Goal: Task Accomplishment & Management: Manage account settings

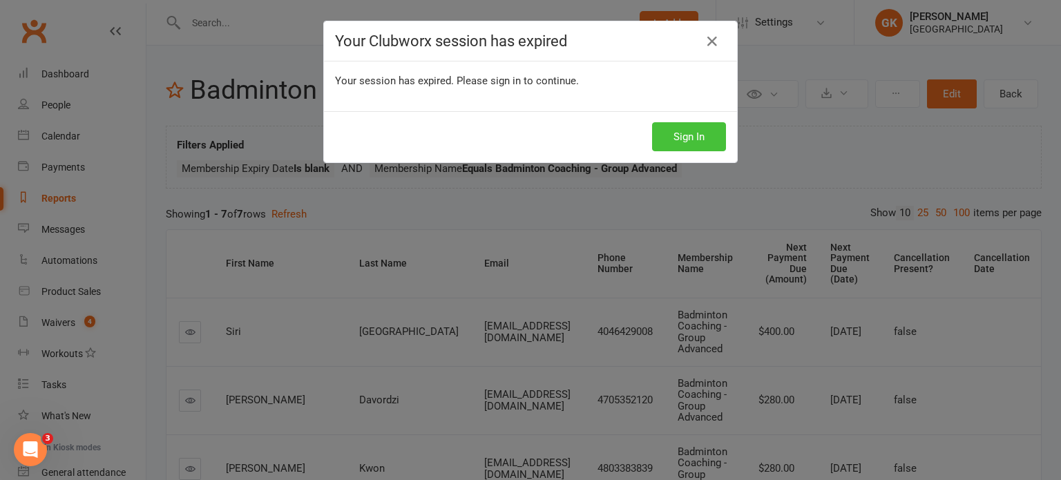
click at [669, 135] on button "Sign In" at bounding box center [689, 136] width 74 height 29
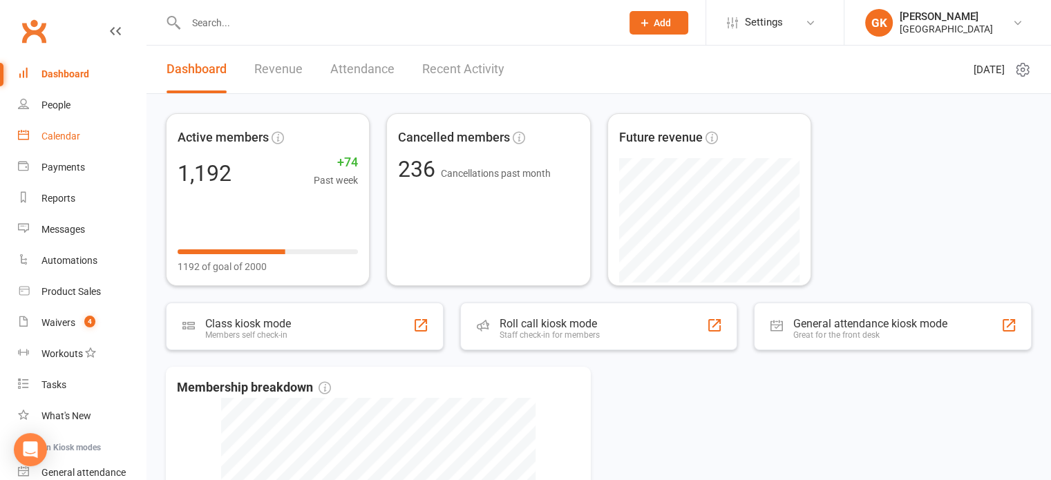
click at [63, 142] on div "Calendar" at bounding box center [60, 136] width 39 height 11
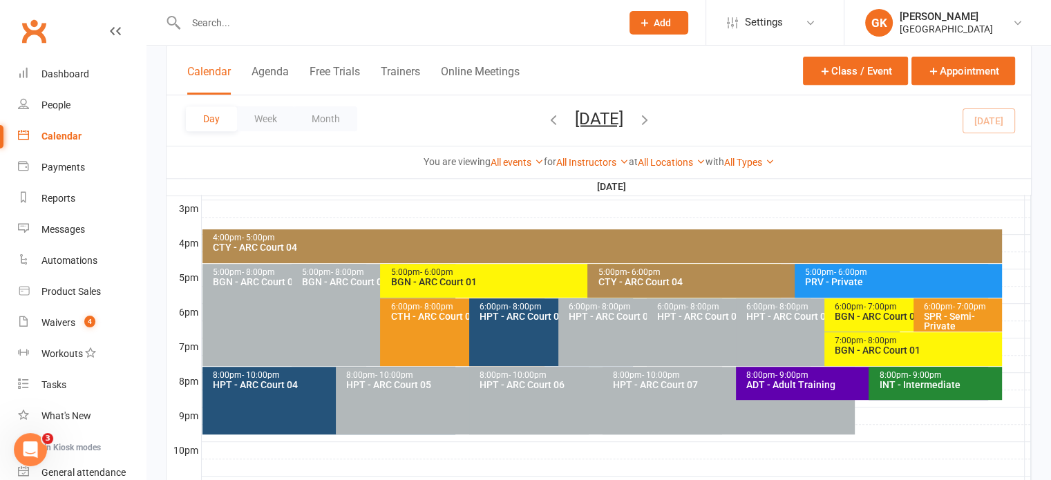
scroll to position [600, 0]
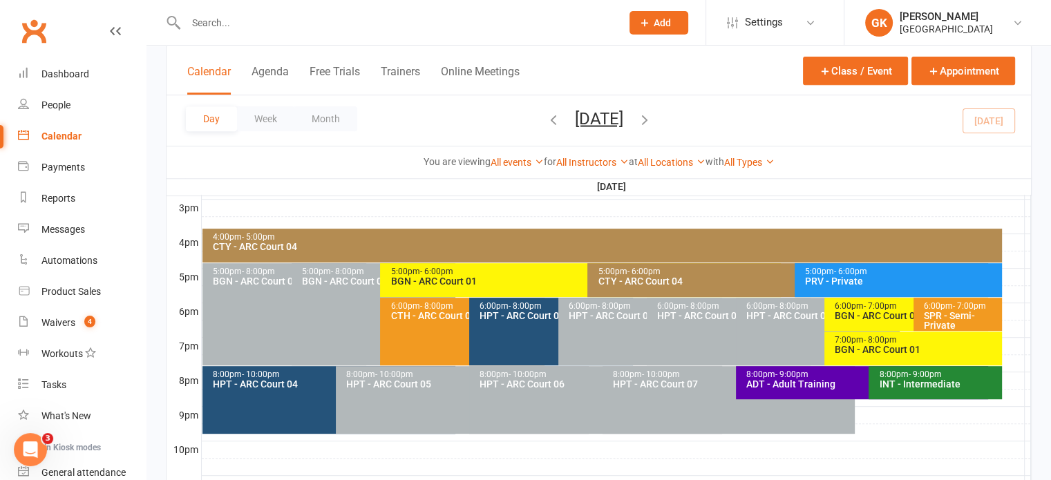
click at [546, 122] on icon "button" at bounding box center [553, 118] width 15 height 15
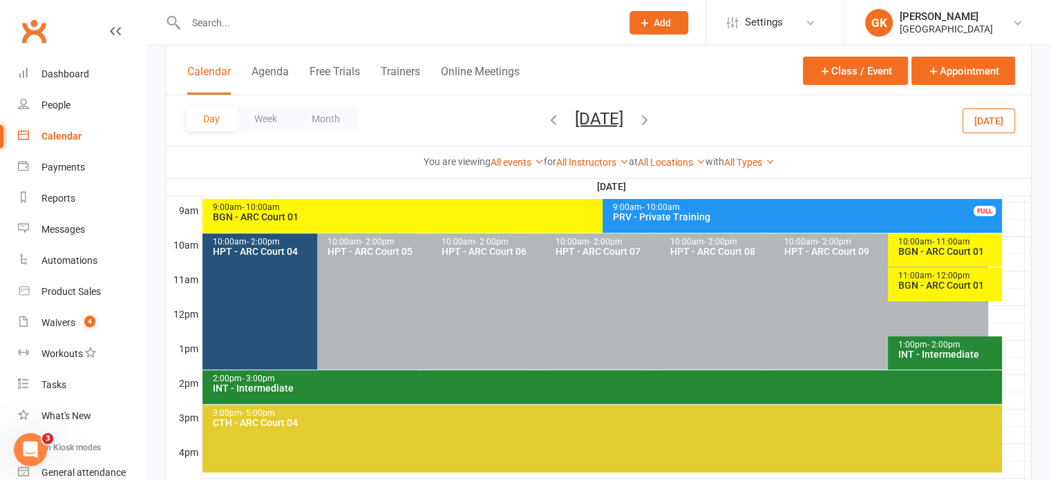
scroll to position [392, 0]
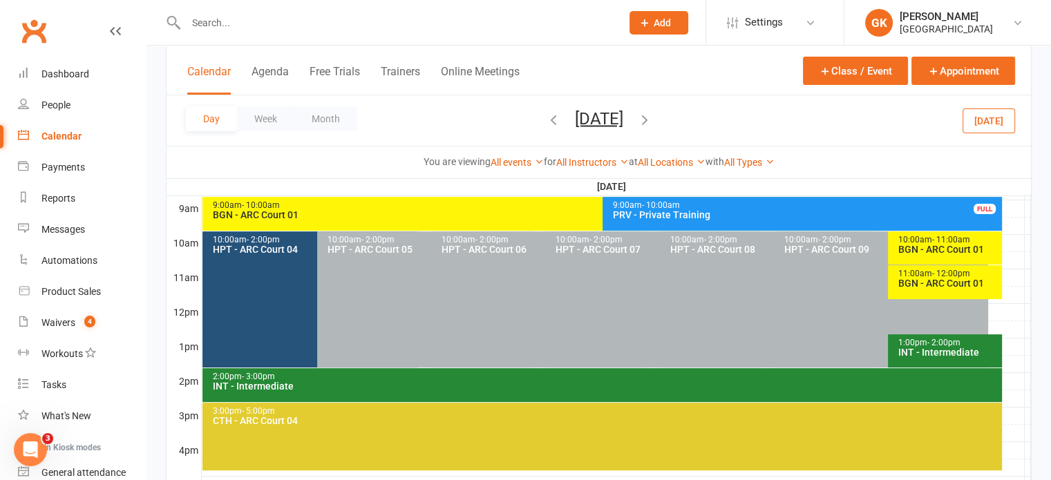
click at [652, 118] on icon "button" at bounding box center [644, 118] width 15 height 15
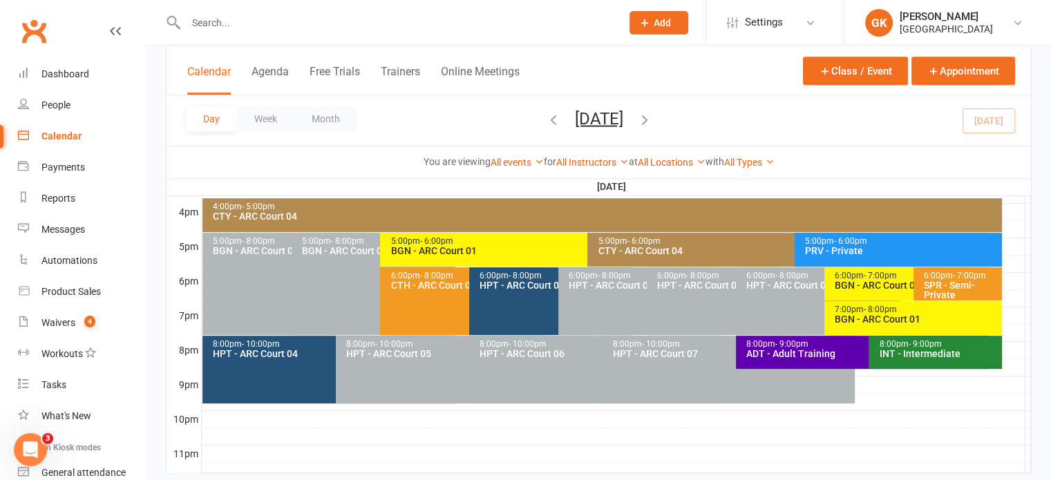
scroll to position [629, 0]
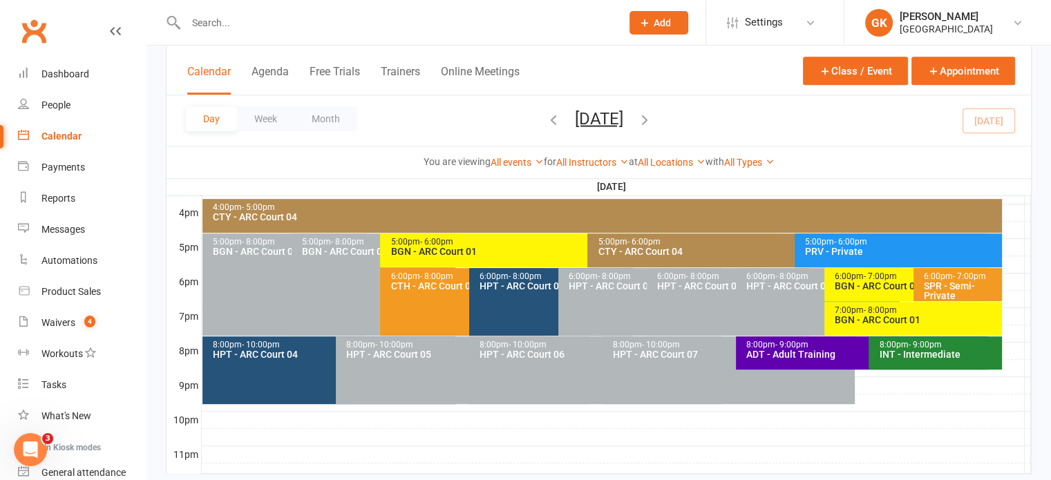
click at [428, 306] on div "6:00pm - 8:00pm CTH - [GEOGRAPHIC_DATA] 06" at bounding box center [462, 302] width 164 height 68
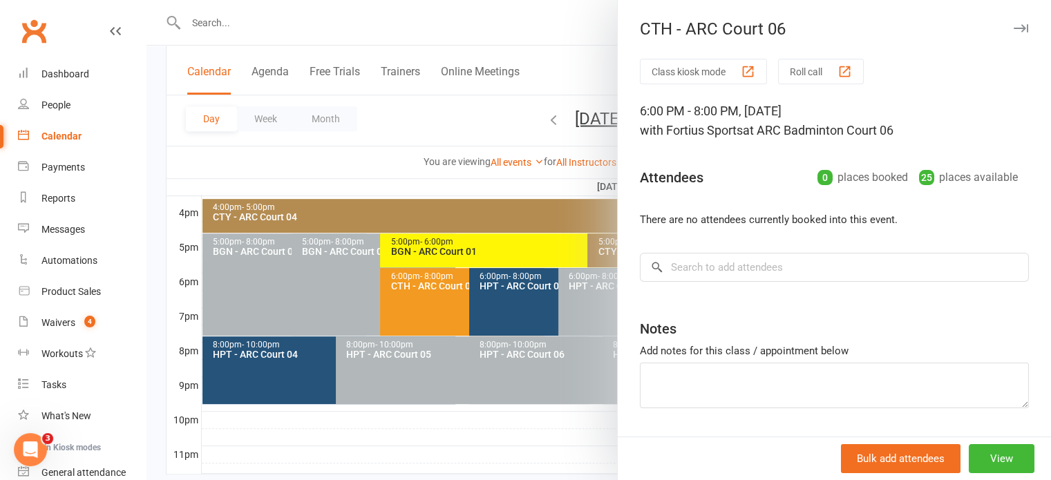
click at [509, 296] on div at bounding box center [598, 240] width 904 height 480
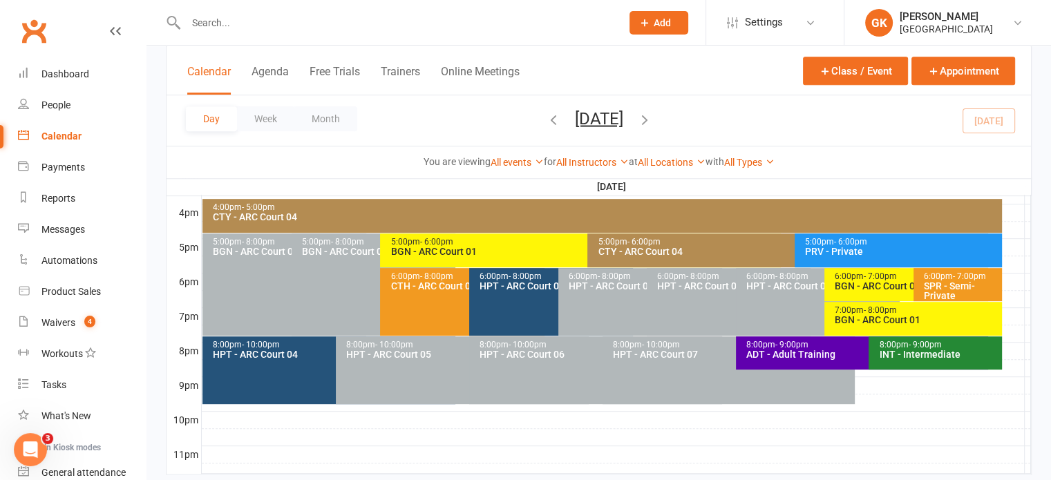
click at [509, 296] on div "6:00pm - 8:00pm HPT - ARC Court 04" at bounding box center [551, 302] width 164 height 68
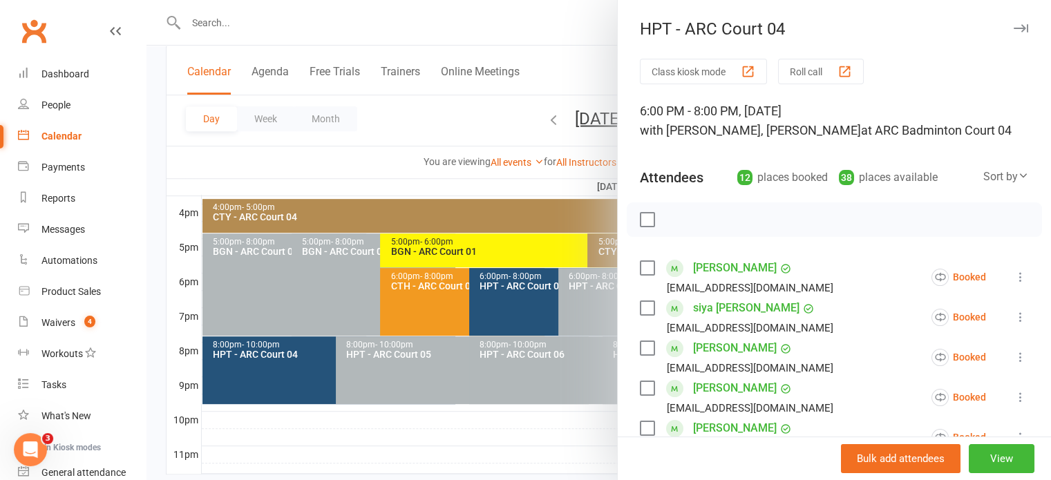
click at [417, 281] on div at bounding box center [598, 240] width 904 height 480
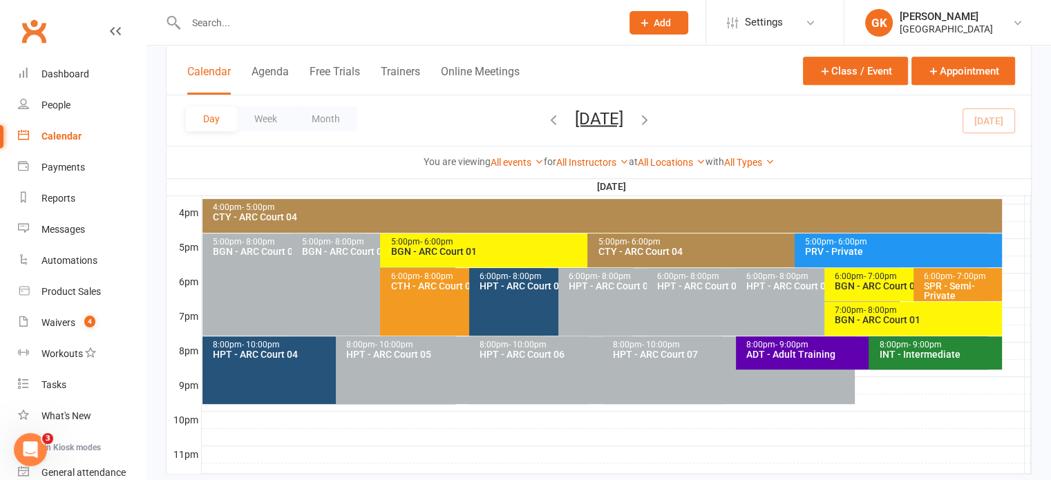
click at [652, 117] on icon "button" at bounding box center [644, 118] width 15 height 15
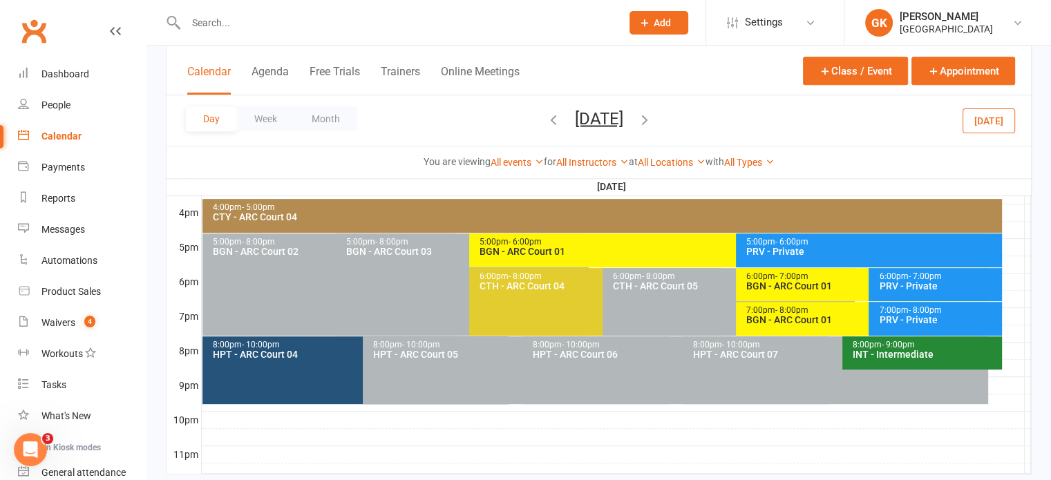
click at [546, 115] on icon "button" at bounding box center [553, 118] width 15 height 15
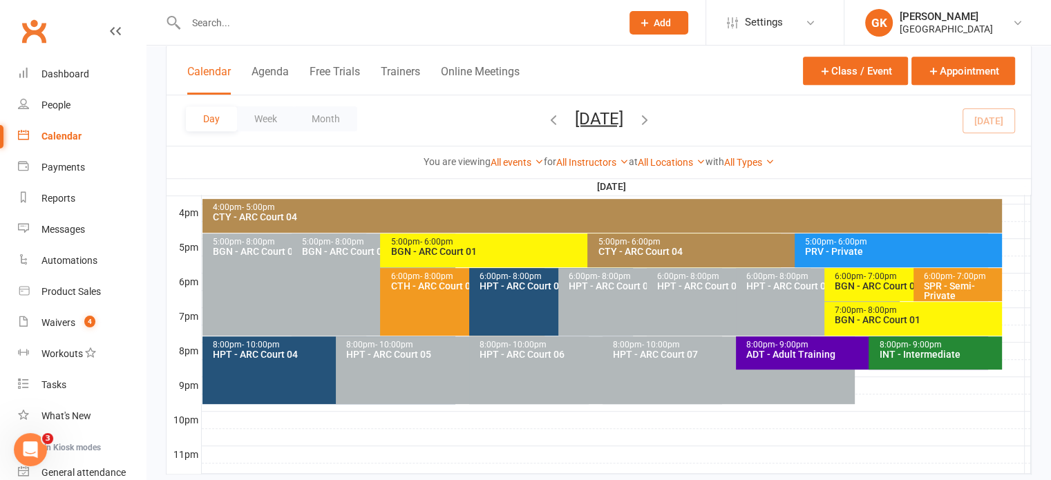
click at [629, 204] on div "4:00pm - 5:00pm" at bounding box center [605, 207] width 787 height 9
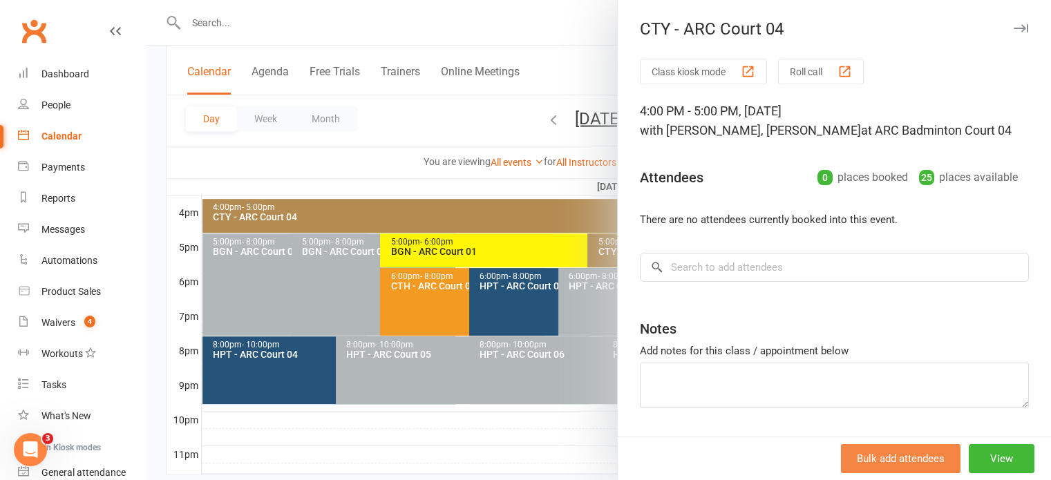
click at [879, 452] on button "Bulk add attendees" at bounding box center [901, 458] width 120 height 29
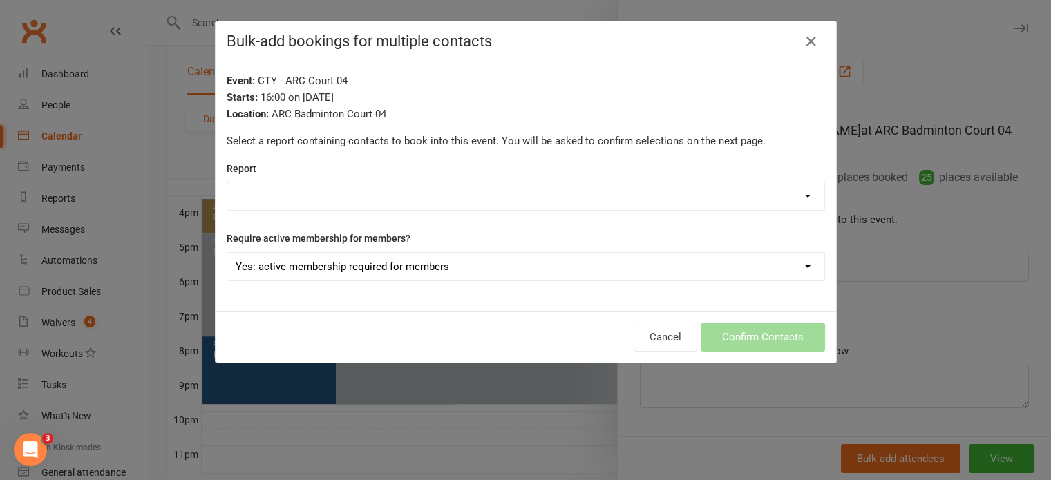
click at [803, 193] on select "Badminton Coaching - Catch Them Young Badminton Coaching - CTY - High Performan…" at bounding box center [525, 196] width 597 height 28
select select "197929"
click at [227, 182] on select "Badminton Coaching - Catch Them Young Badminton Coaching - CTY - High Performan…" at bounding box center [525, 196] width 597 height 28
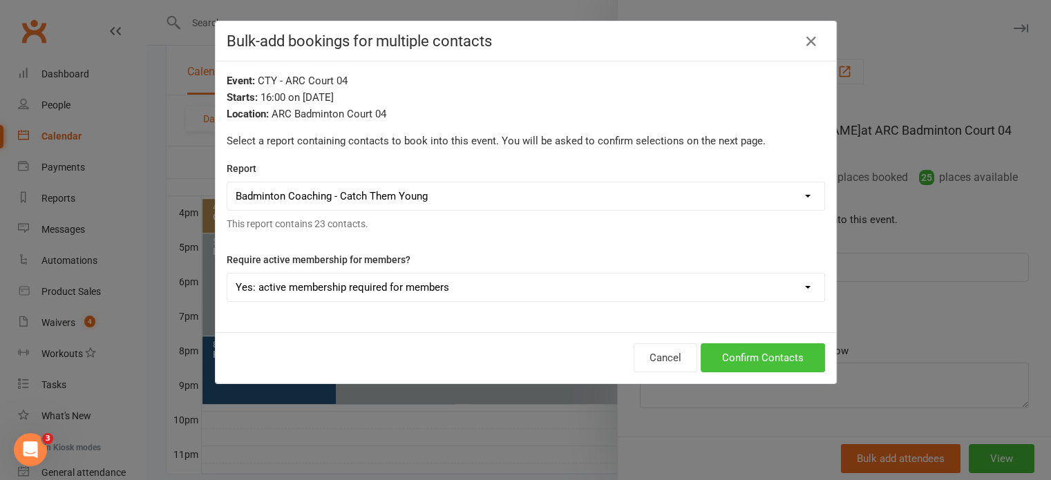
click at [741, 352] on button "Confirm Contacts" at bounding box center [763, 357] width 124 height 29
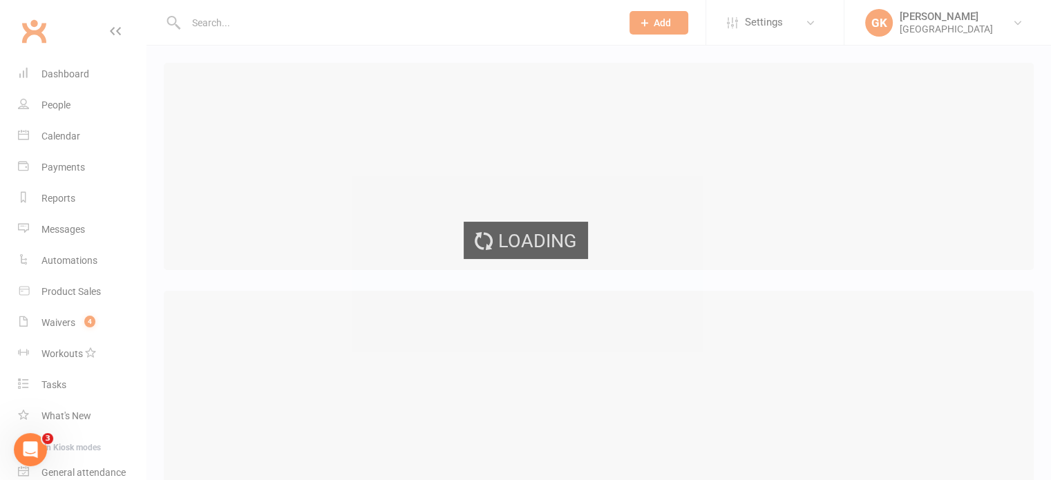
select select "25"
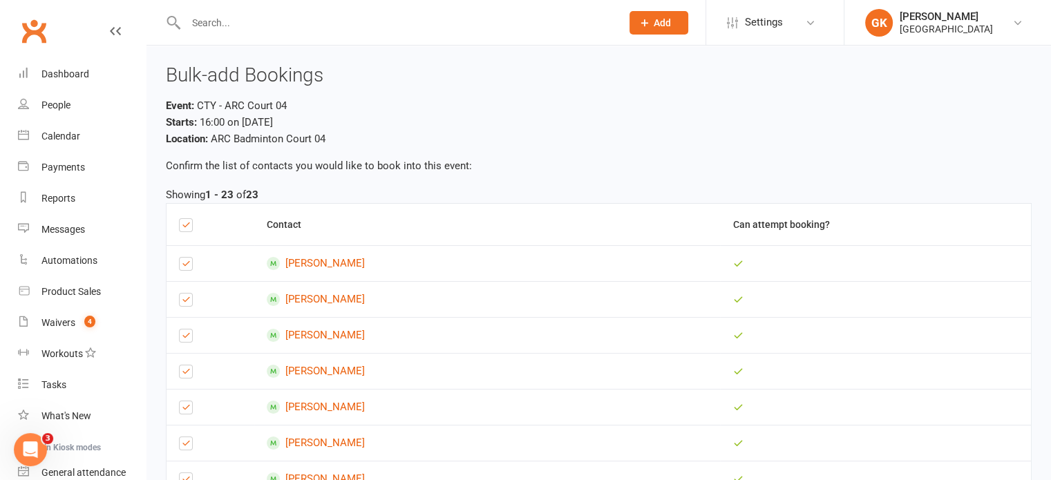
click at [184, 227] on label at bounding box center [186, 227] width 14 height 0
click at [184, 219] on input "checkbox" at bounding box center [186, 219] width 14 height 0
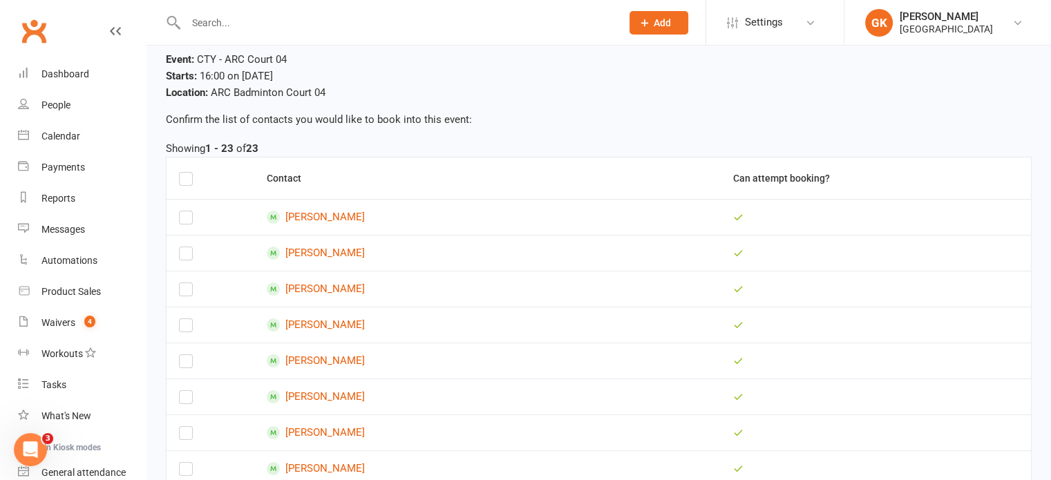
scroll to position [46, 0]
click at [184, 293] on label at bounding box center [186, 293] width 14 height 0
click at [184, 284] on input "checkbox" at bounding box center [186, 284] width 14 height 0
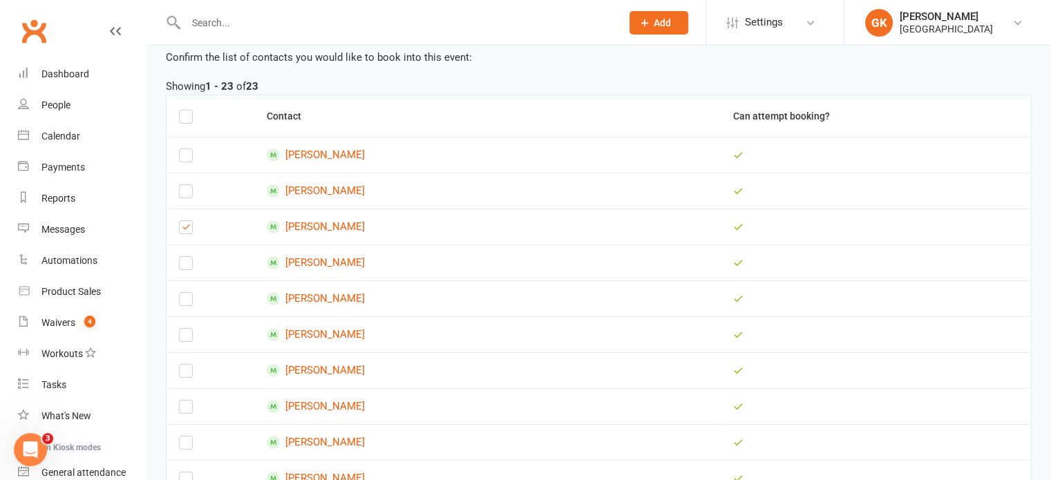
scroll to position [135, 0]
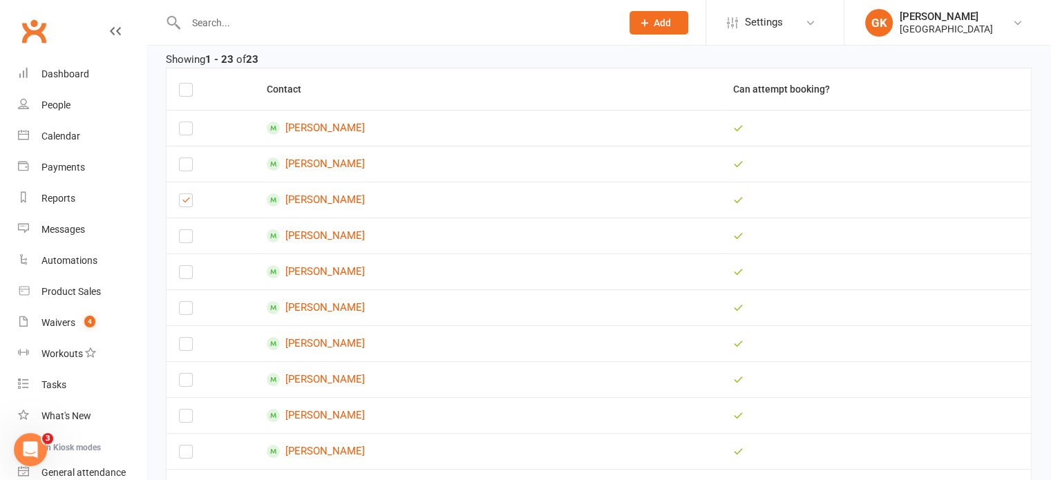
click at [189, 347] on label at bounding box center [186, 347] width 14 height 0
click at [189, 338] on input "checkbox" at bounding box center [186, 338] width 14 height 0
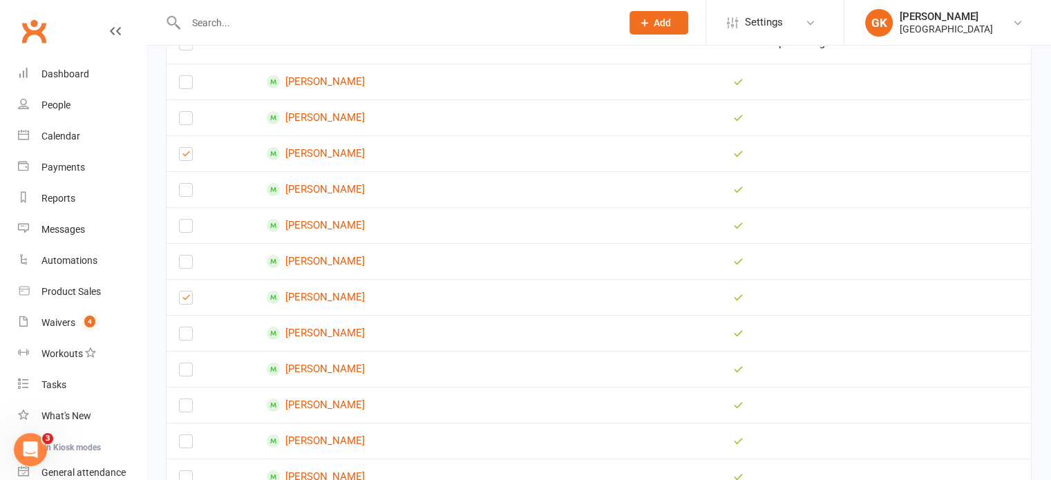
scroll to position [188, 0]
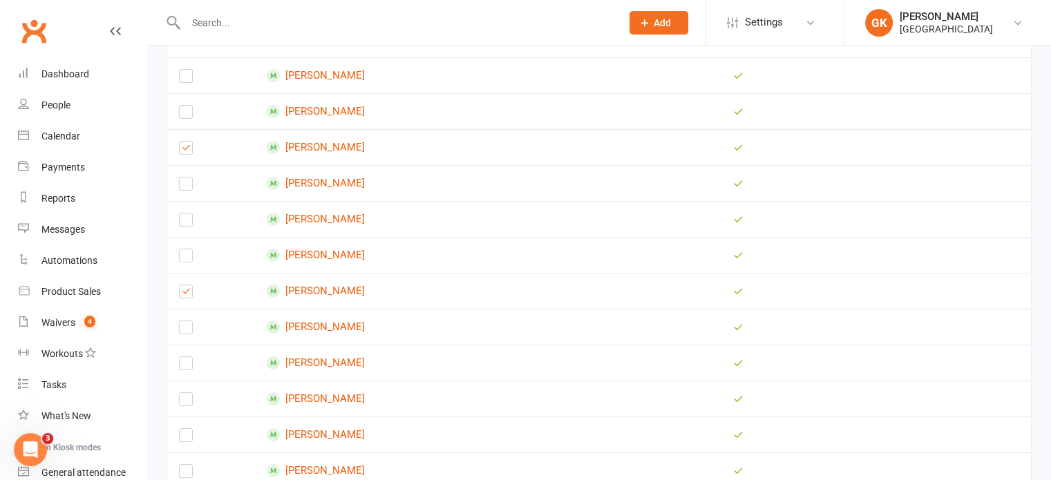
click at [191, 330] on label at bounding box center [186, 330] width 14 height 0
click at [191, 321] on input "checkbox" at bounding box center [186, 321] width 14 height 0
click at [187, 402] on label at bounding box center [186, 402] width 14 height 0
click at [187, 393] on input "checkbox" at bounding box center [186, 393] width 14 height 0
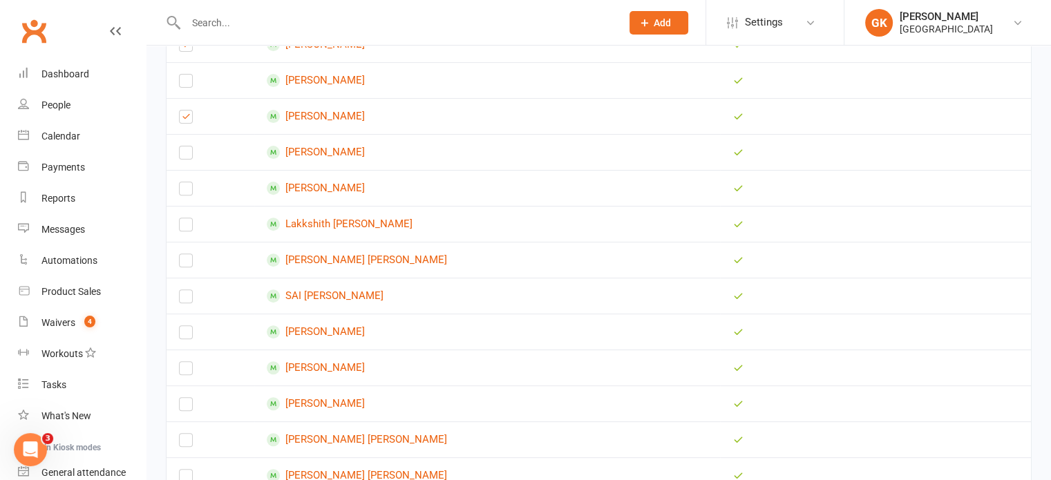
scroll to position [471, 0]
click at [184, 406] on label at bounding box center [186, 406] width 14 height 0
click at [184, 397] on input "checkbox" at bounding box center [186, 397] width 14 height 0
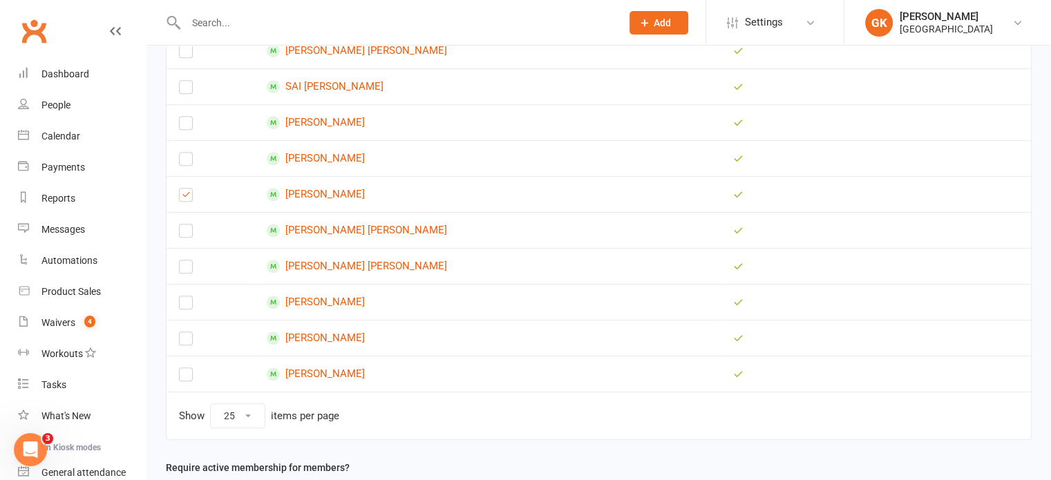
scroll to position [679, 0]
click at [184, 306] on label at bounding box center [186, 306] width 14 height 0
click at [184, 297] on input "checkbox" at bounding box center [186, 297] width 14 height 0
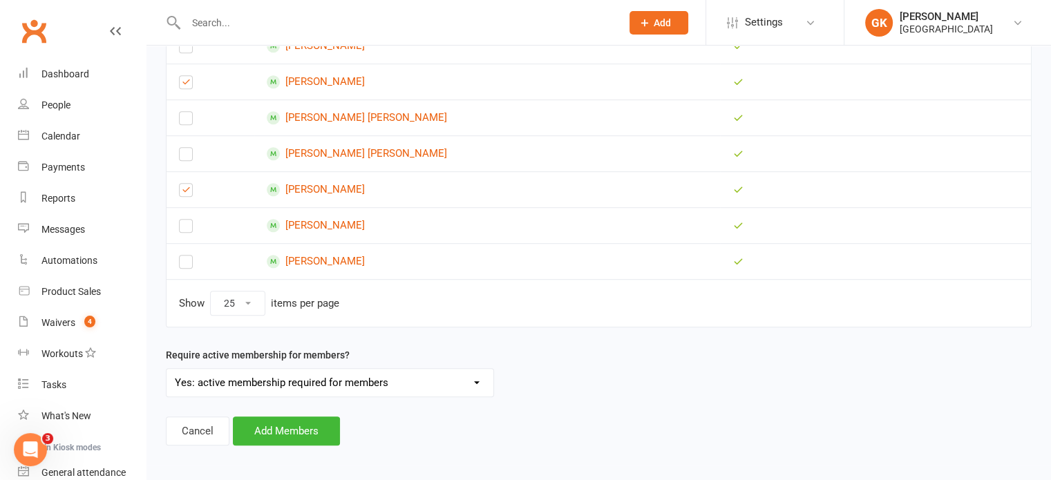
scroll to position [792, 0]
click at [284, 427] on button "Add Members" at bounding box center [286, 431] width 107 height 29
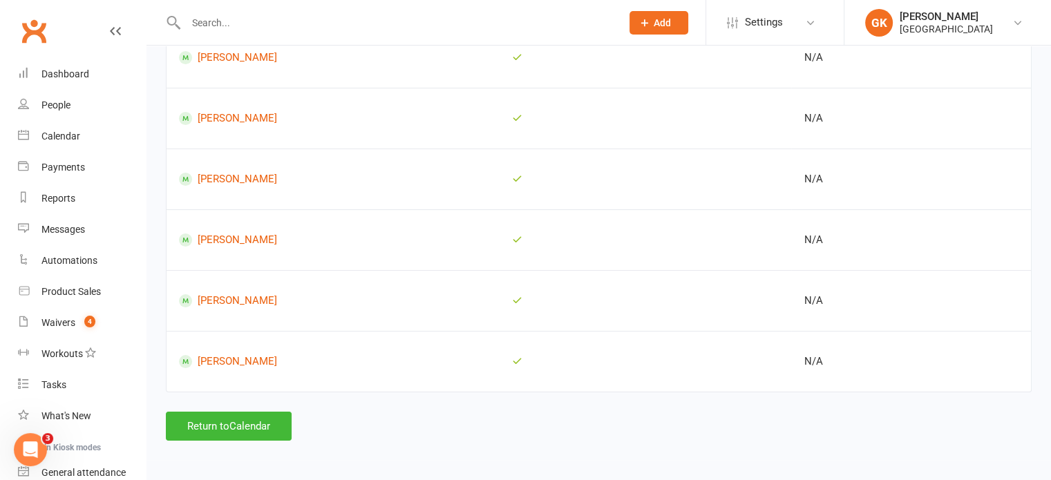
scroll to position [198, 0]
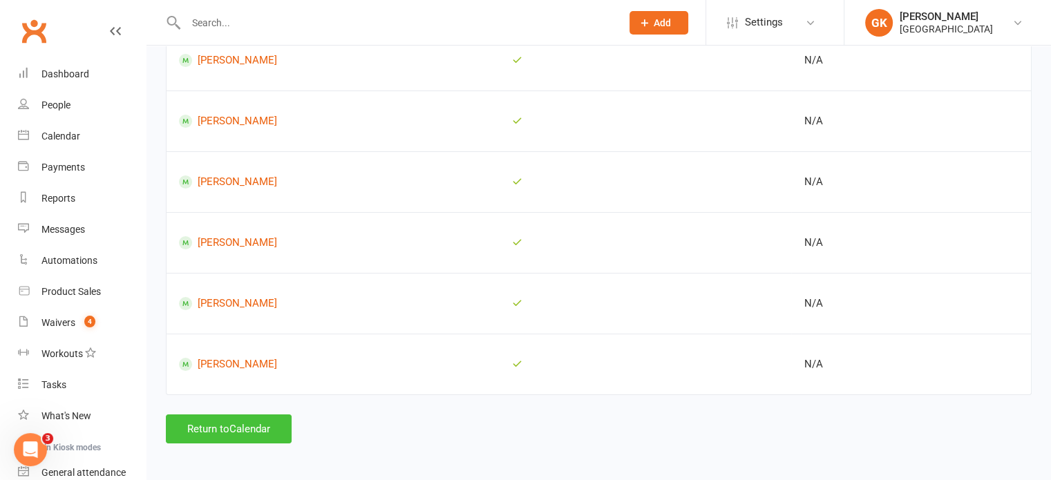
click at [246, 423] on button "Return to Calendar" at bounding box center [229, 429] width 126 height 29
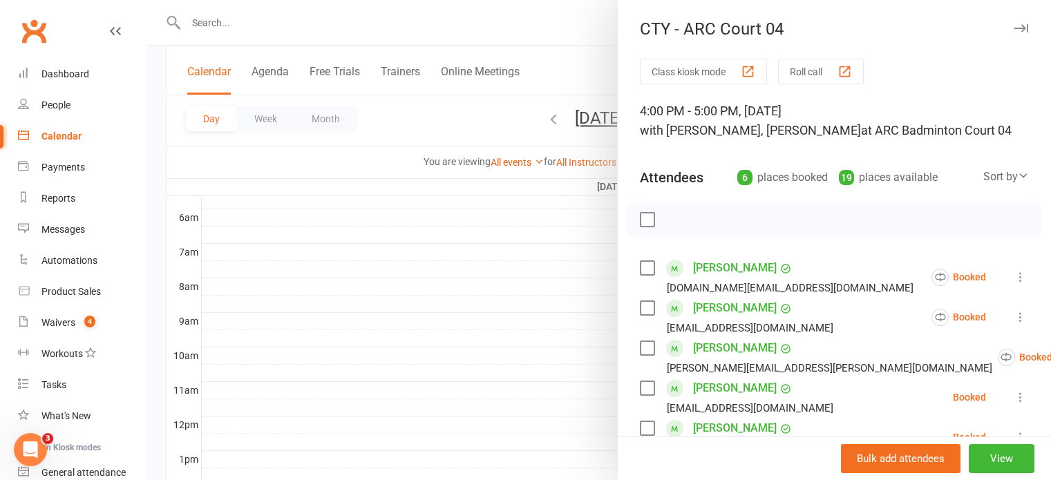
click at [556, 347] on div at bounding box center [598, 240] width 904 height 480
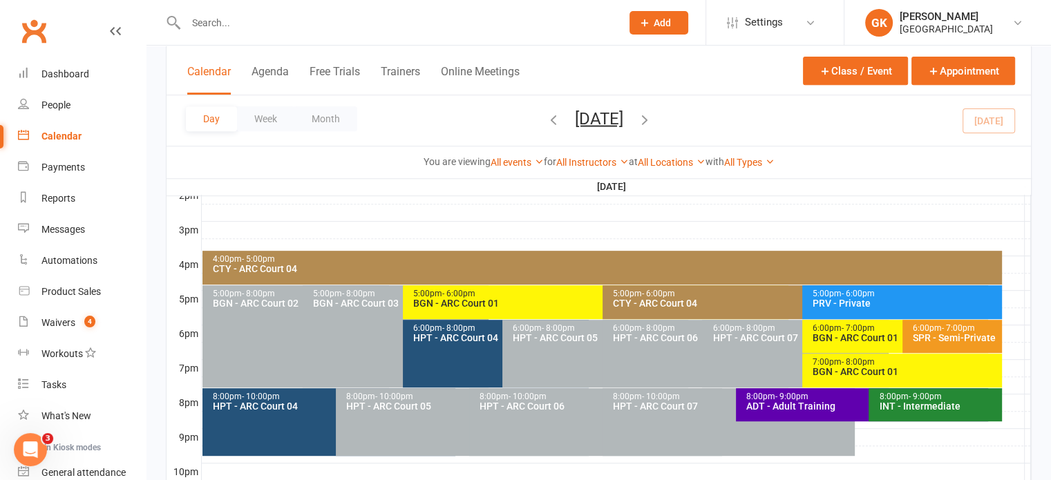
scroll to position [583, 0]
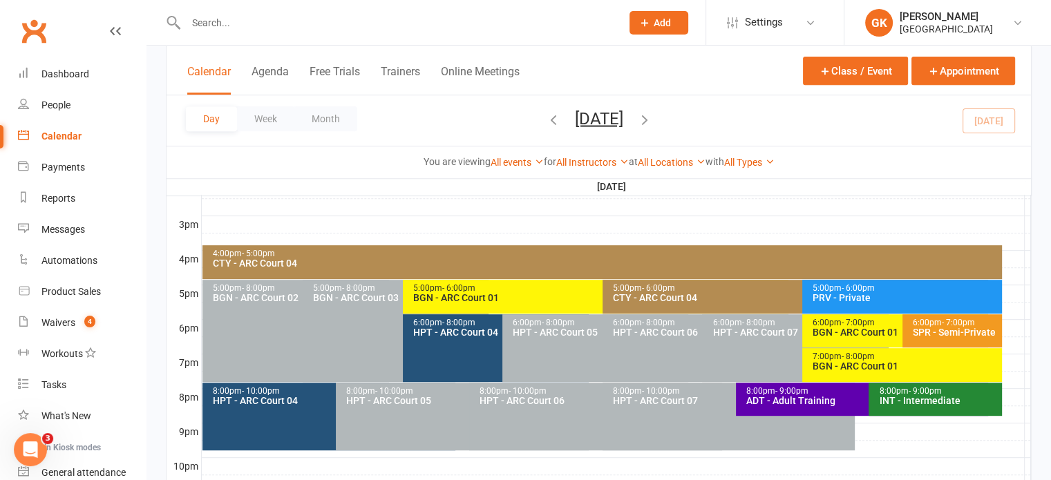
click at [641, 303] on div "CTY - ARC Court 04" at bounding box center [798, 298] width 373 height 10
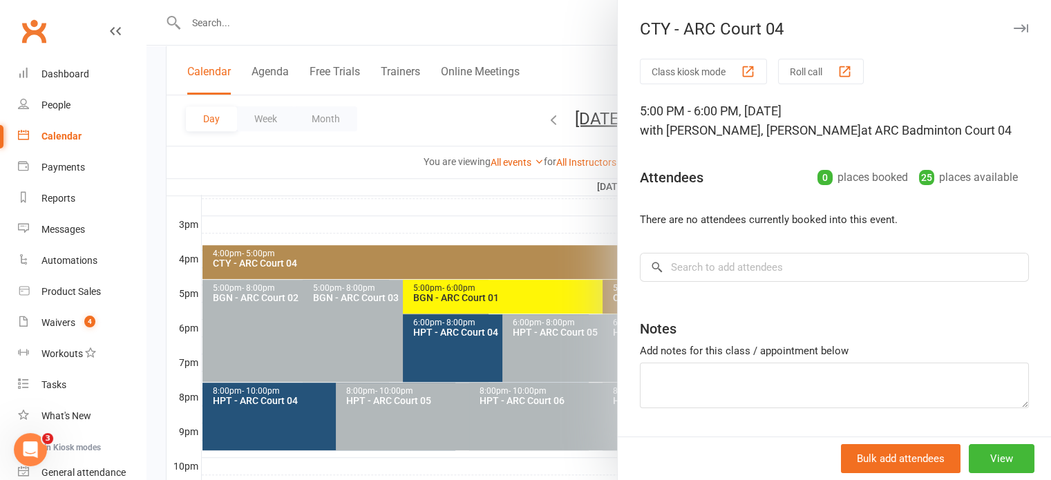
click at [341, 169] on div at bounding box center [598, 240] width 904 height 480
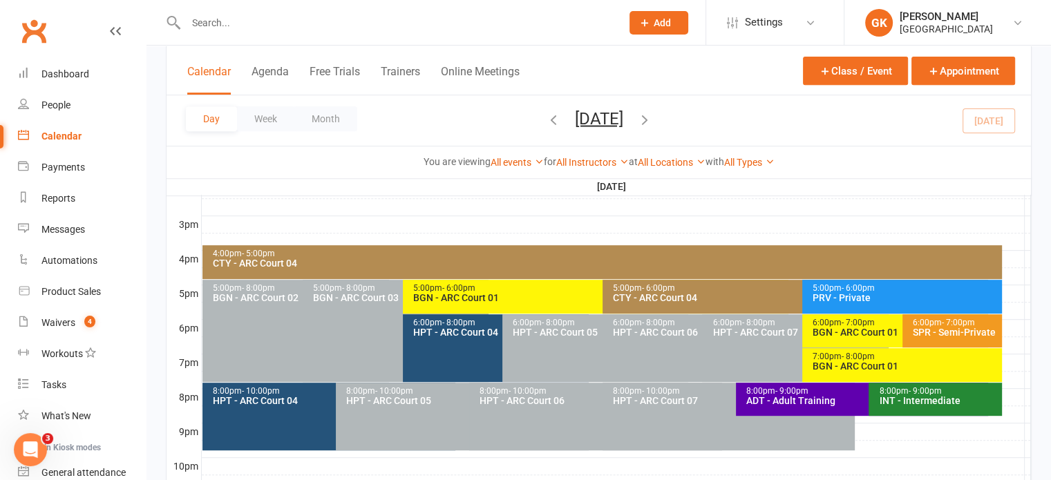
click at [656, 290] on span "- 6:00pm" at bounding box center [658, 288] width 33 height 10
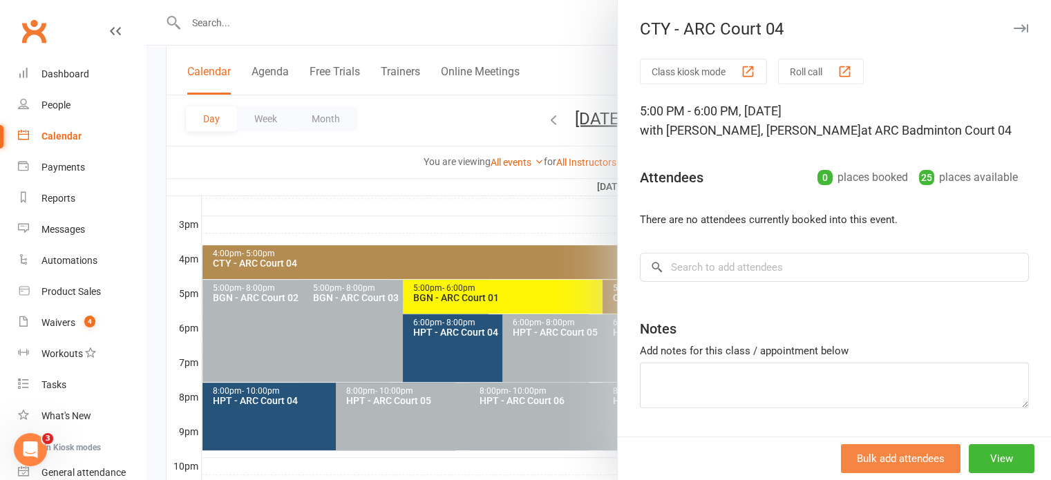
click at [904, 450] on button "Bulk add attendees" at bounding box center [901, 458] width 120 height 29
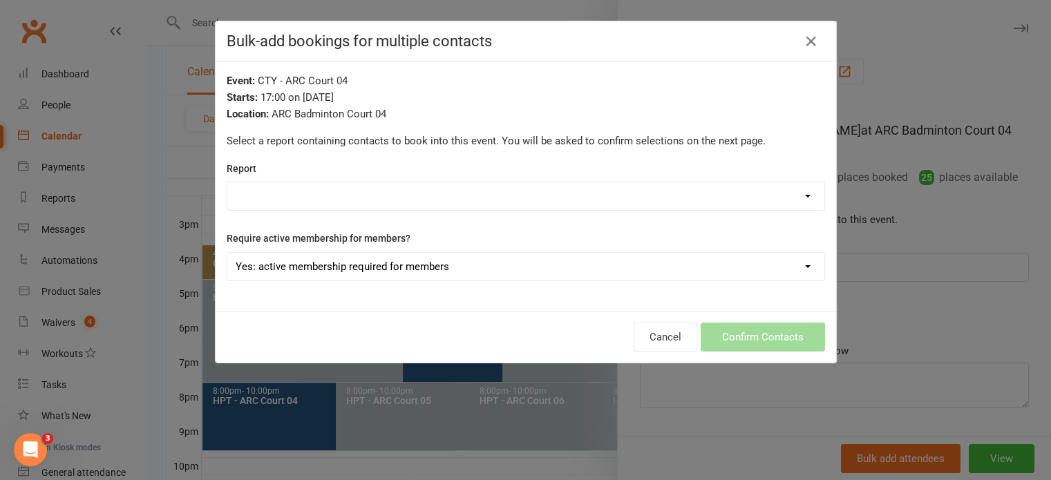
click at [373, 192] on select "Badminton Coaching - Catch Them Young Badminton Coaching - CTY - High Performan…" at bounding box center [525, 196] width 597 height 28
select select "197929"
click at [227, 182] on select "Badminton Coaching - Catch Them Young Badminton Coaching - CTY - High Performan…" at bounding box center [525, 196] width 597 height 28
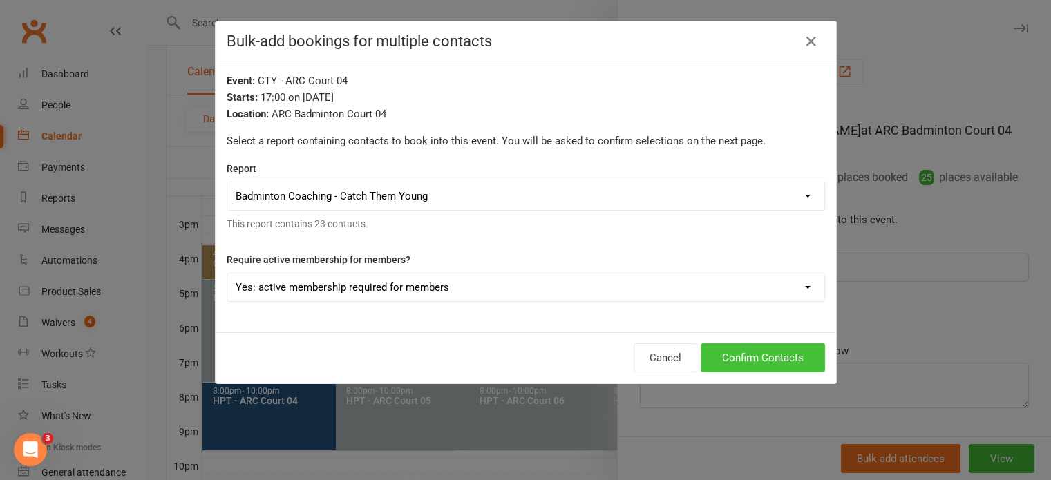
click at [716, 348] on button "Confirm Contacts" at bounding box center [763, 357] width 124 height 29
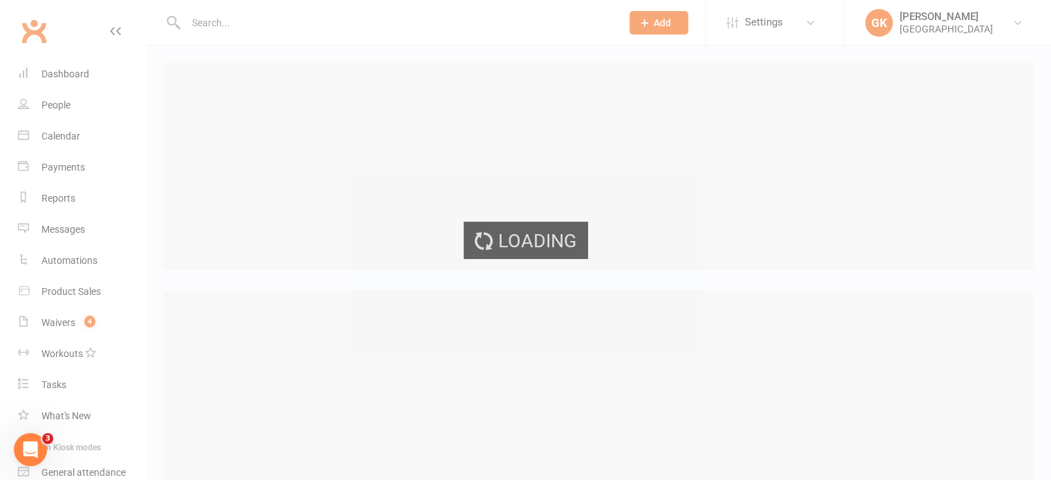
select select "25"
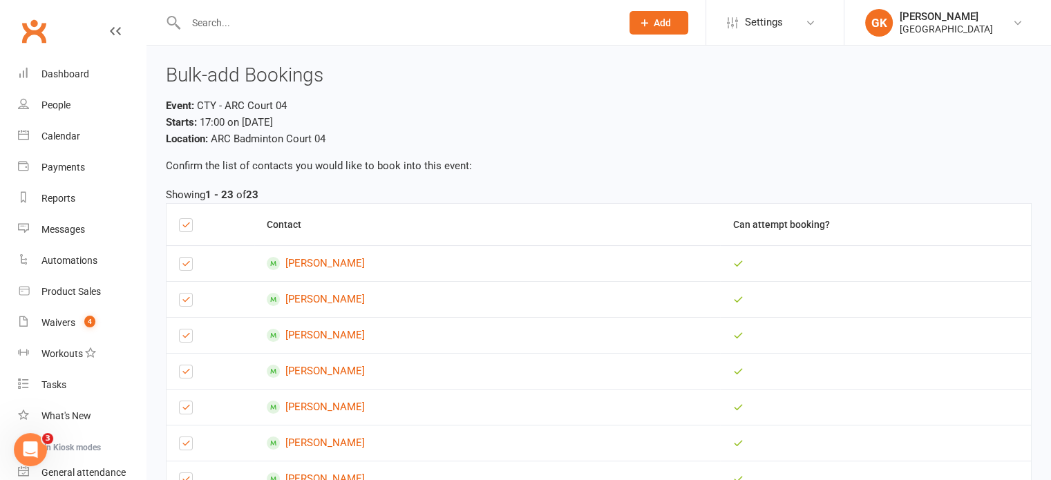
click at [181, 227] on label at bounding box center [186, 227] width 14 height 0
click at [181, 219] on input "checkbox" at bounding box center [186, 219] width 14 height 0
click at [190, 267] on label at bounding box center [186, 267] width 14 height 0
click at [190, 258] on input "checkbox" at bounding box center [186, 258] width 14 height 0
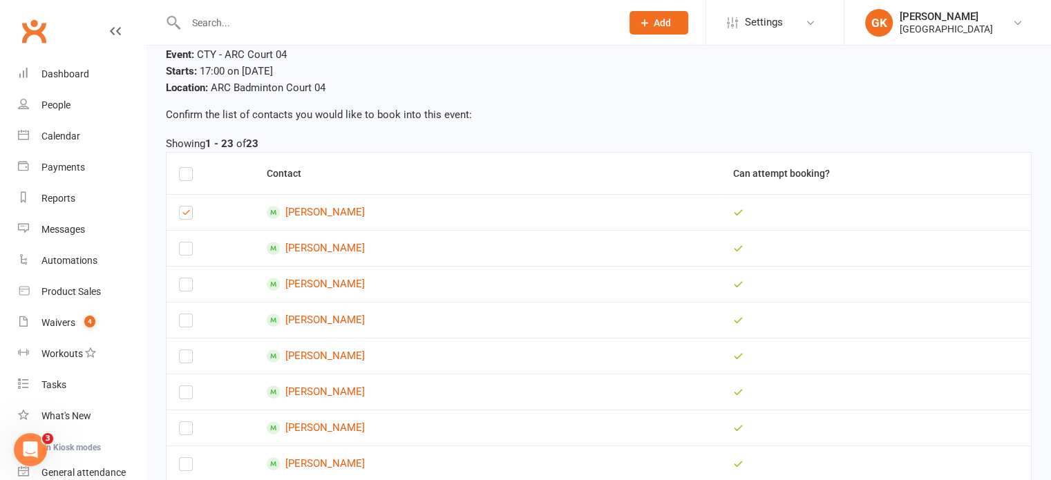
click at [185, 359] on label at bounding box center [186, 359] width 14 height 0
click at [185, 350] on input "checkbox" at bounding box center [186, 350] width 14 height 0
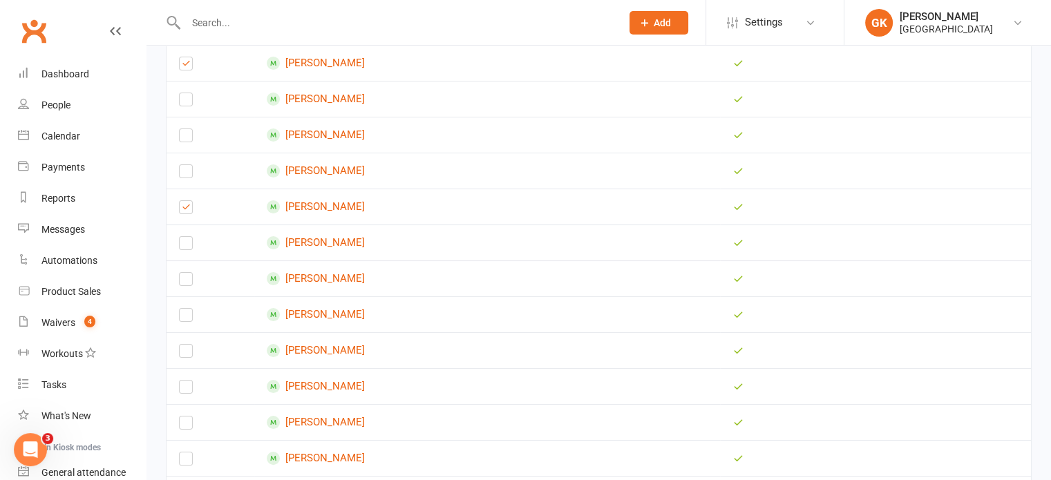
scroll to position [231, 0]
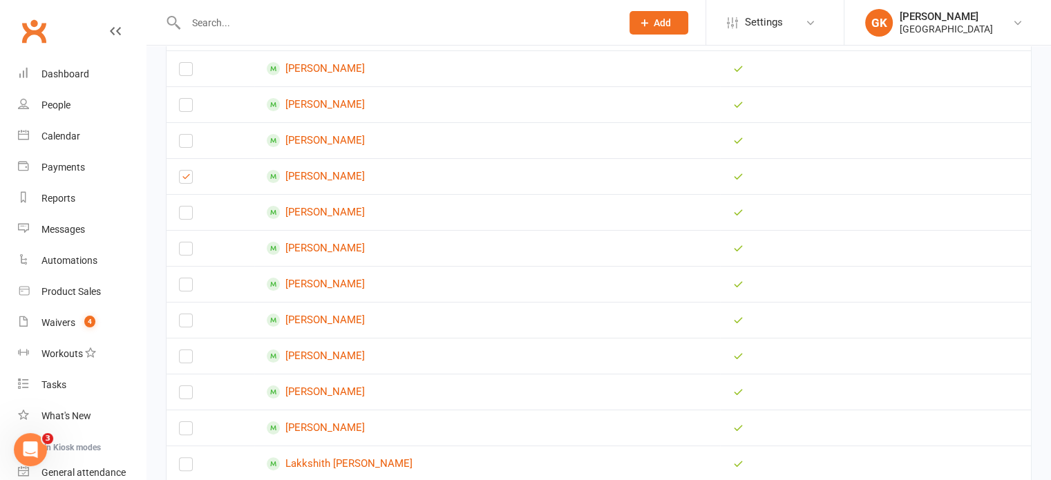
click at [187, 395] on label at bounding box center [186, 395] width 14 height 0
click at [187, 386] on input "checkbox" at bounding box center [186, 386] width 14 height 0
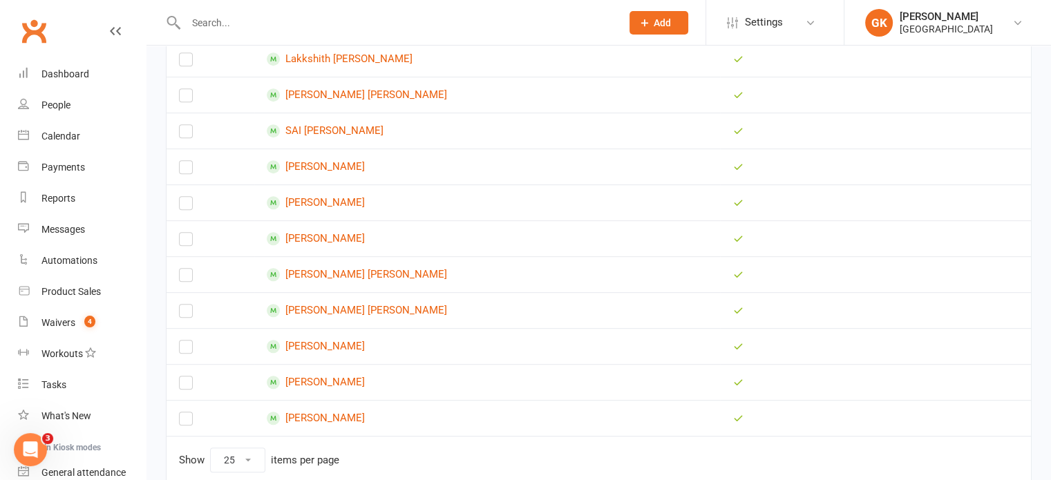
scroll to position [636, 0]
click at [182, 421] on label at bounding box center [186, 421] width 14 height 0
click at [182, 412] on input "checkbox" at bounding box center [186, 412] width 14 height 0
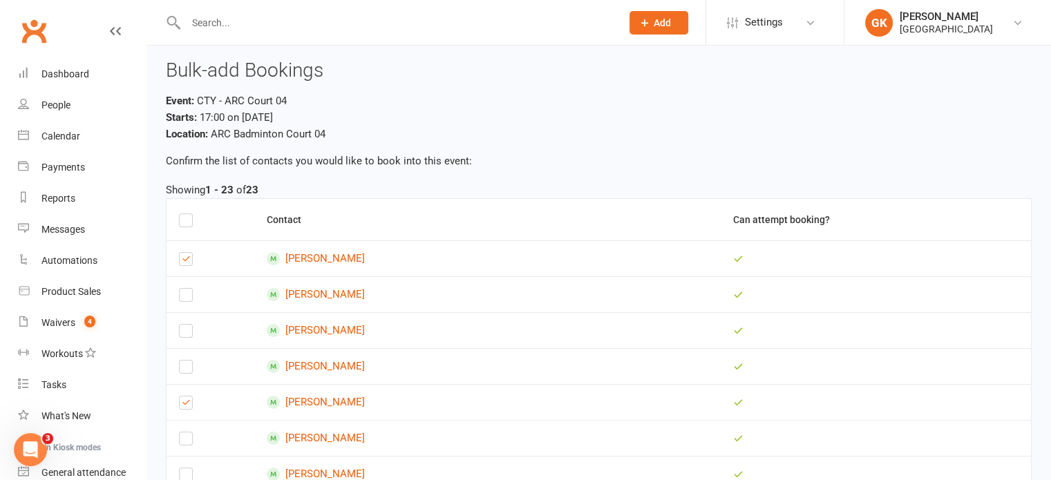
scroll to position [0, 0]
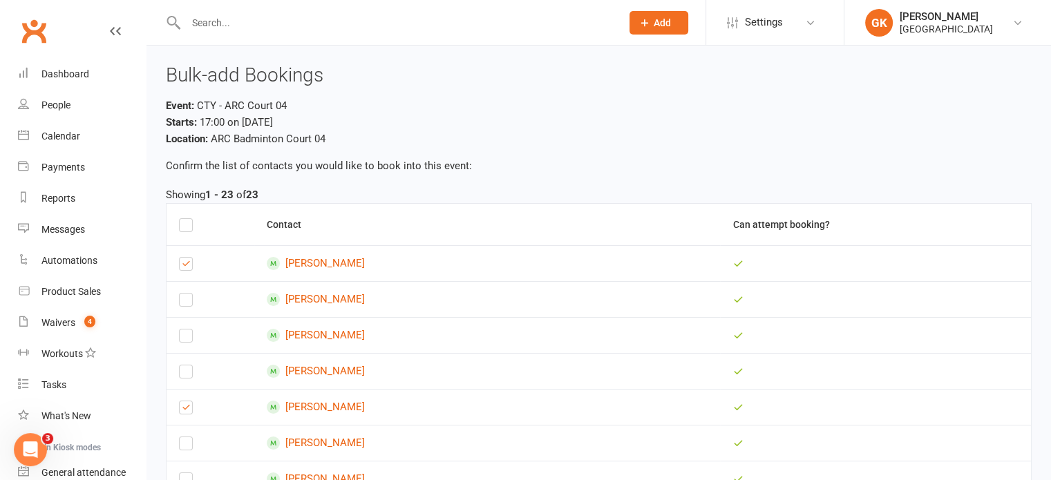
click at [180, 374] on label at bounding box center [186, 374] width 14 height 0
click at [180, 366] on input "checkbox" at bounding box center [186, 366] width 14 height 0
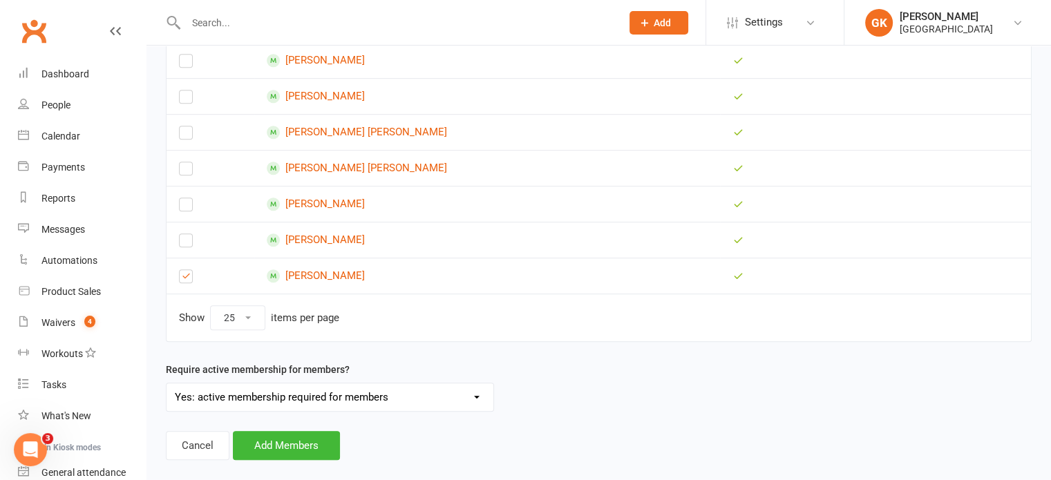
scroll to position [793, 0]
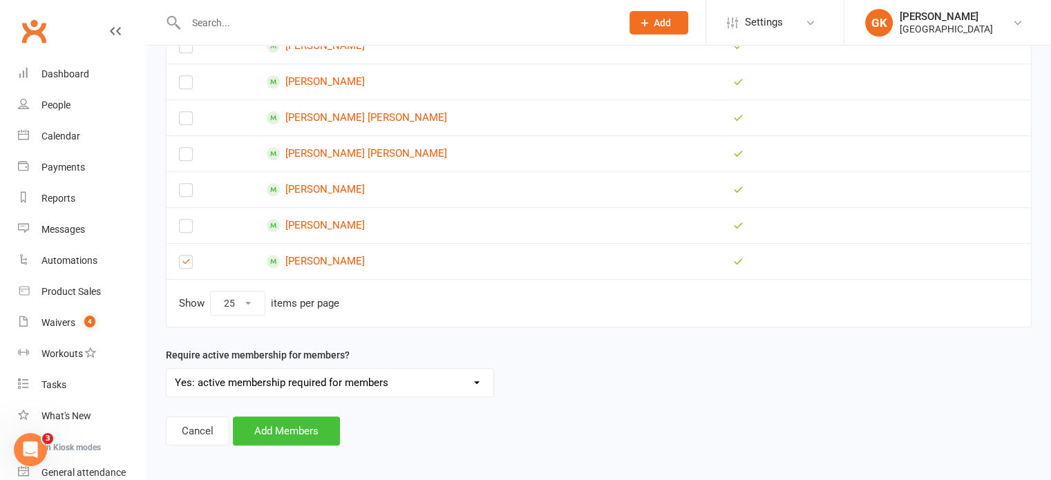
click at [266, 421] on button "Add Members" at bounding box center [286, 431] width 107 height 29
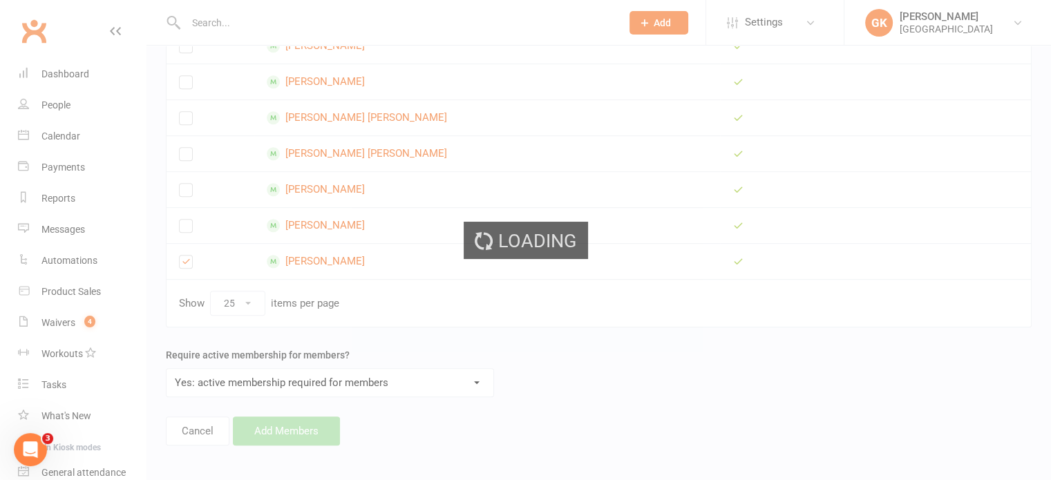
scroll to position [138, 0]
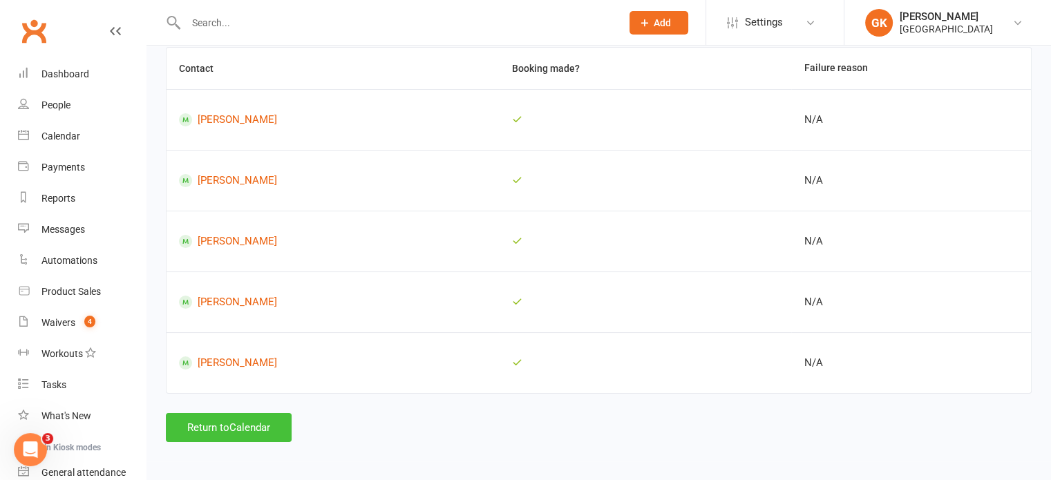
click at [256, 425] on button "Return to Calendar" at bounding box center [229, 427] width 126 height 29
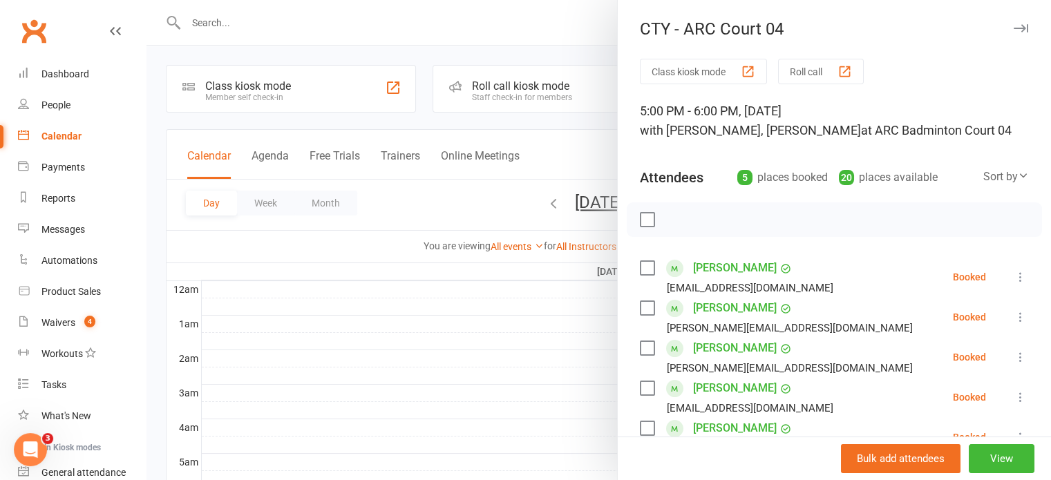
click at [1014, 284] on icon at bounding box center [1021, 277] width 14 height 14
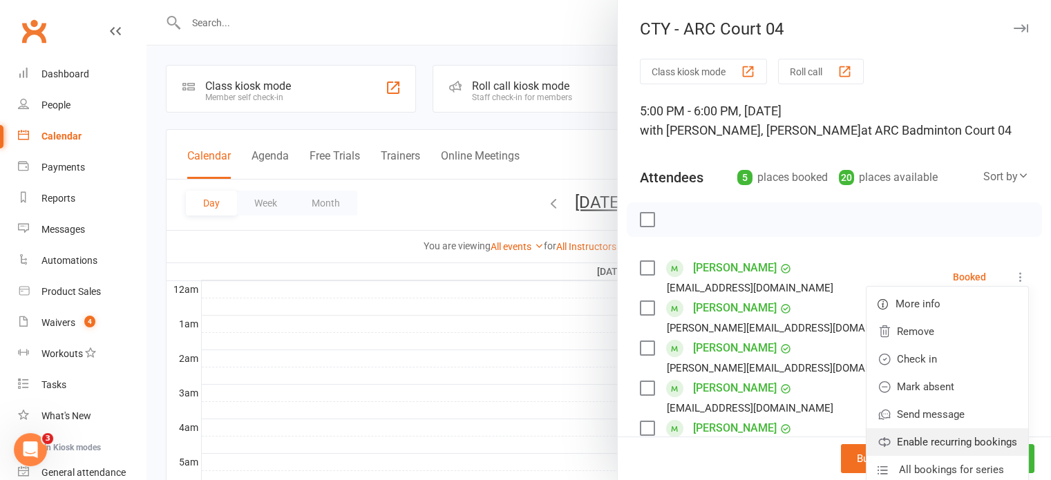
click at [908, 456] on link "Enable recurring bookings" at bounding box center [947, 442] width 162 height 28
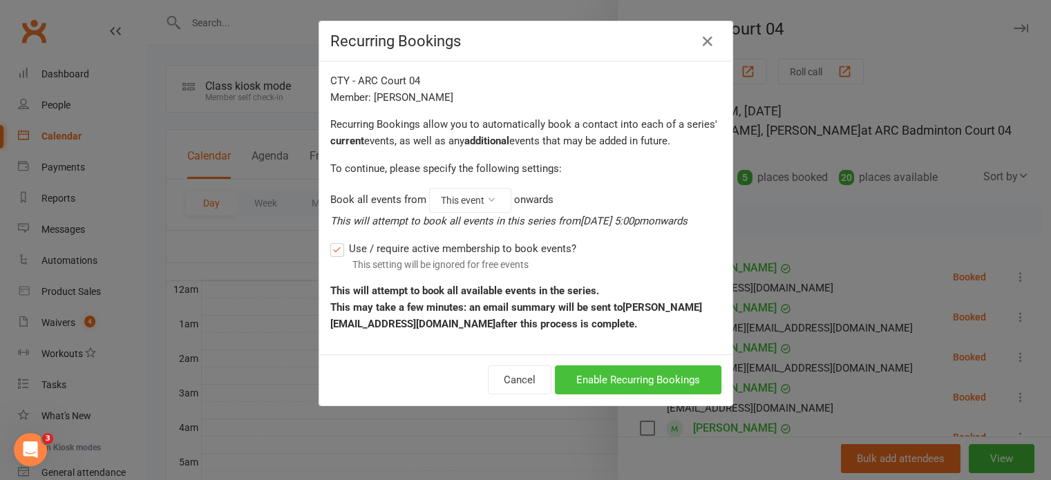
click at [685, 383] on button "Enable Recurring Bookings" at bounding box center [638, 380] width 167 height 29
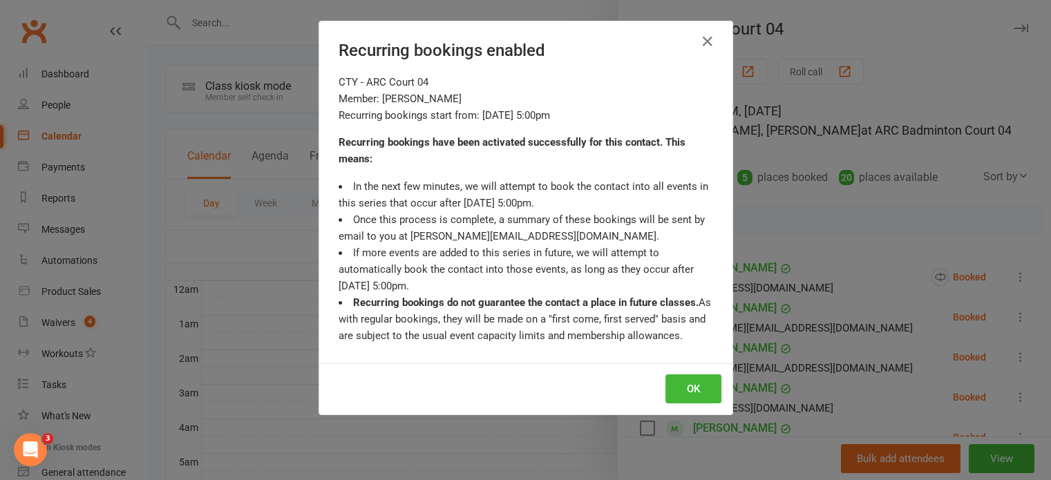
click at [998, 342] on div "Recurring bookings enabled CTY - ARC Court 04 Member: Agastya Bhattiprolu Recur…" at bounding box center [525, 240] width 1051 height 480
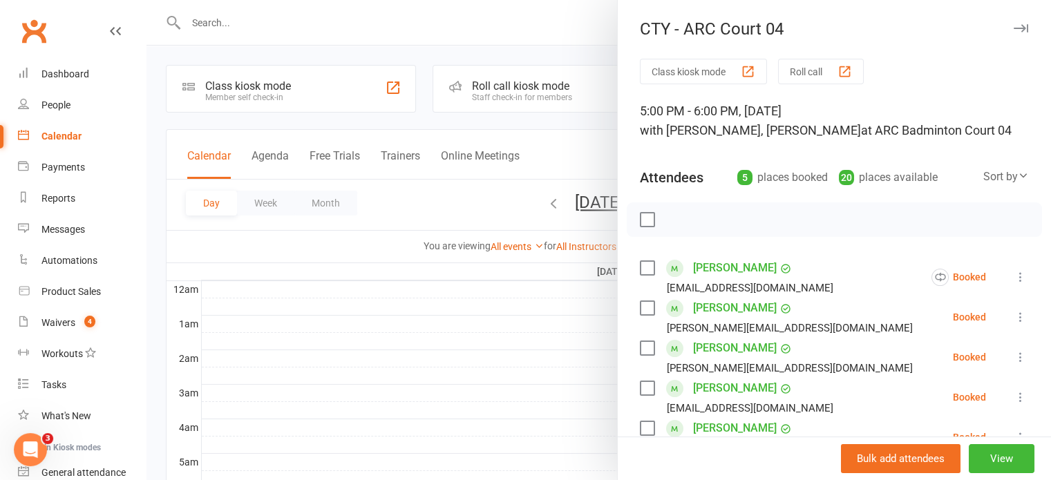
click at [1014, 324] on icon at bounding box center [1021, 317] width 14 height 14
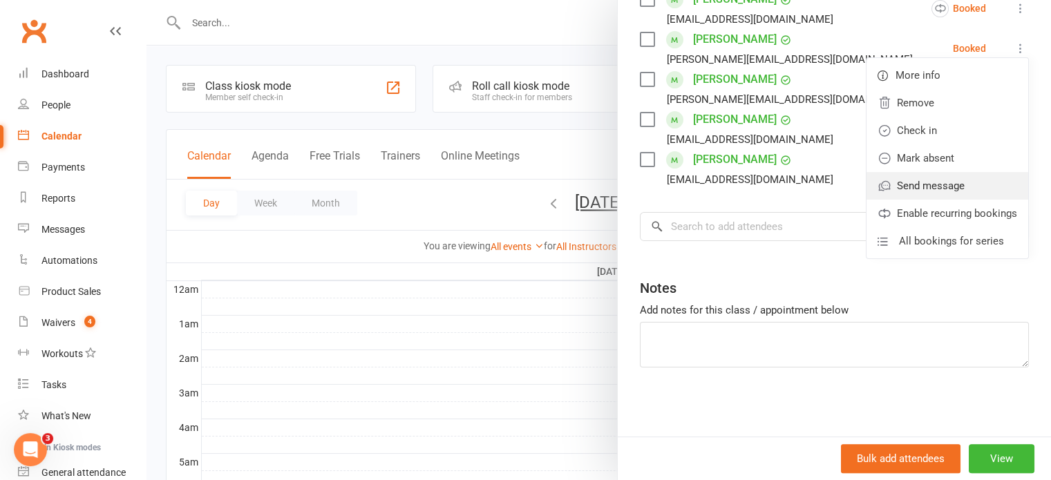
scroll to position [287, 0]
click at [918, 201] on link "Enable recurring bookings" at bounding box center [947, 214] width 162 height 28
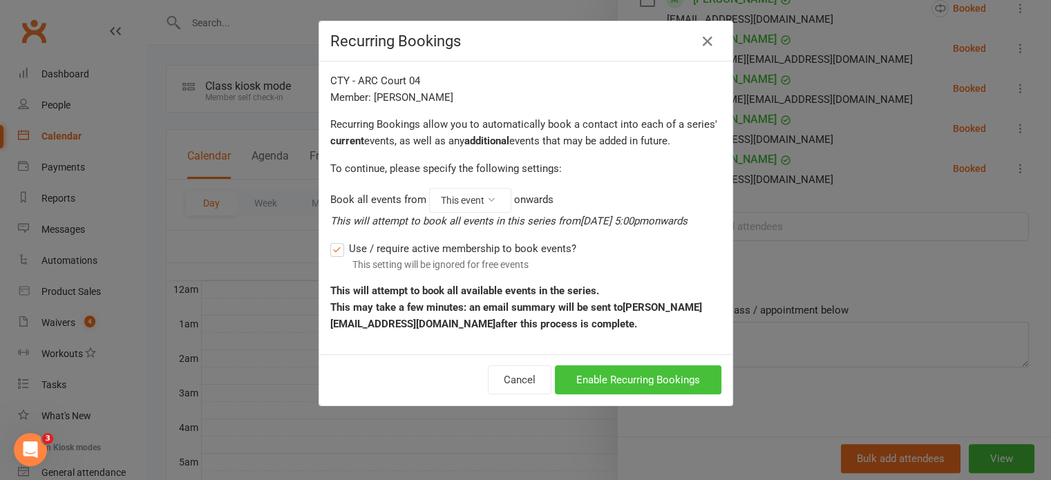
click at [666, 378] on button "Enable Recurring Bookings" at bounding box center [638, 380] width 167 height 29
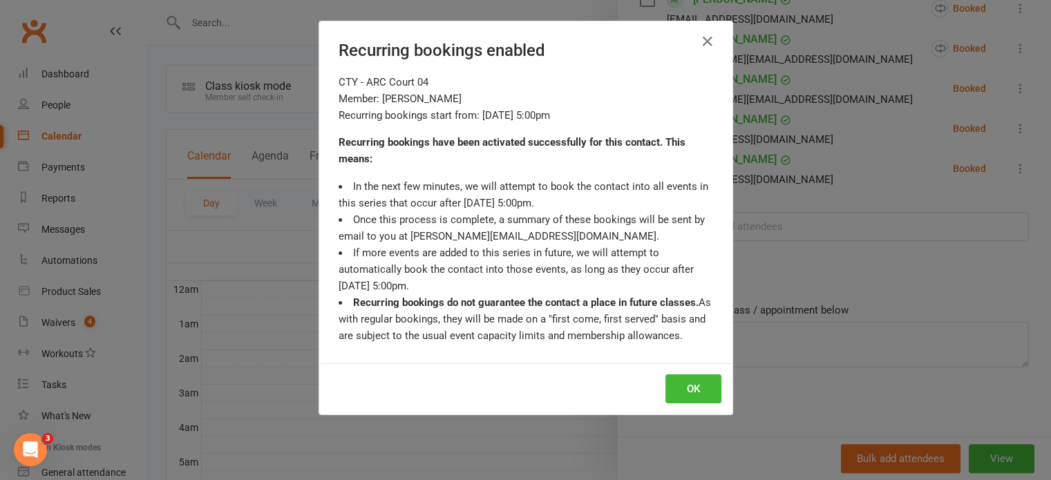
click at [782, 354] on div "Recurring bookings enabled CTY - ARC Court 04 Member: Aadhya Gunda Recurring bo…" at bounding box center [525, 240] width 1051 height 480
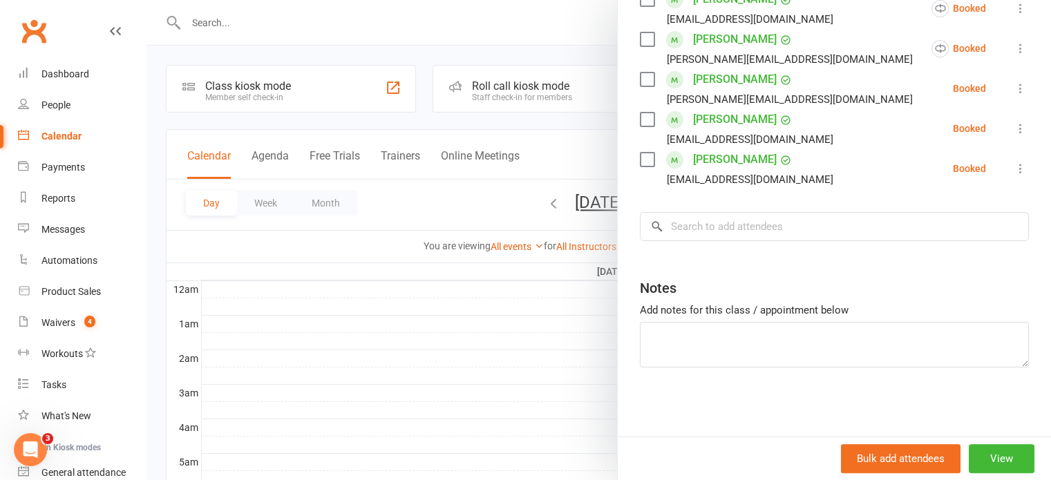
click at [1014, 90] on icon at bounding box center [1021, 89] width 14 height 14
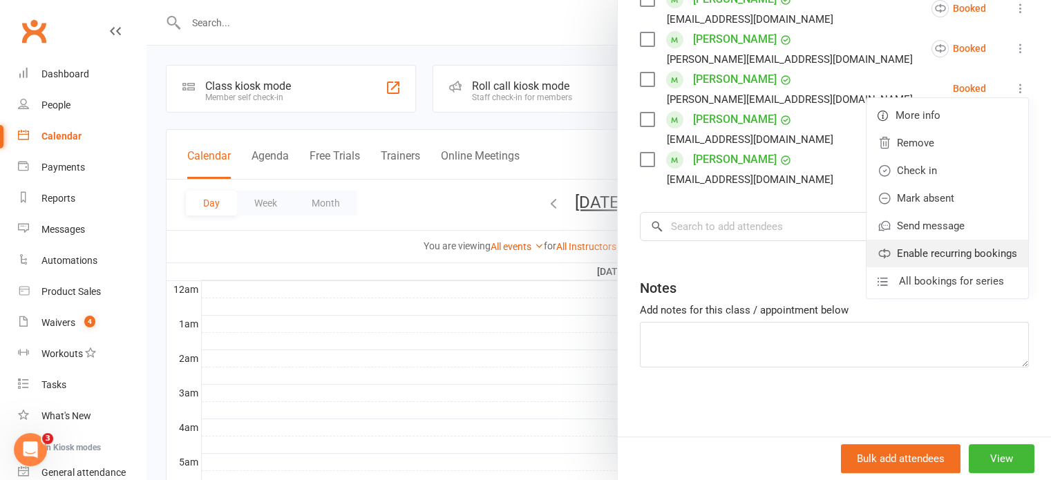
click at [898, 261] on link "Enable recurring bookings" at bounding box center [947, 254] width 162 height 28
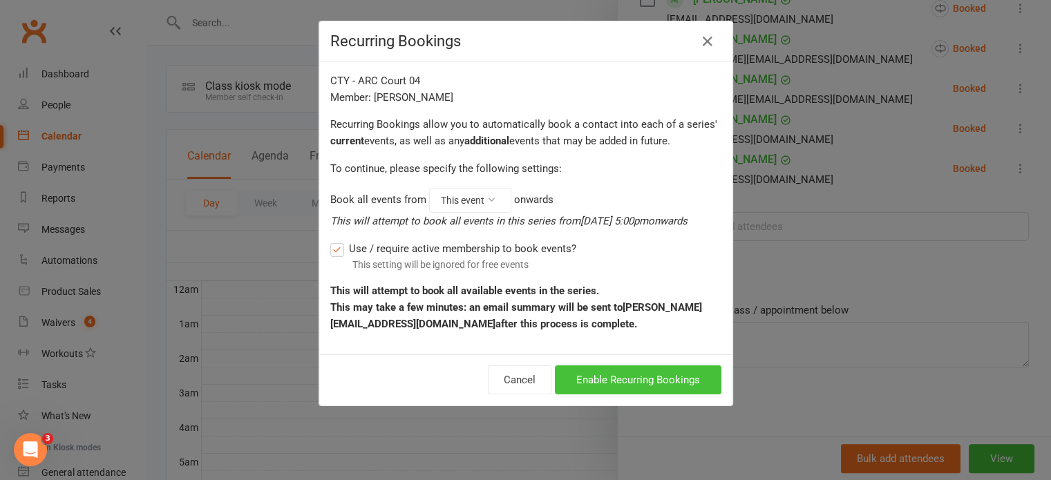
click at [650, 378] on button "Enable Recurring Bookings" at bounding box center [638, 380] width 167 height 29
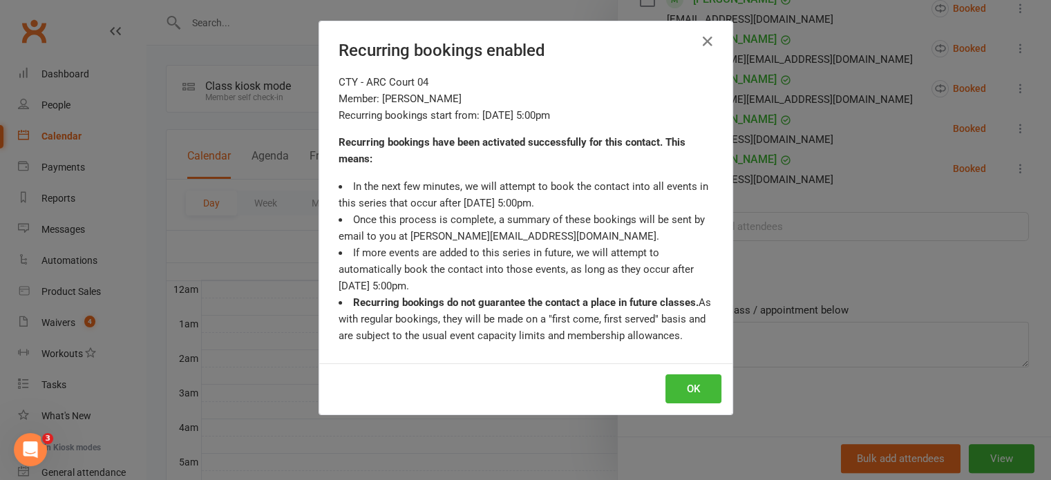
click at [843, 231] on div "Recurring bookings enabled CTY - ARC Court 04 Member: Ameya Gunda Recurring boo…" at bounding box center [525, 240] width 1051 height 480
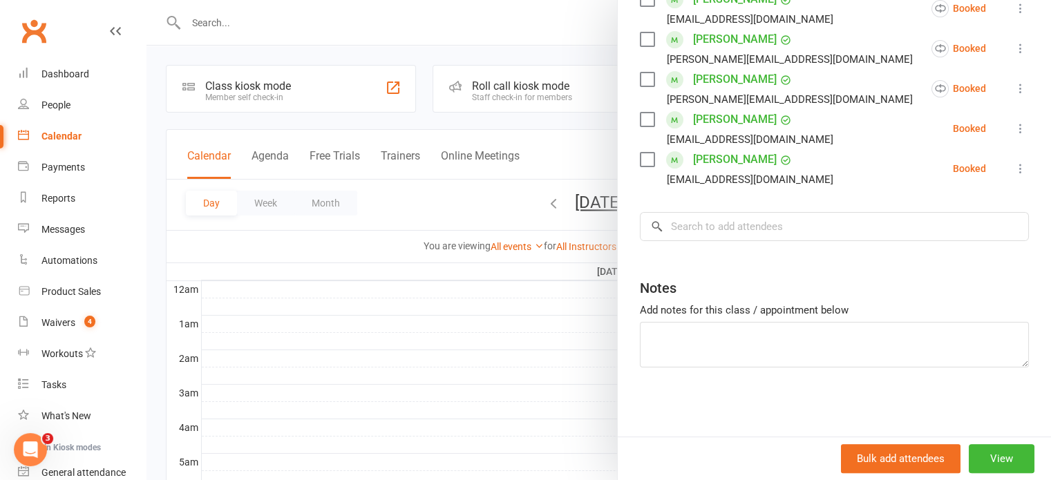
click at [1014, 126] on icon at bounding box center [1021, 129] width 14 height 14
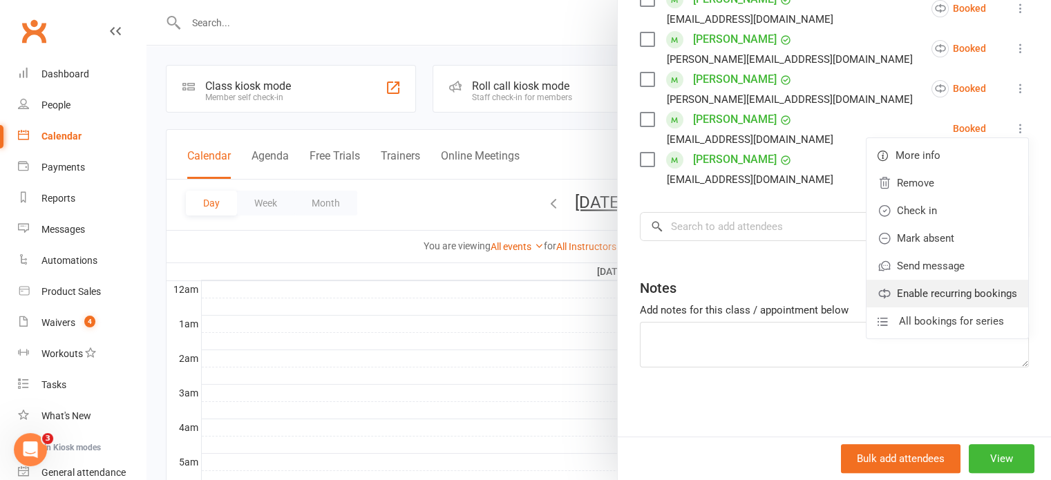
click at [911, 299] on link "Enable recurring bookings" at bounding box center [947, 294] width 162 height 28
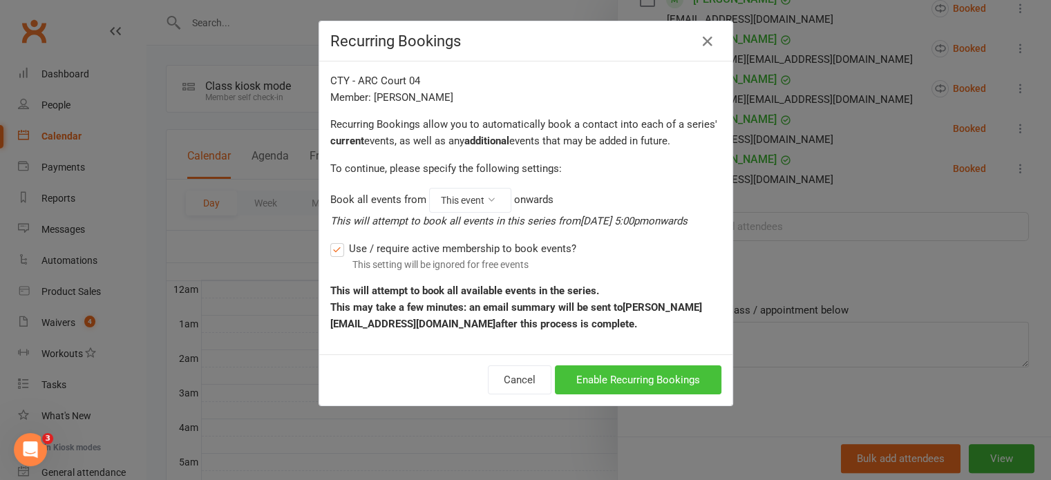
click at [649, 383] on button "Enable Recurring Bookings" at bounding box center [638, 380] width 167 height 29
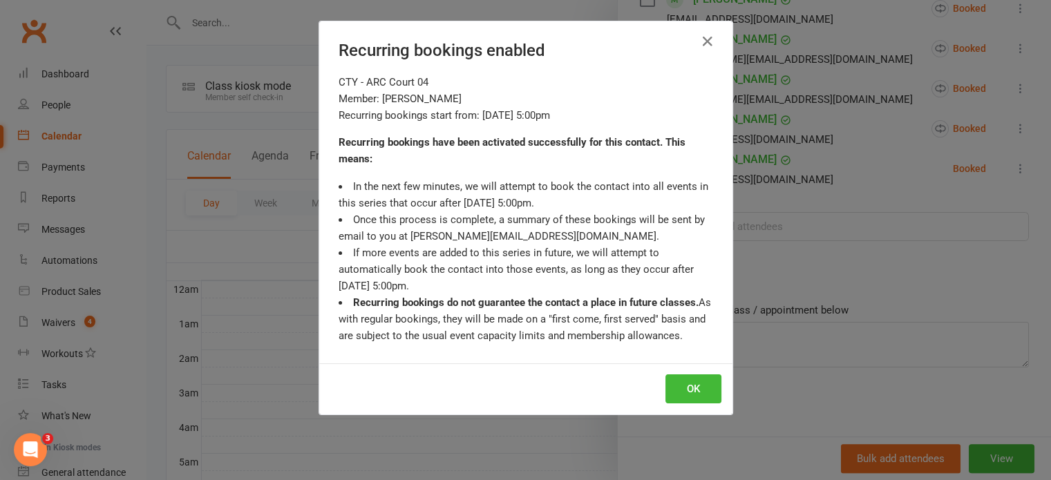
click at [860, 262] on div "Recurring bookings enabled CTY - ARC Court 04 Member: Jishnu Konka Recurring bo…" at bounding box center [525, 240] width 1051 height 480
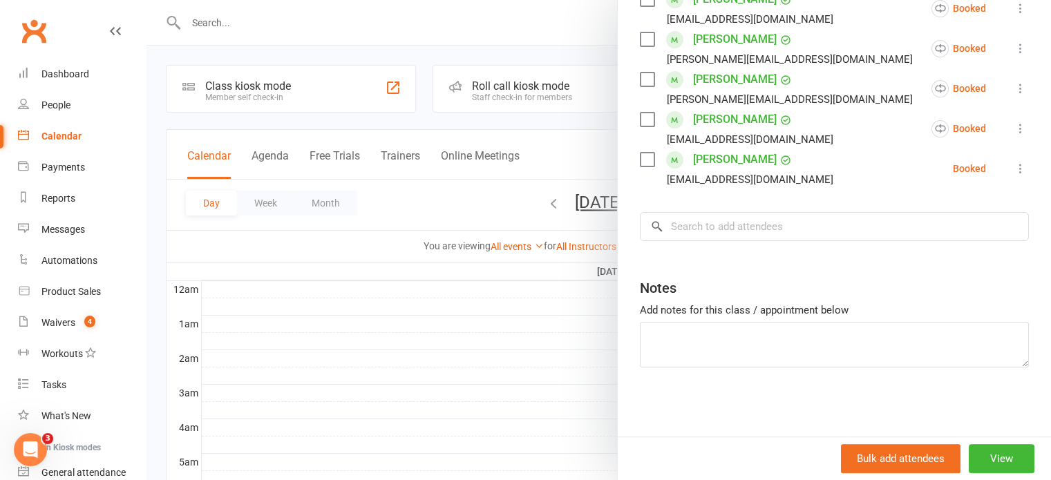
click at [1014, 167] on icon at bounding box center [1021, 169] width 14 height 14
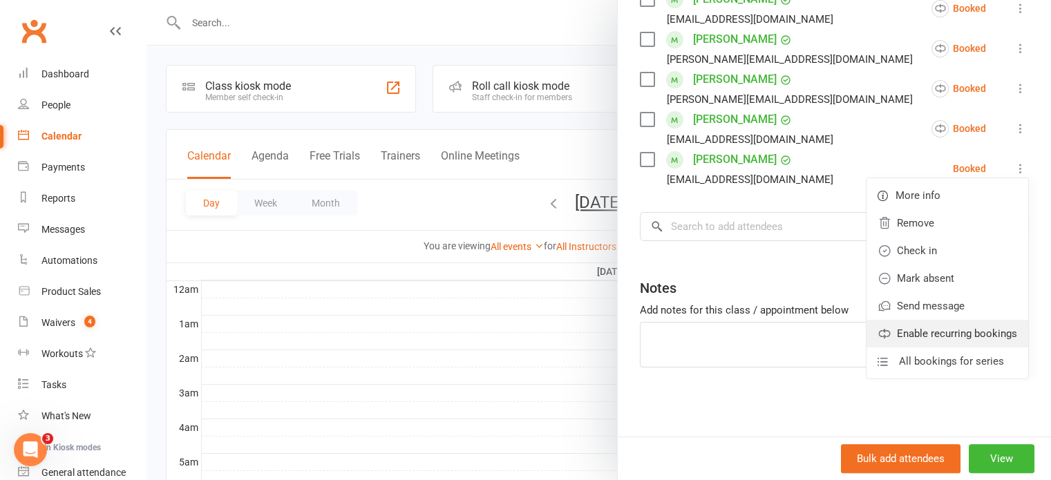
click at [919, 325] on link "Enable recurring bookings" at bounding box center [947, 334] width 162 height 28
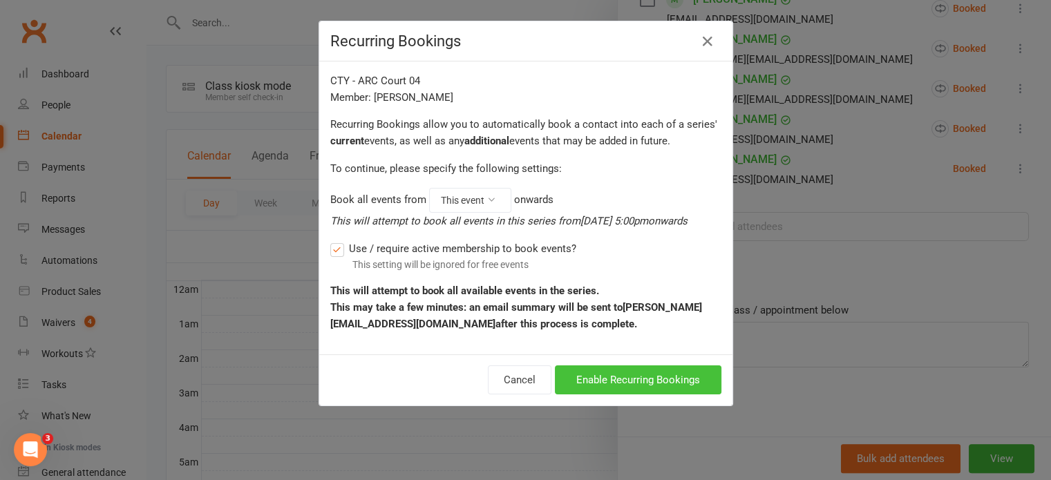
click at [661, 377] on button "Enable Recurring Bookings" at bounding box center [638, 380] width 167 height 29
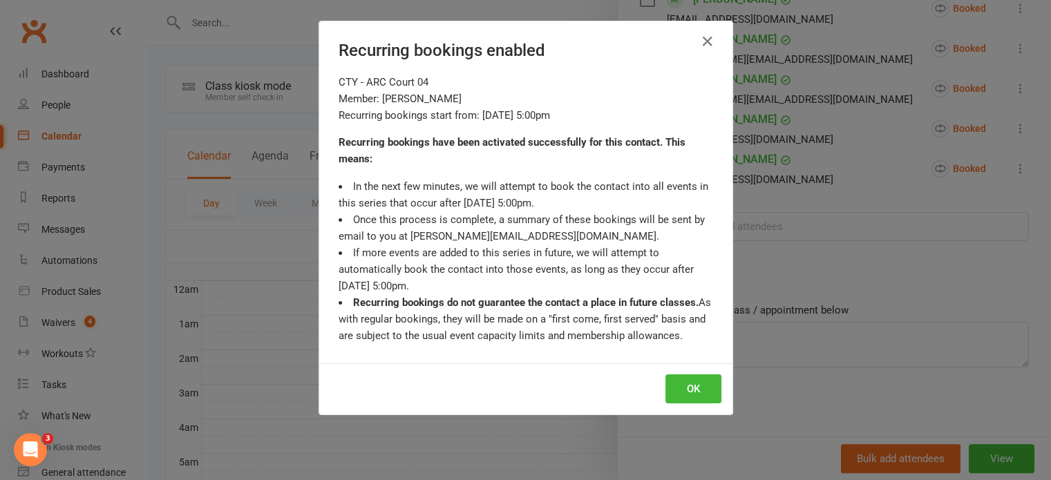
click at [847, 251] on div "Recurring bookings enabled CTY - ARC Court 04 Member: ved mohan Recurring booki…" at bounding box center [525, 240] width 1051 height 480
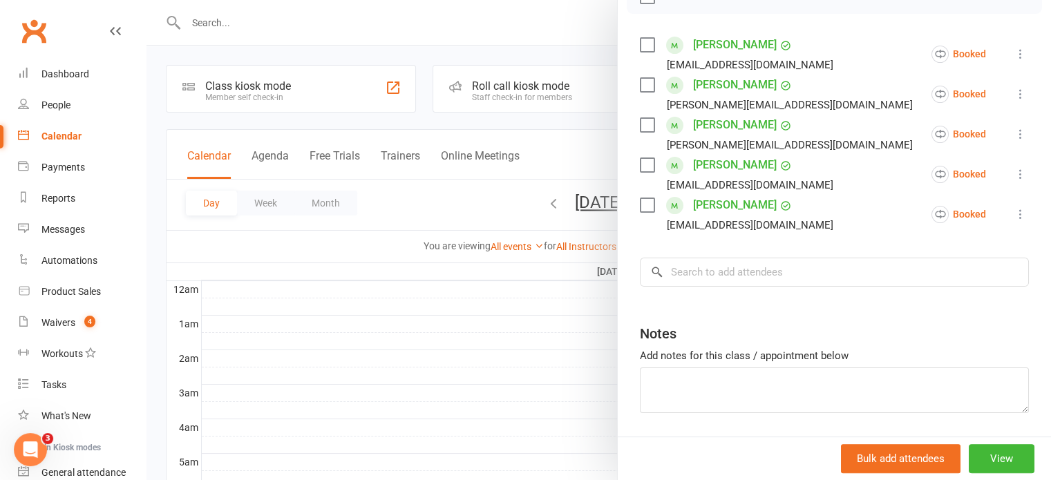
scroll to position [258, 0]
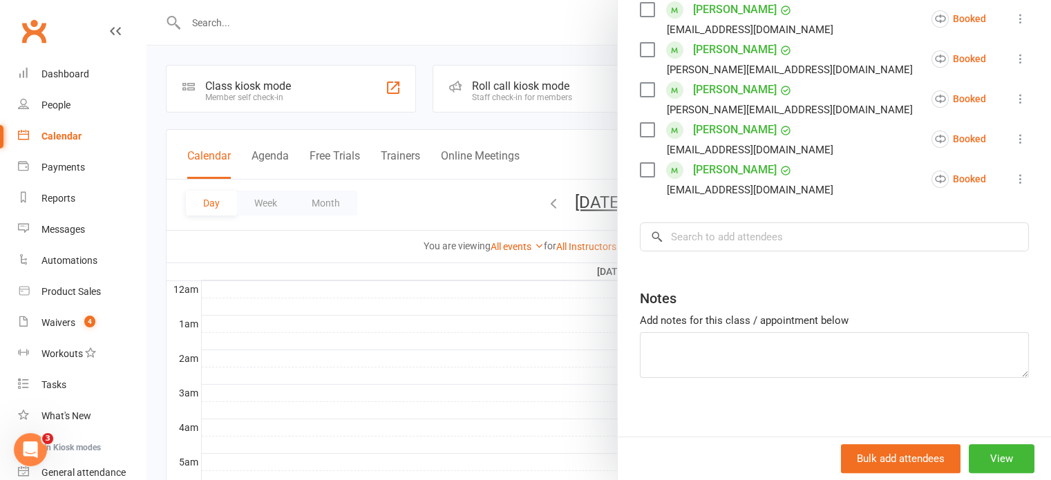
click at [541, 270] on div at bounding box center [598, 240] width 904 height 480
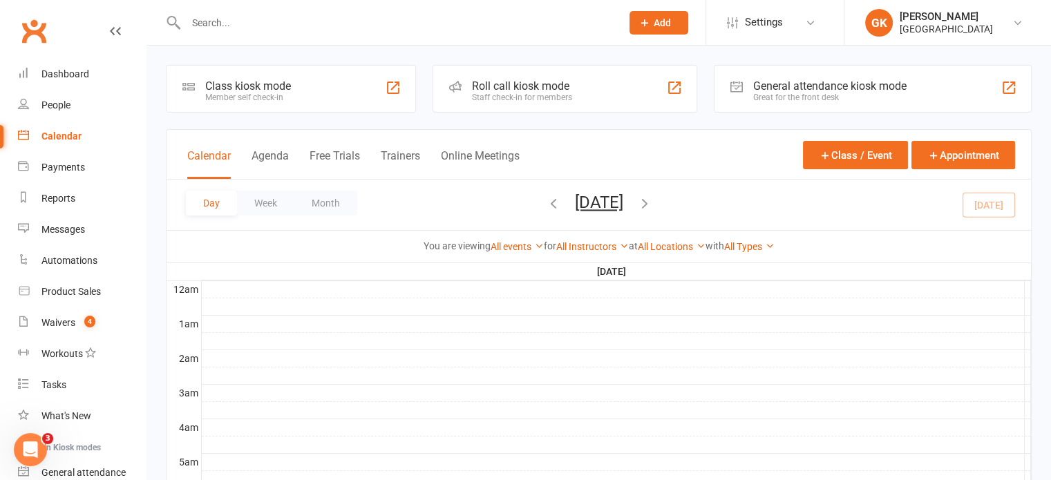
click at [652, 201] on icon "button" at bounding box center [644, 203] width 15 height 15
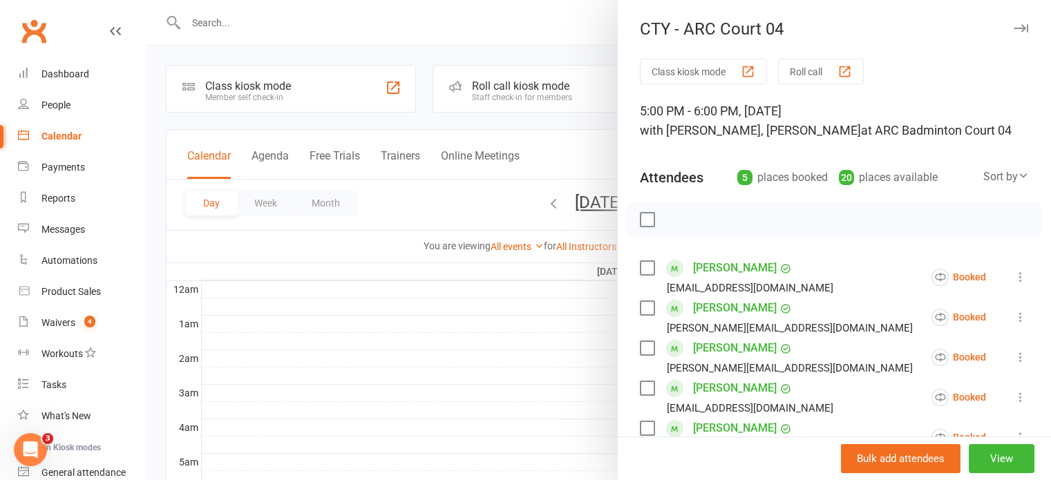
click at [473, 290] on div at bounding box center [598, 240] width 904 height 480
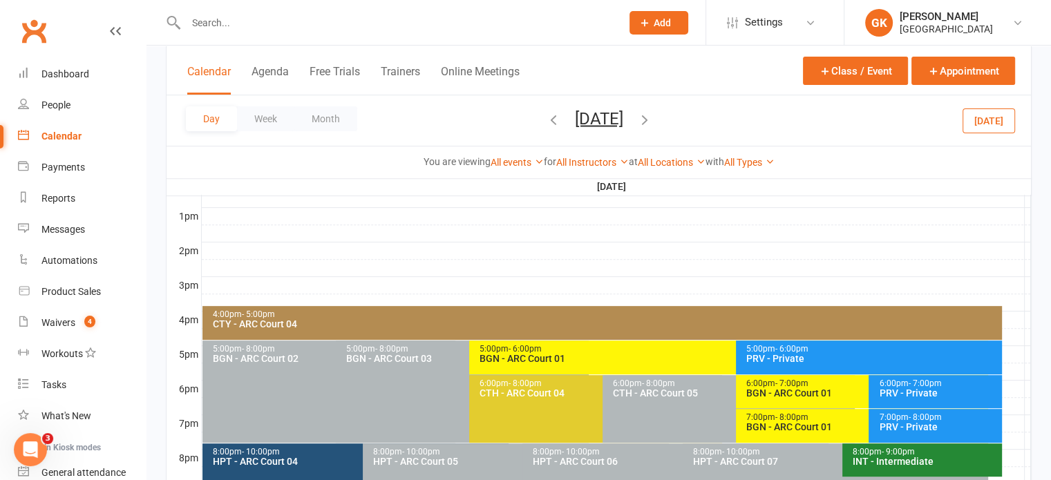
scroll to position [522, 0]
click at [439, 314] on div "4:00pm - 5:00pm" at bounding box center [605, 315] width 787 height 9
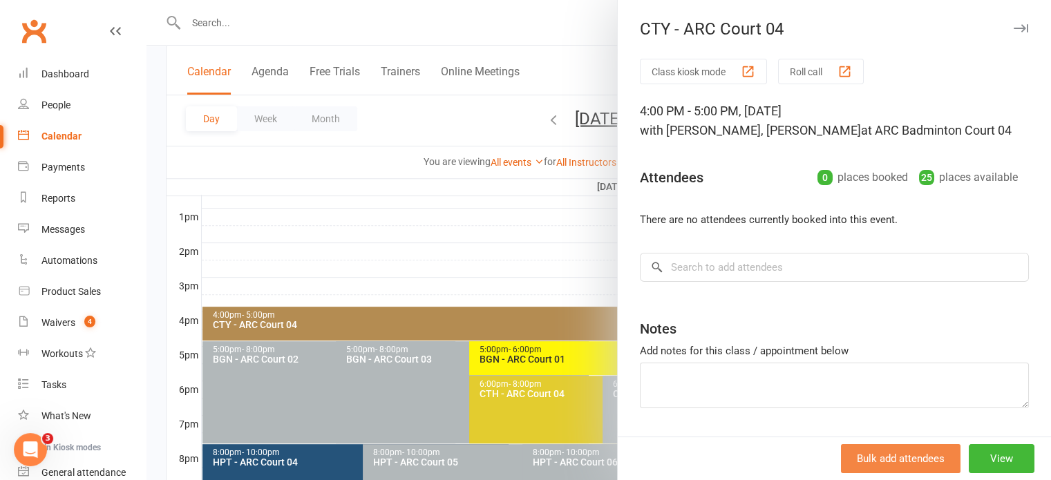
click at [844, 453] on button "Bulk add attendees" at bounding box center [901, 458] width 120 height 29
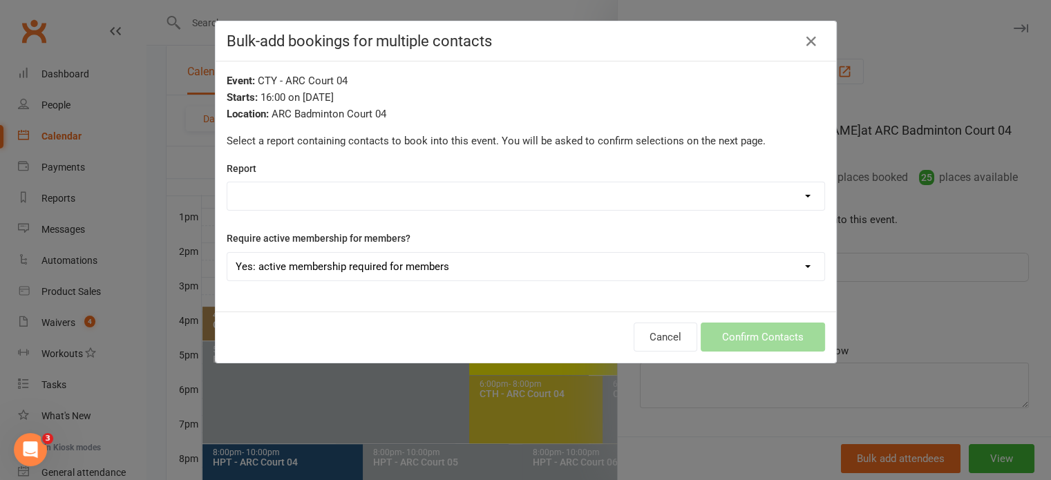
click at [470, 200] on select "Badminton Coaching - Catch Them Young Badminton Coaching - CTY - High Performan…" at bounding box center [525, 196] width 597 height 28
select select "197929"
click at [227, 182] on select "Badminton Coaching - Catch Them Young Badminton Coaching - CTY - High Performan…" at bounding box center [525, 196] width 597 height 28
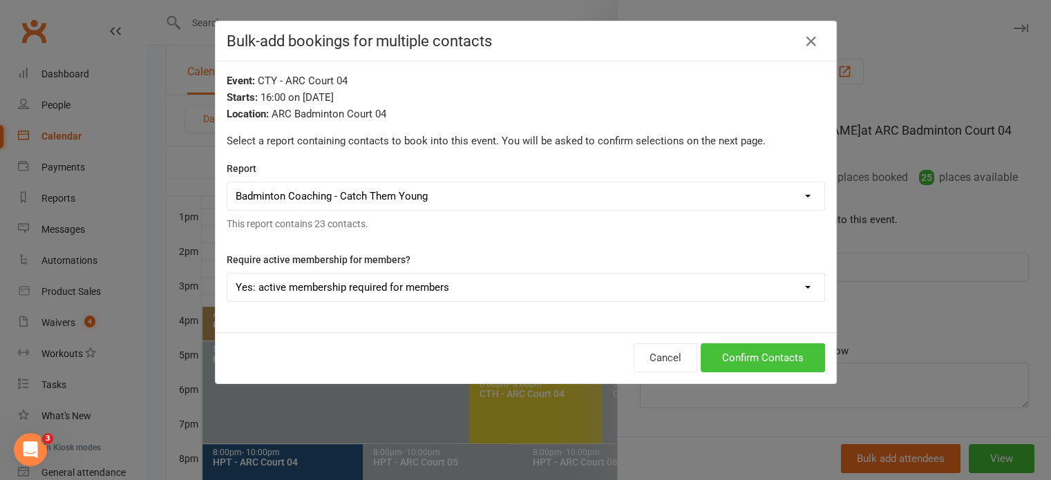
click at [737, 351] on button "Confirm Contacts" at bounding box center [763, 357] width 124 height 29
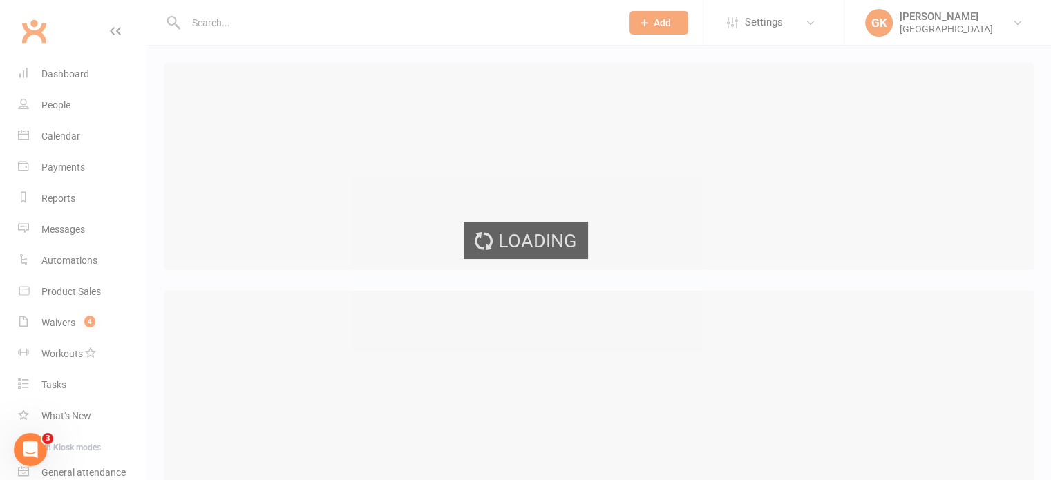
select select "25"
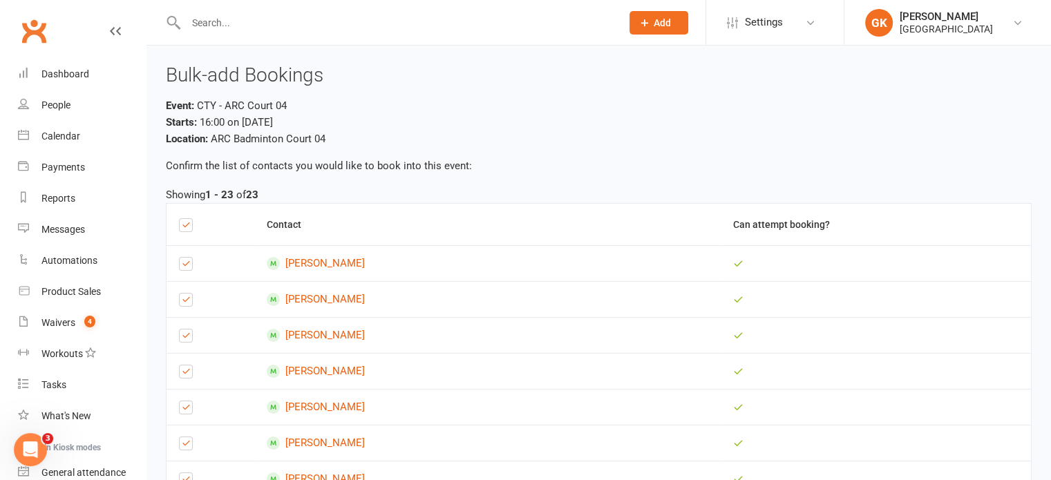
click at [184, 227] on label at bounding box center [186, 227] width 14 height 0
click at [184, 219] on input "checkbox" at bounding box center [186, 219] width 14 height 0
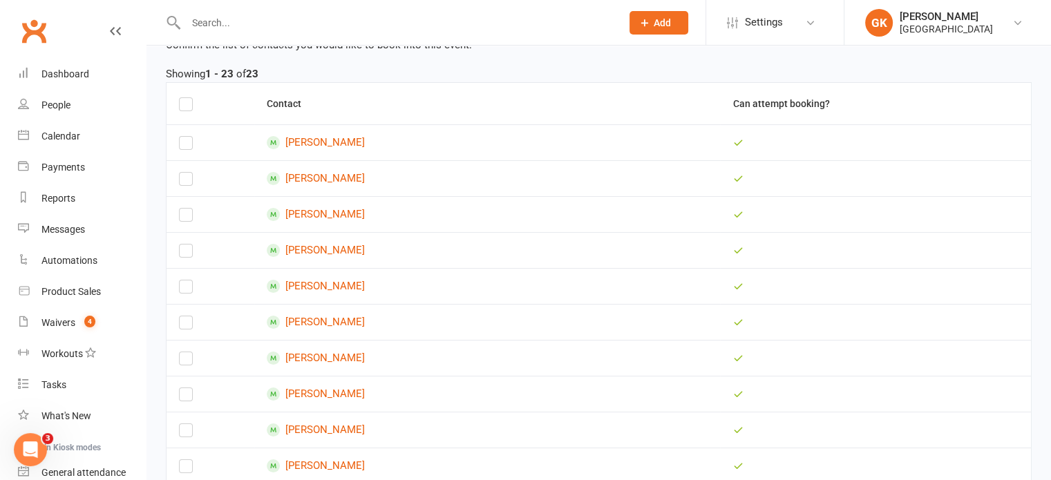
scroll to position [122, 0]
click at [185, 325] on label at bounding box center [186, 325] width 14 height 0
click at [185, 316] on input "checkbox" at bounding box center [186, 316] width 14 height 0
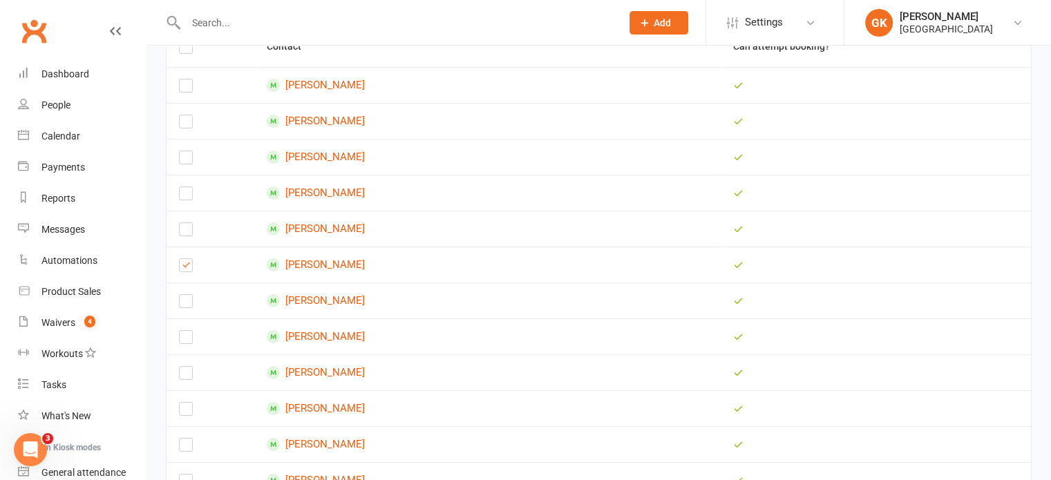
scroll to position [176, 0]
click at [184, 342] on label at bounding box center [186, 342] width 14 height 0
click at [184, 333] on input "checkbox" at bounding box center [186, 333] width 14 height 0
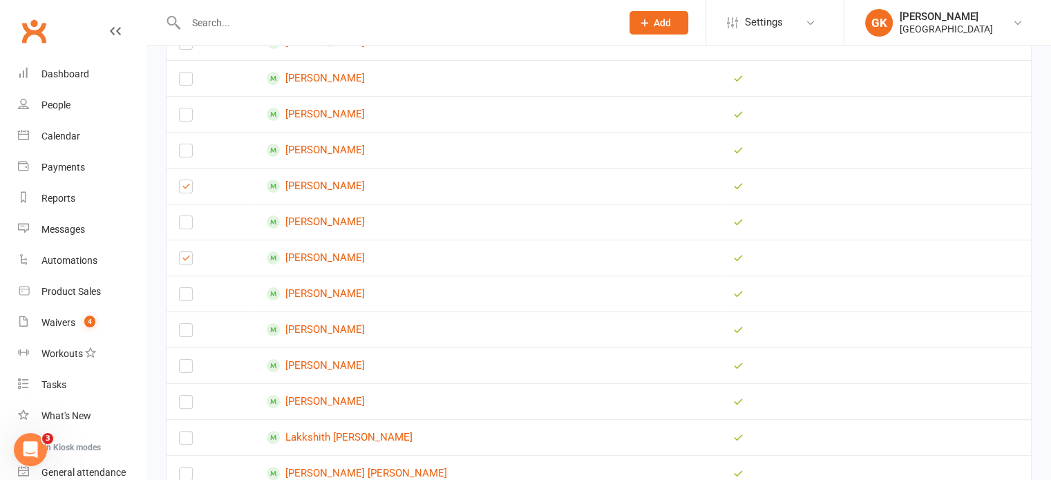
scroll to position [256, 0]
click at [184, 298] on label at bounding box center [186, 298] width 14 height 0
click at [184, 289] on input "checkbox" at bounding box center [186, 289] width 14 height 0
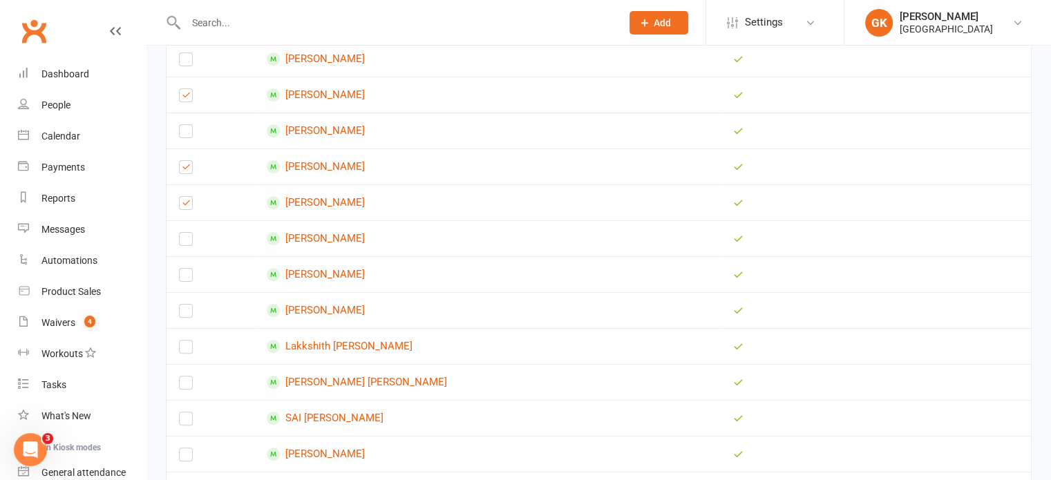
scroll to position [350, 0]
click at [187, 348] on label at bounding box center [186, 348] width 14 height 0
click at [187, 339] on input "checkbox" at bounding box center [186, 339] width 14 height 0
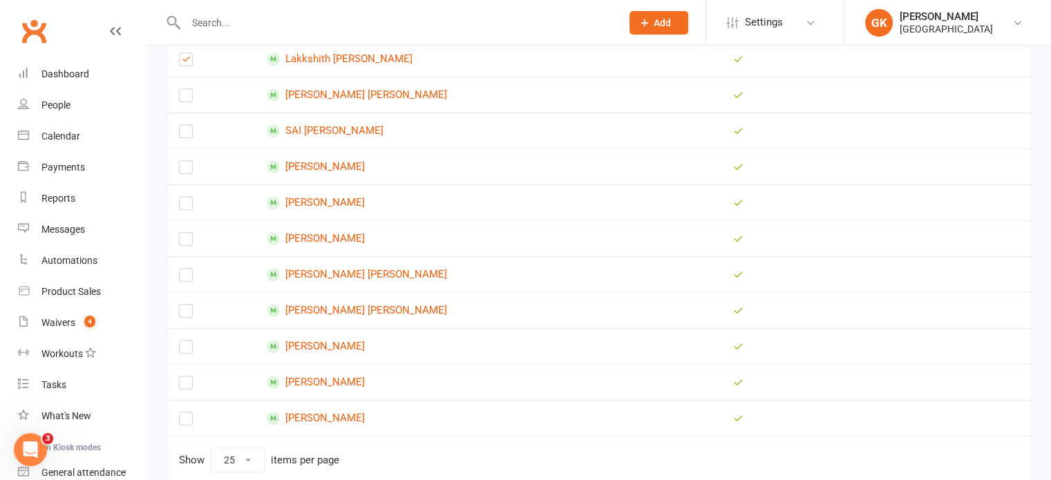
scroll to position [635, 0]
click at [182, 171] on label at bounding box center [186, 171] width 14 height 0
click at [182, 162] on input "checkbox" at bounding box center [186, 162] width 14 height 0
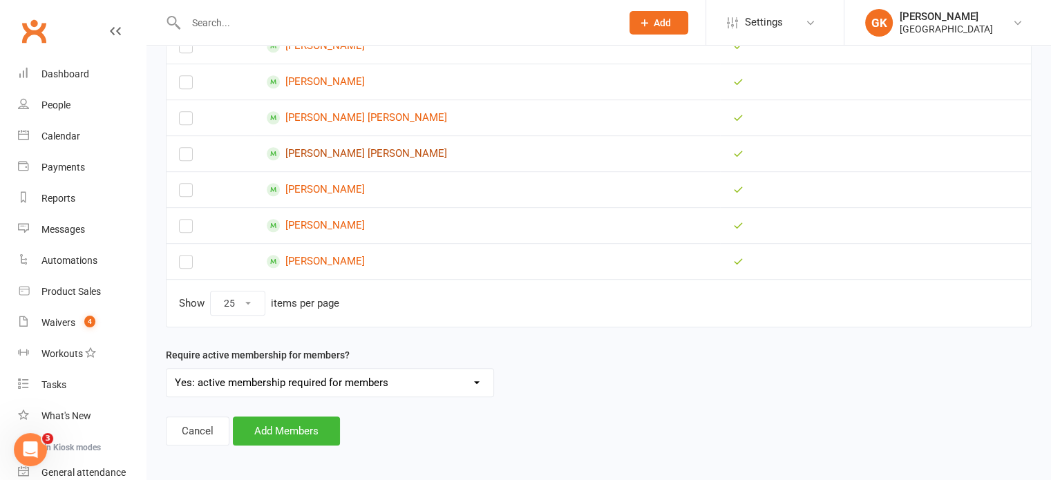
scroll to position [791, 0]
click at [269, 424] on button "Add Members" at bounding box center [286, 432] width 107 height 29
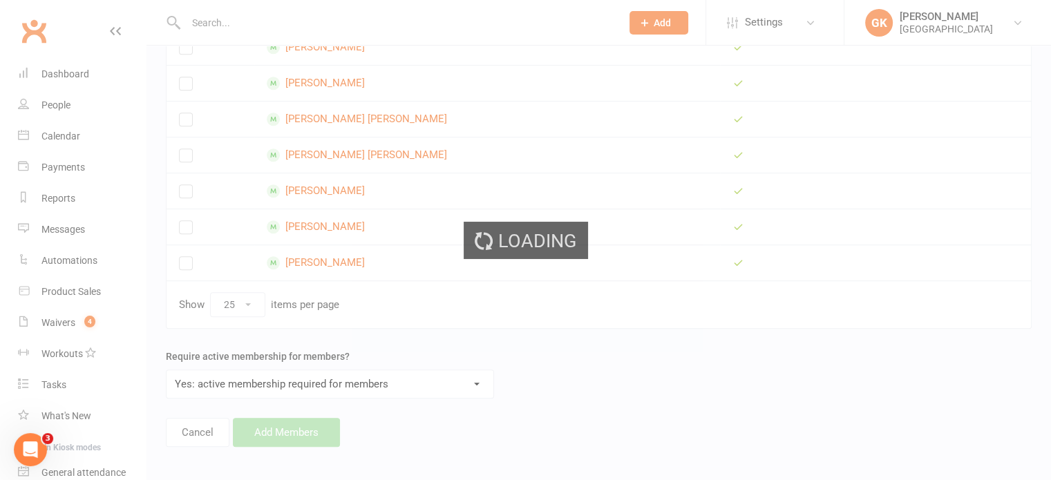
scroll to position [137, 0]
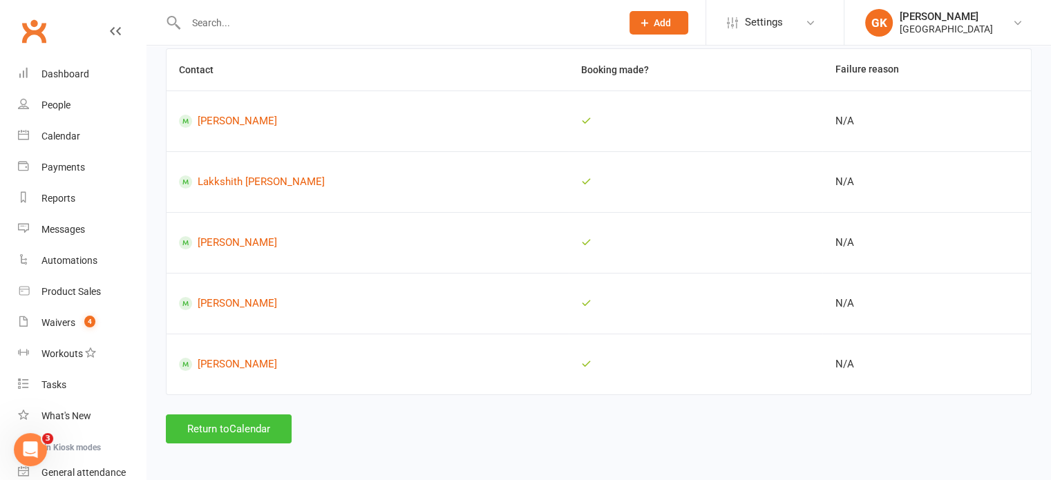
click at [220, 420] on button "Return to Calendar" at bounding box center [229, 429] width 126 height 29
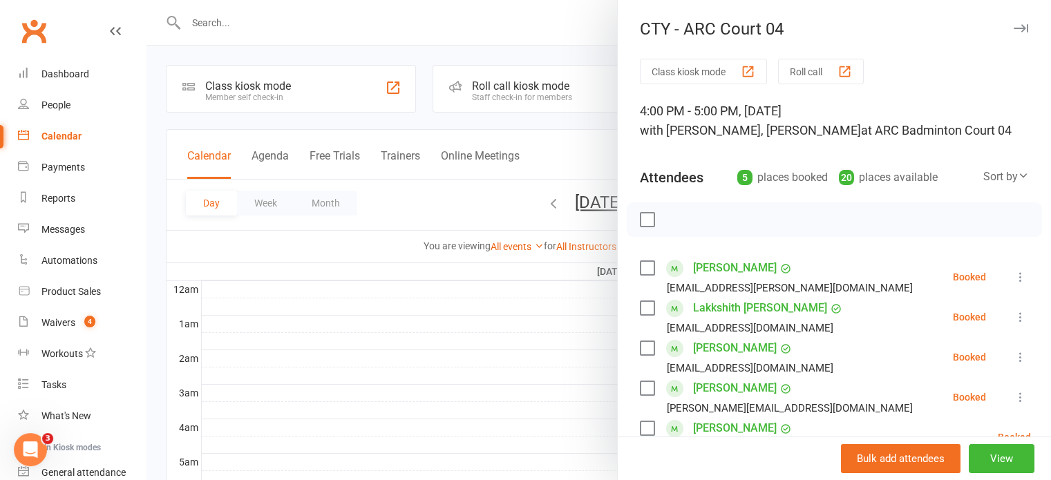
click at [422, 243] on div at bounding box center [598, 240] width 904 height 480
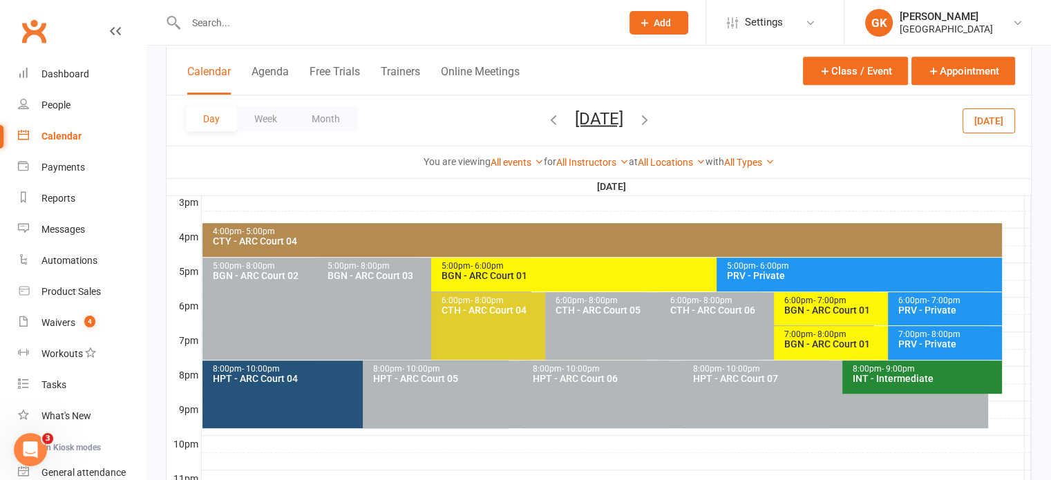
scroll to position [605, 0]
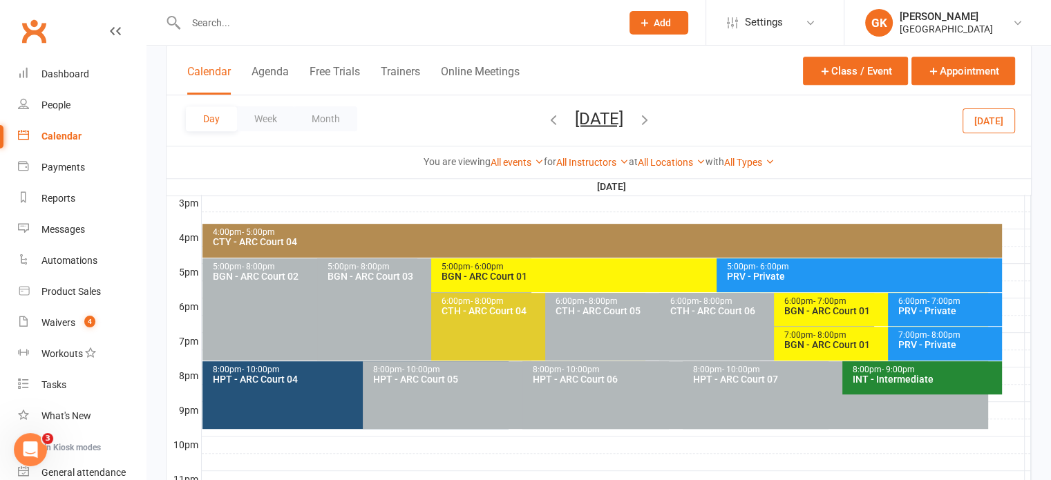
click at [652, 118] on icon "button" at bounding box center [644, 118] width 15 height 15
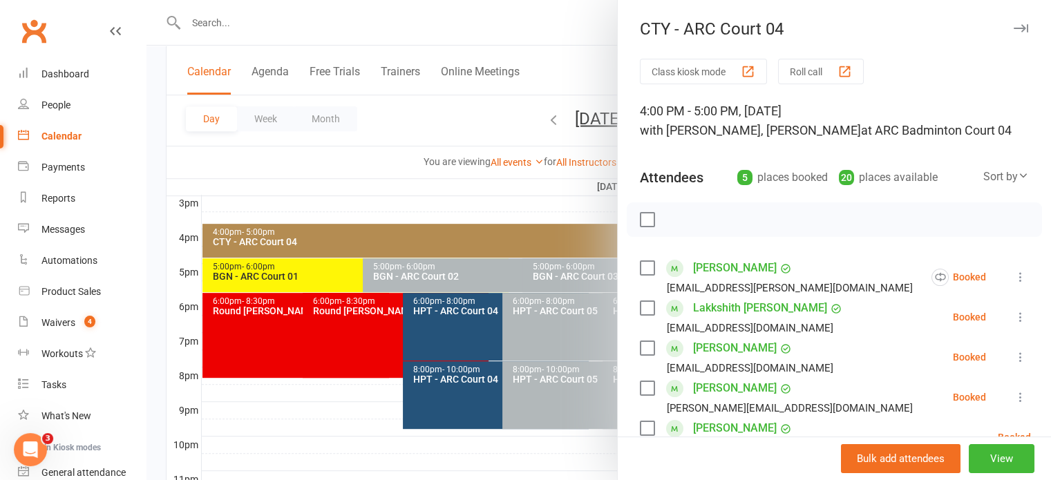
click at [531, 200] on div at bounding box center [598, 240] width 904 height 480
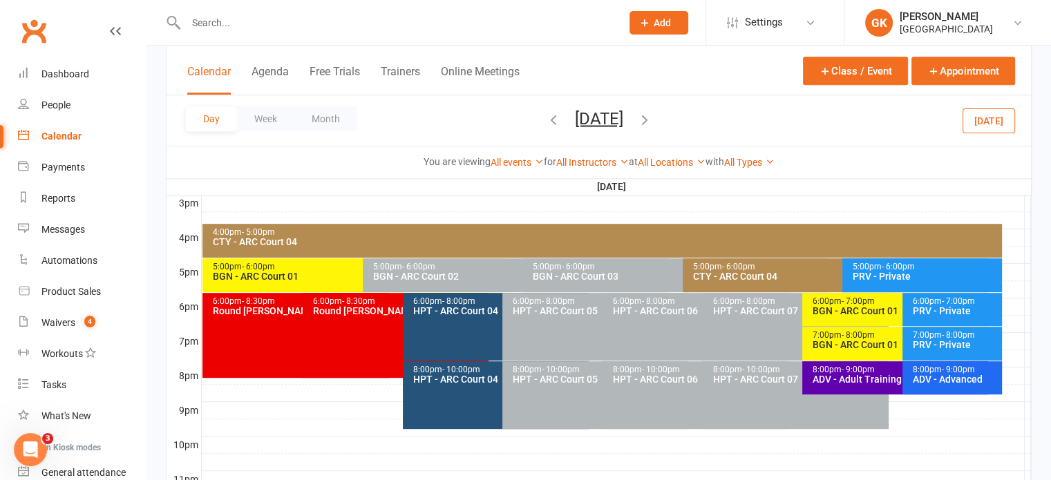
click at [480, 234] on div "4:00pm - 5:00pm" at bounding box center [605, 232] width 787 height 9
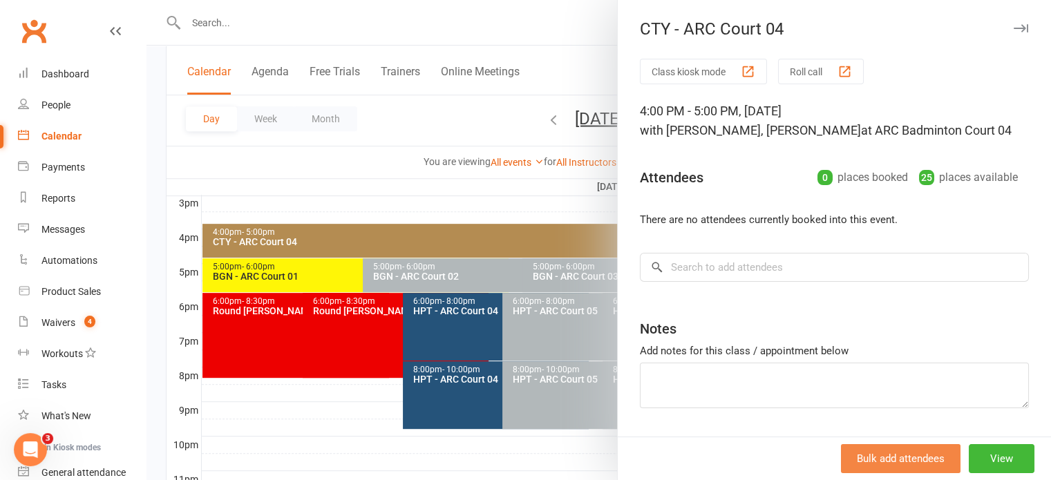
click at [857, 461] on button "Bulk add attendees" at bounding box center [901, 458] width 120 height 29
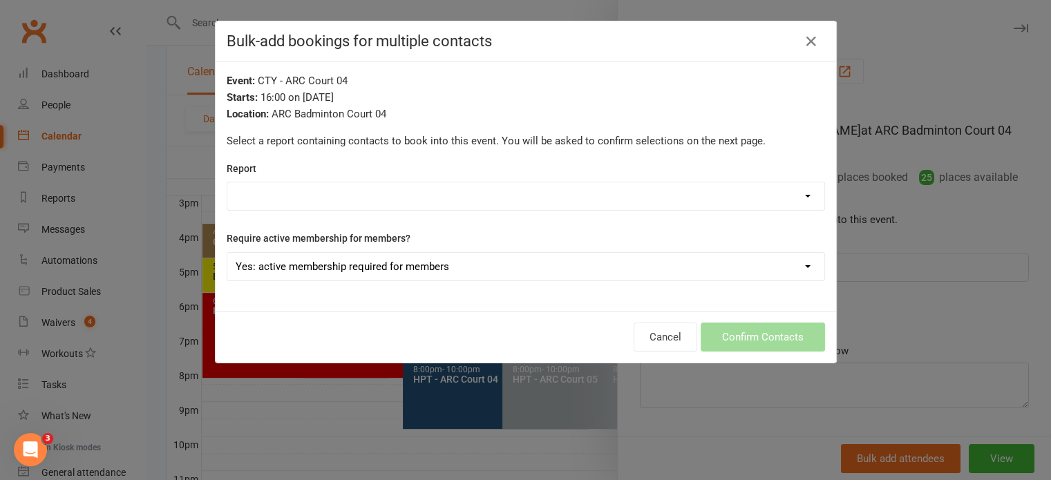
click at [466, 201] on select "Badminton Coaching - Catch Them Young Badminton Coaching - CTY - High Performan…" at bounding box center [525, 196] width 597 height 28
select select "197929"
click at [227, 182] on select "Badminton Coaching - Catch Them Young Badminton Coaching - CTY - High Performan…" at bounding box center [525, 196] width 597 height 28
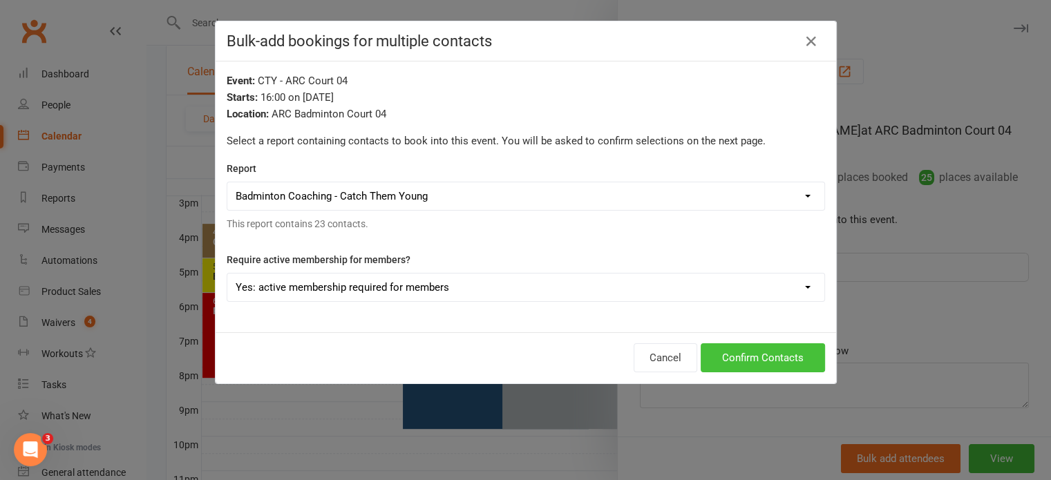
click at [724, 360] on button "Confirm Contacts" at bounding box center [763, 357] width 124 height 29
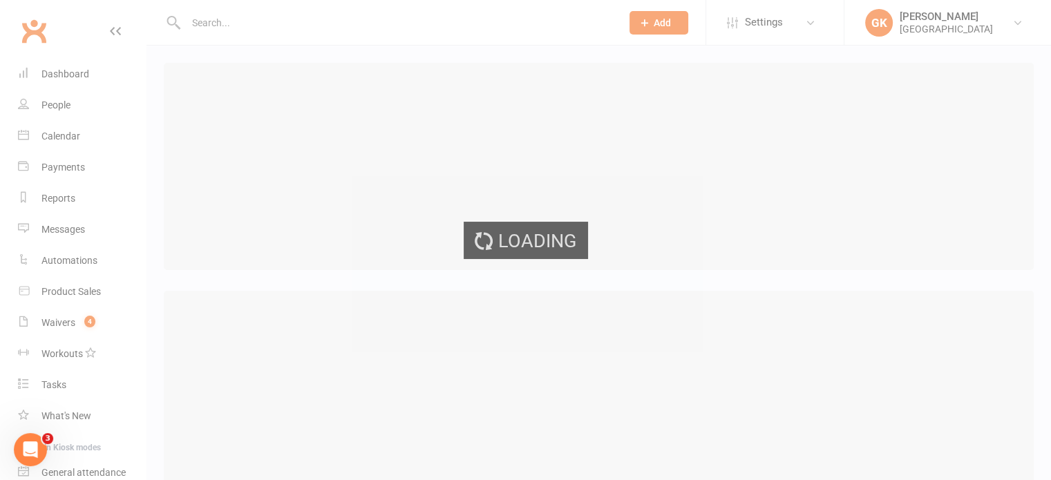
select select "25"
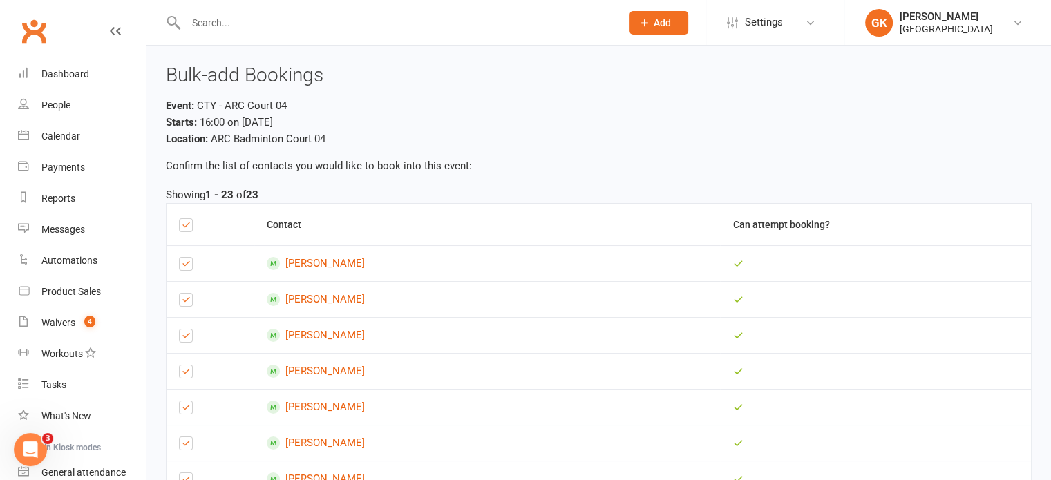
click at [183, 227] on label at bounding box center [186, 227] width 14 height 0
click at [183, 219] on input "checkbox" at bounding box center [186, 219] width 14 height 0
click at [184, 339] on label at bounding box center [186, 339] width 14 height 0
click at [184, 330] on input "checkbox" at bounding box center [186, 330] width 14 height 0
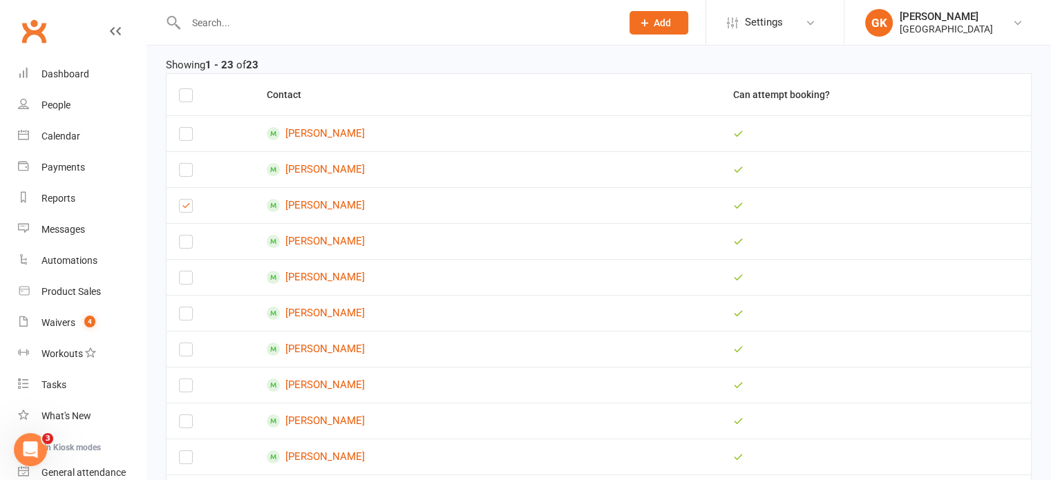
scroll to position [130, 0]
click at [186, 352] on label at bounding box center [186, 352] width 14 height 0
click at [186, 343] on input "checkbox" at bounding box center [186, 343] width 14 height 0
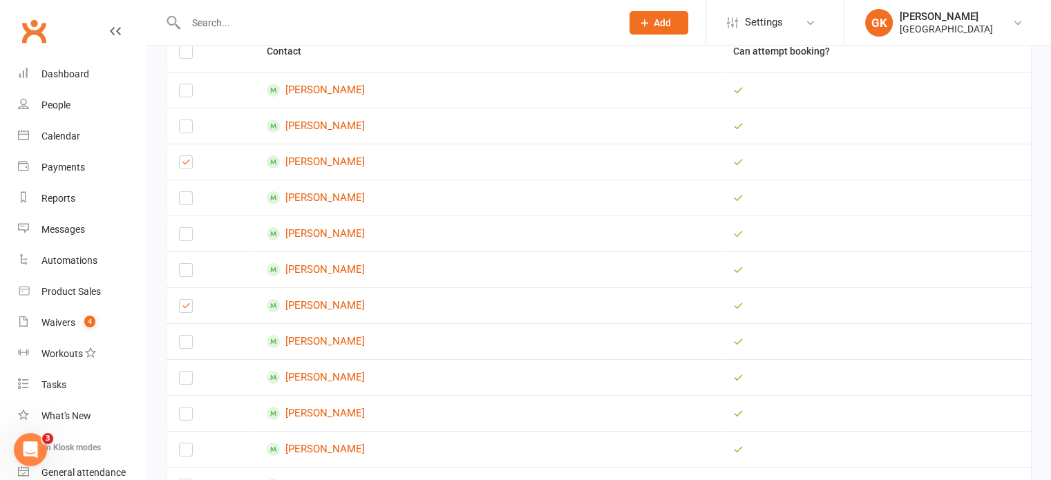
click at [183, 417] on label at bounding box center [186, 417] width 14 height 0
click at [183, 408] on input "checkbox" at bounding box center [186, 408] width 14 height 0
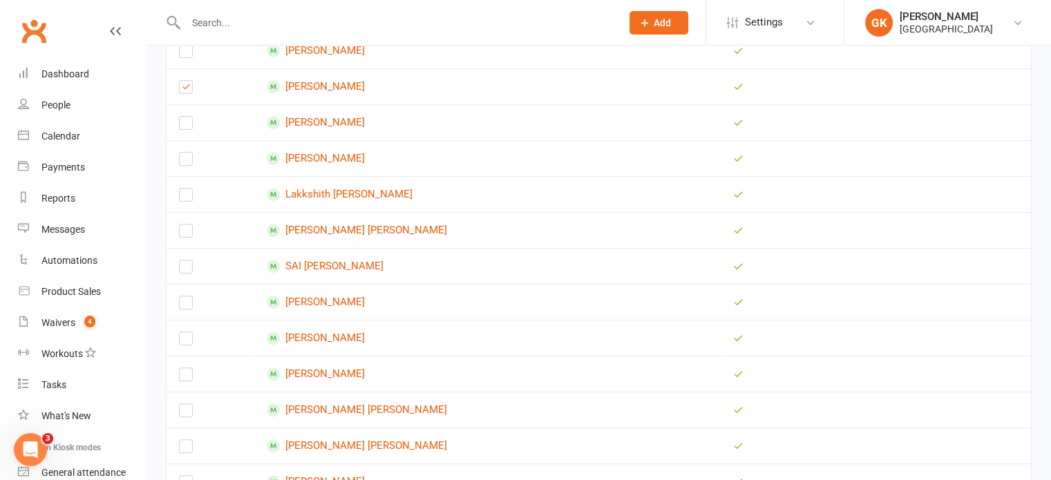
scroll to position [500, 0]
click at [187, 342] on label at bounding box center [186, 342] width 14 height 0
click at [187, 333] on input "checkbox" at bounding box center [186, 333] width 14 height 0
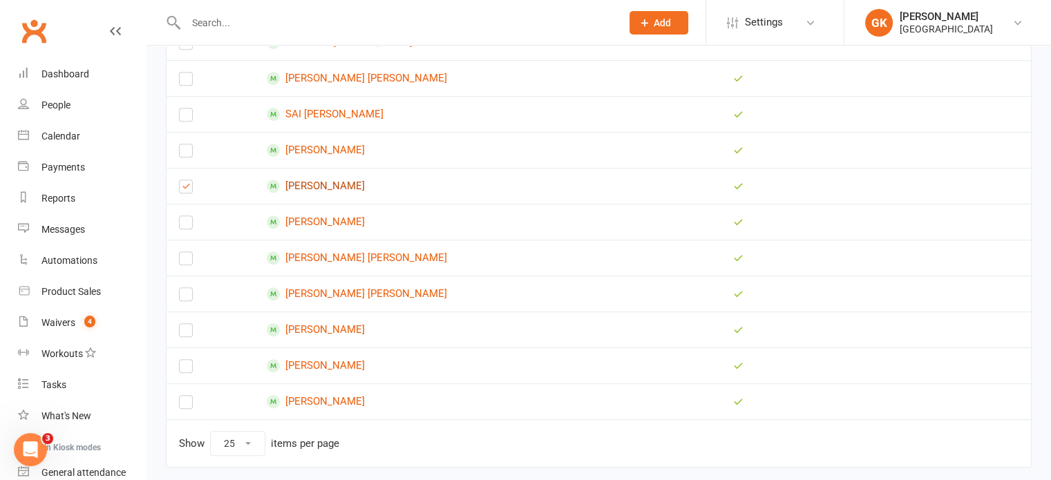
scroll to position [655, 0]
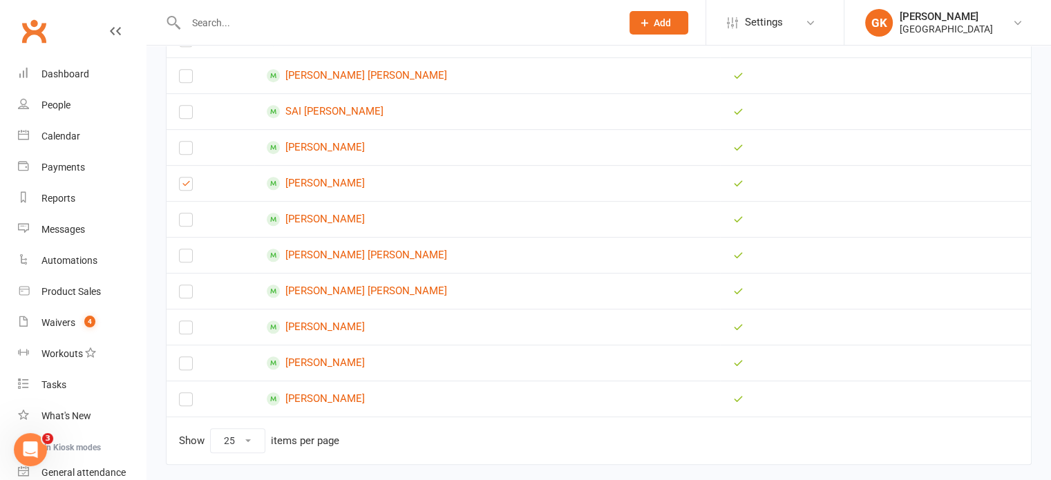
click at [190, 330] on label at bounding box center [186, 330] width 14 height 0
click at [190, 321] on input "checkbox" at bounding box center [186, 321] width 14 height 0
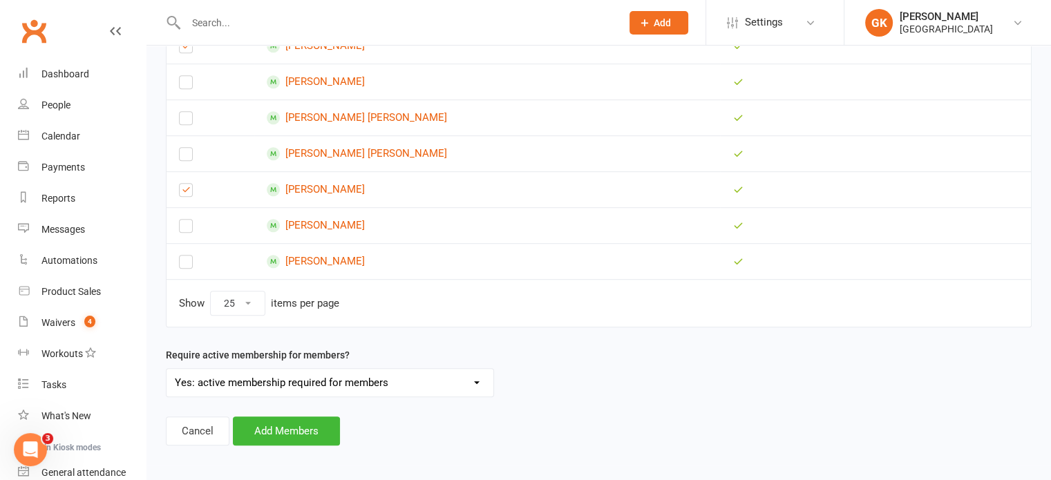
scroll to position [792, 0]
click at [300, 425] on button "Add Members" at bounding box center [286, 431] width 107 height 29
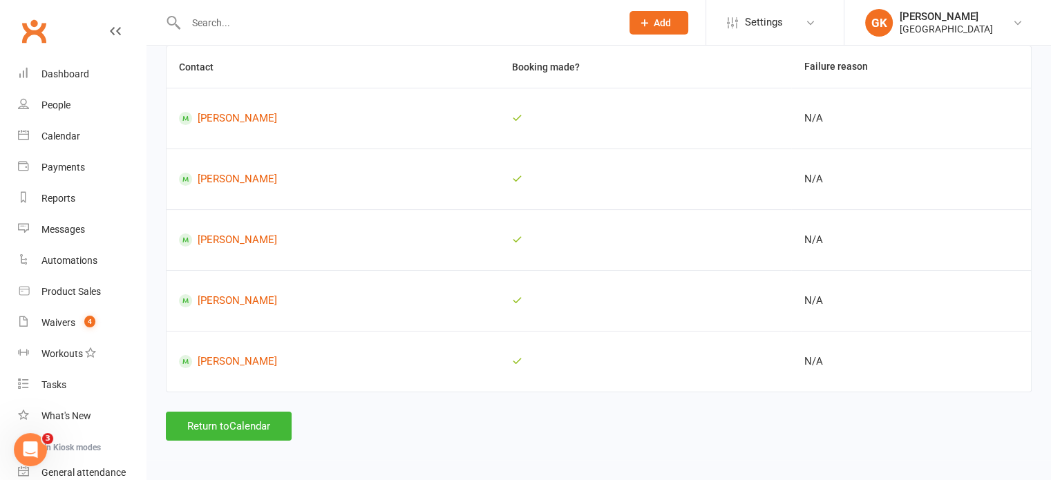
scroll to position [137, 0]
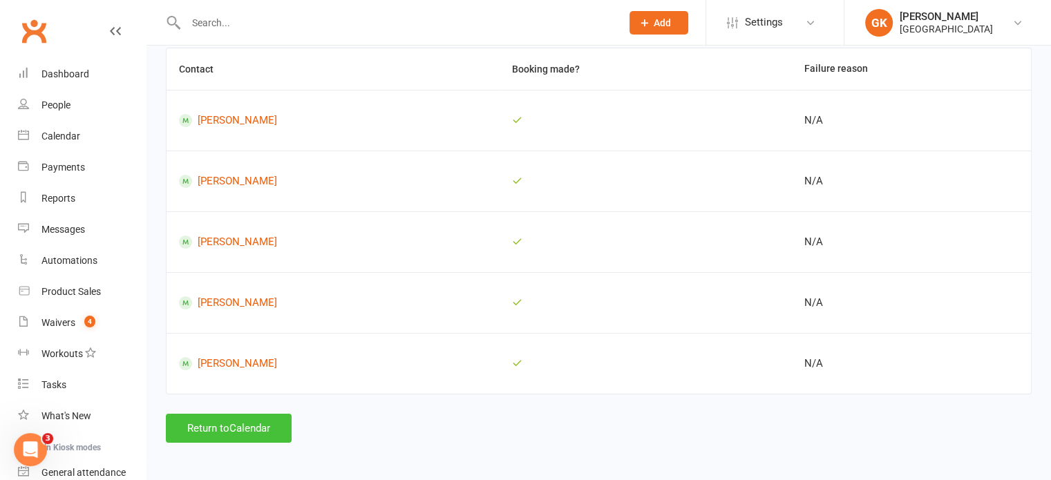
click at [260, 419] on button "Return to Calendar" at bounding box center [229, 428] width 126 height 29
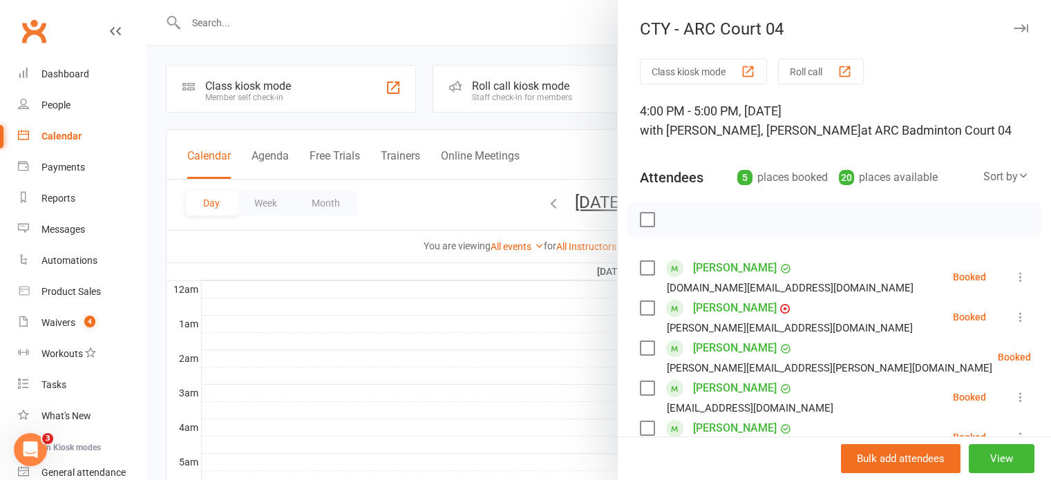
click at [513, 273] on div at bounding box center [598, 240] width 904 height 480
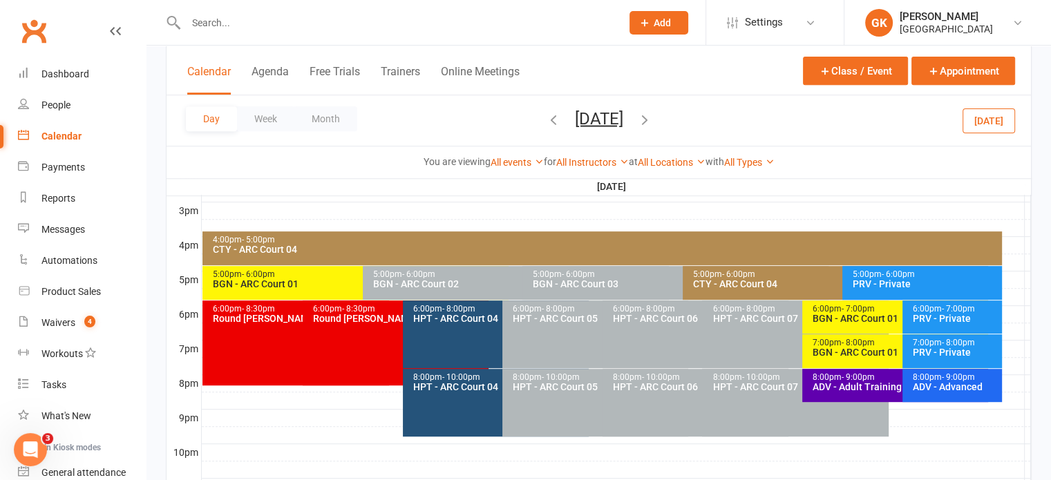
scroll to position [598, 0]
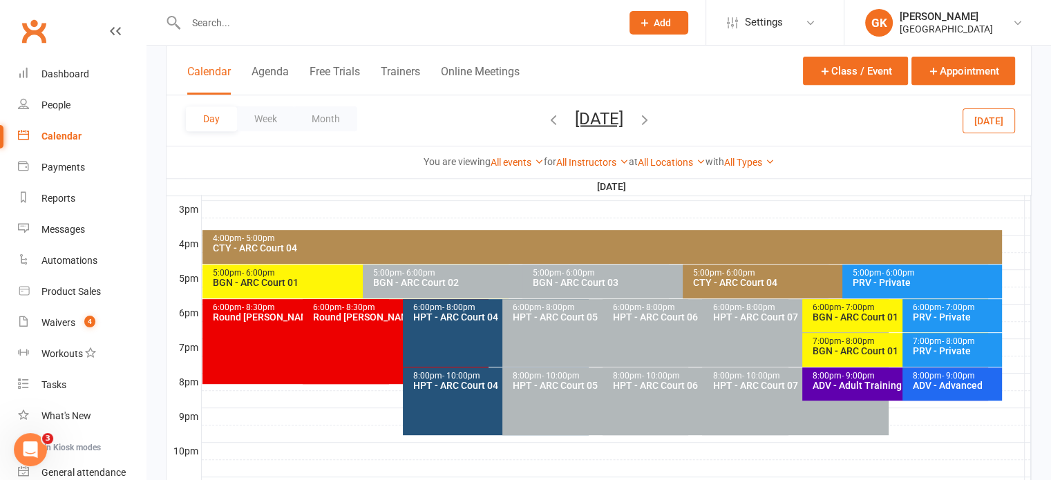
click at [705, 284] on div "CTY - ARC Court 04" at bounding box center [839, 283] width 294 height 10
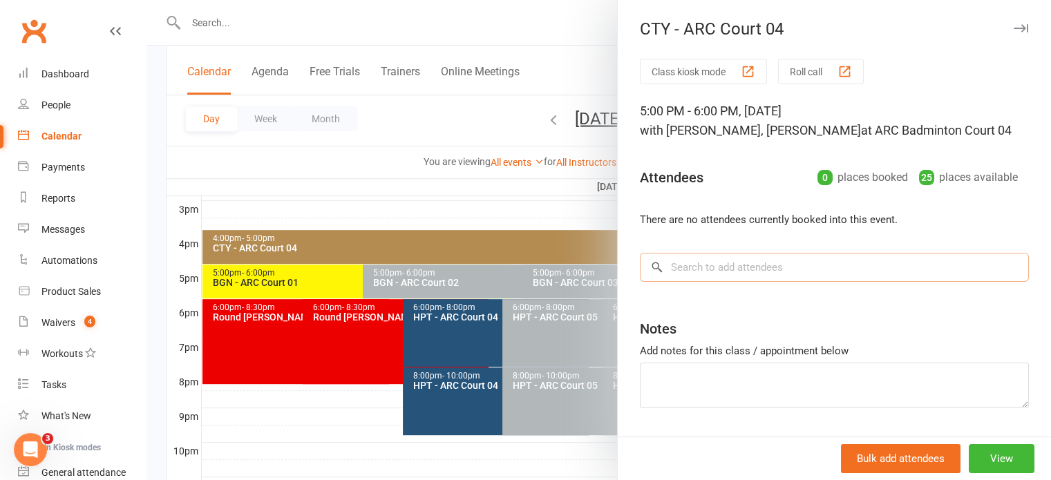
click at [787, 282] on input "search" at bounding box center [834, 267] width 389 height 29
click at [864, 472] on button "Bulk add attendees" at bounding box center [901, 458] width 120 height 29
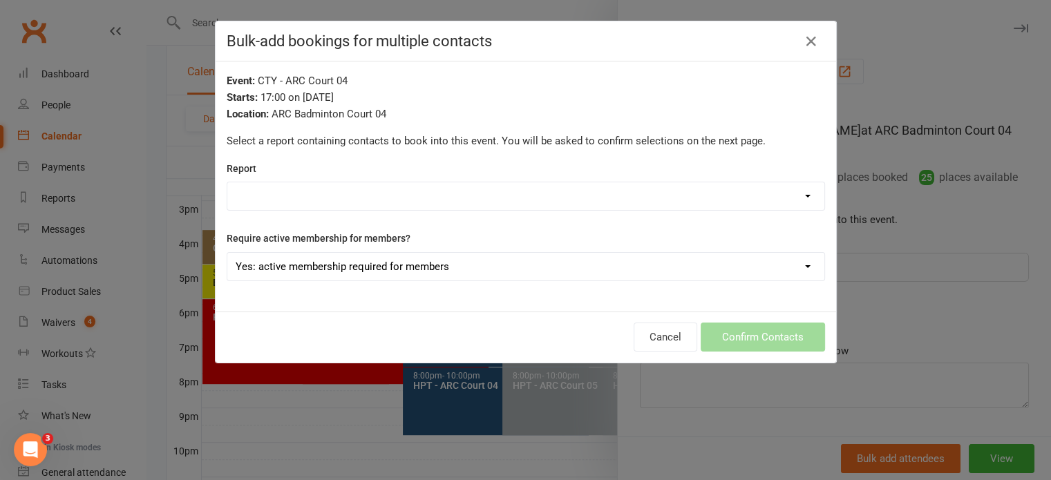
click at [459, 209] on select "Badminton Coaching - Catch Them Young Badminton Coaching - CTY - High Performan…" at bounding box center [525, 196] width 597 height 28
select select "197929"
click at [227, 182] on select "Badminton Coaching - Catch Them Young Badminton Coaching - CTY - High Performan…" at bounding box center [525, 196] width 597 height 28
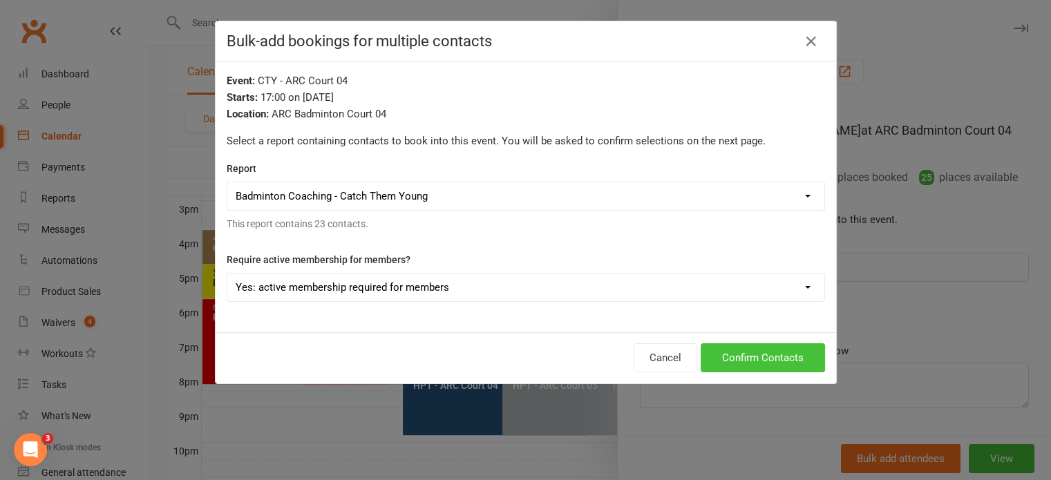
click at [730, 359] on button "Confirm Contacts" at bounding box center [763, 357] width 124 height 29
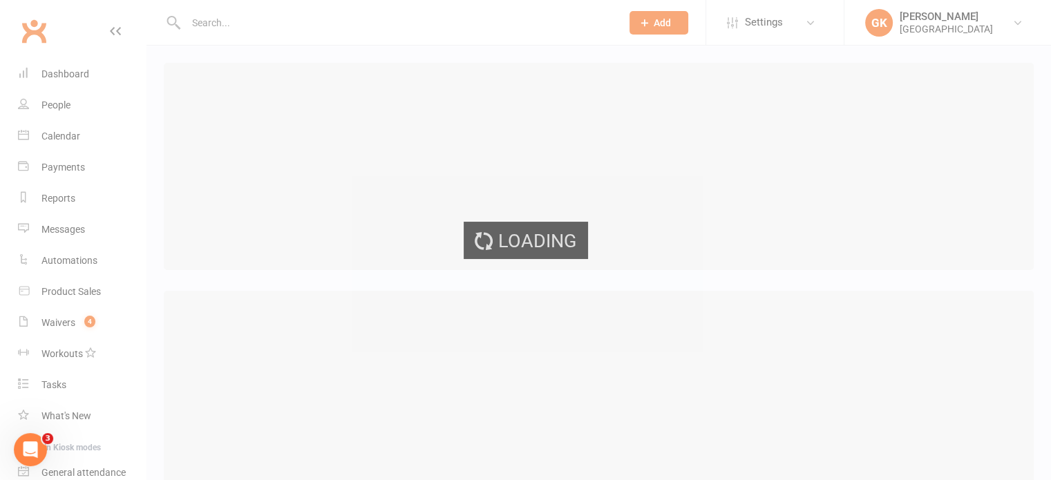
select select "25"
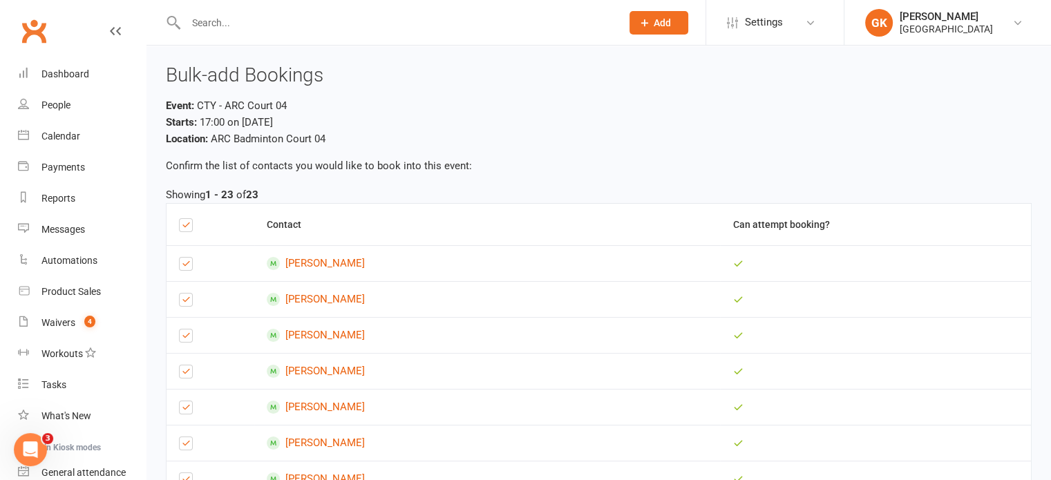
click at [188, 227] on label at bounding box center [186, 227] width 14 height 0
click at [188, 219] on input "checkbox" at bounding box center [186, 219] width 14 height 0
click at [188, 267] on label at bounding box center [186, 267] width 14 height 0
click at [188, 258] on input "checkbox" at bounding box center [186, 258] width 14 height 0
click at [185, 410] on label at bounding box center [186, 410] width 14 height 0
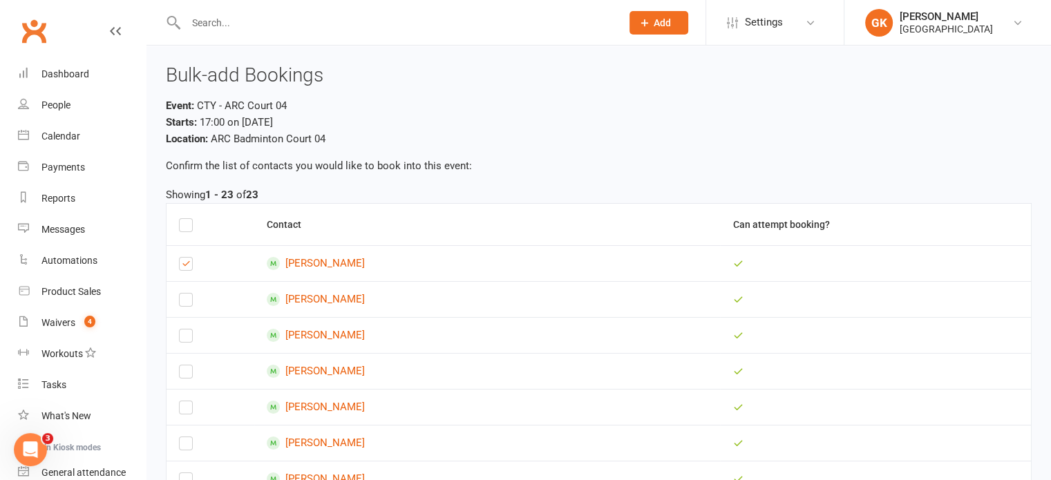
click at [185, 401] on input "checkbox" at bounding box center [186, 401] width 14 height 0
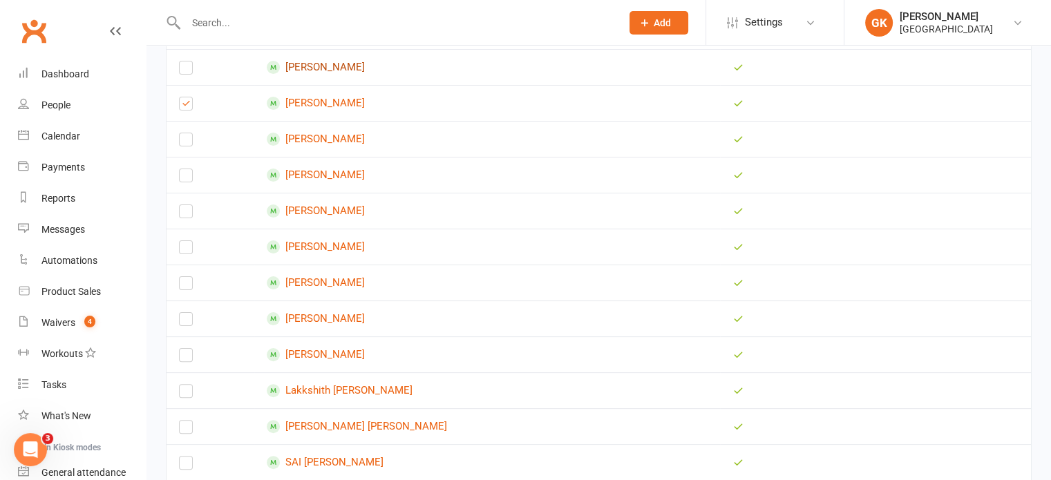
scroll to position [305, 0]
click at [184, 321] on label at bounding box center [186, 321] width 14 height 0
click at [184, 312] on input "checkbox" at bounding box center [186, 312] width 14 height 0
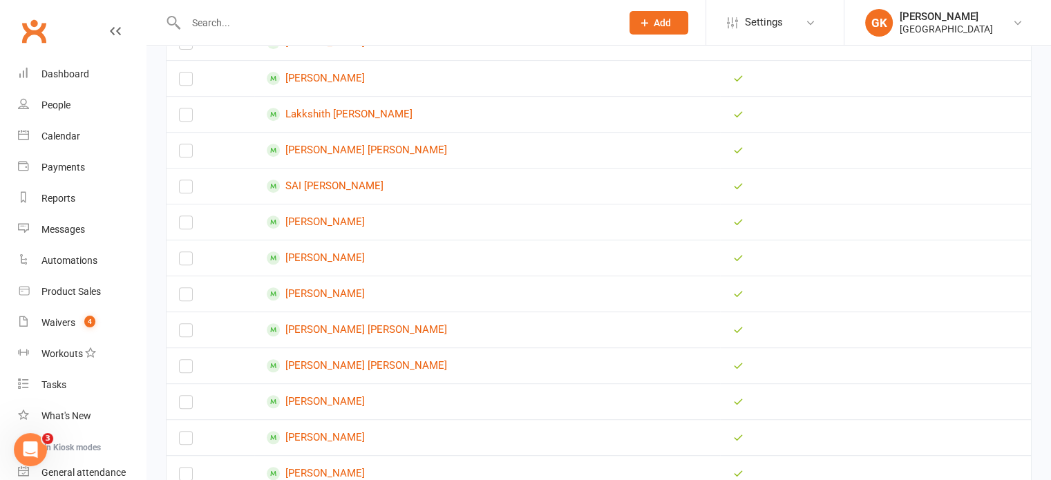
scroll to position [579, 0]
click at [182, 370] on label at bounding box center [186, 370] width 14 height 0
click at [182, 361] on input "checkbox" at bounding box center [186, 361] width 14 height 0
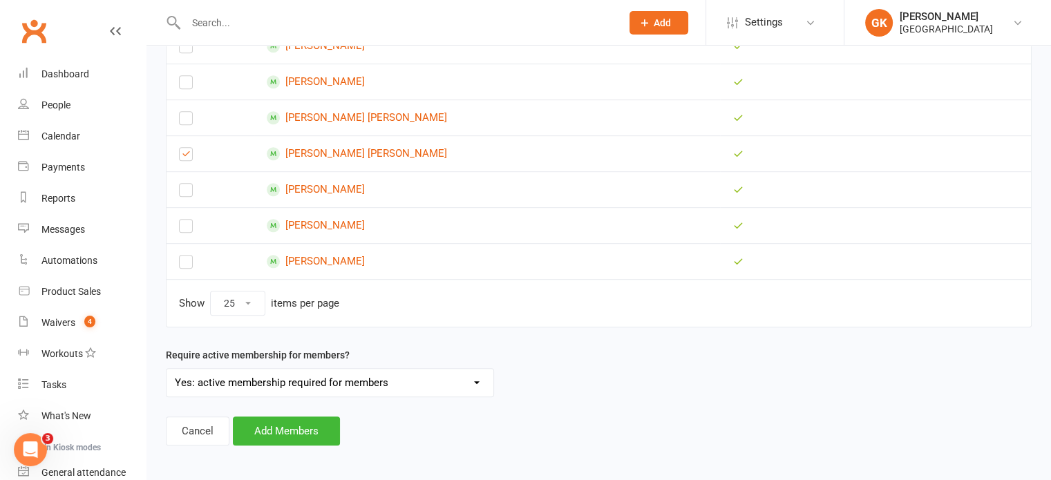
scroll to position [792, 0]
click at [187, 265] on label at bounding box center [186, 265] width 14 height 0
click at [187, 256] on input "checkbox" at bounding box center [186, 256] width 14 height 0
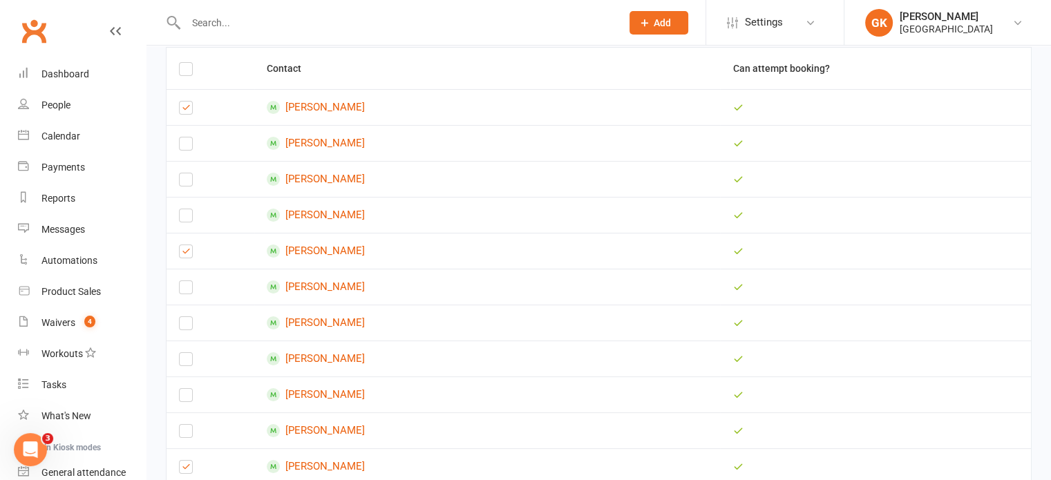
scroll to position [155, 0]
click at [180, 207] on td at bounding box center [211, 216] width 88 height 36
click at [183, 220] on label at bounding box center [186, 220] width 14 height 0
click at [183, 211] on input "checkbox" at bounding box center [186, 211] width 14 height 0
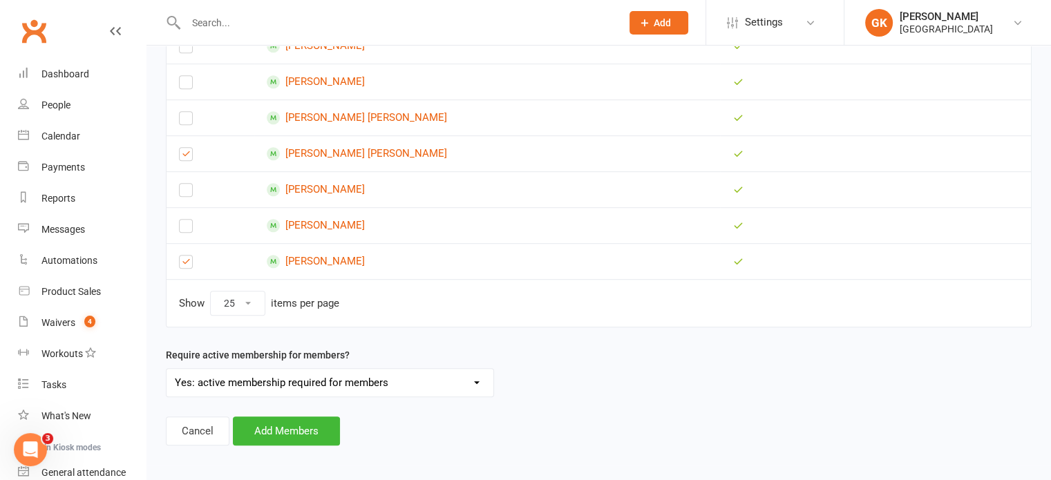
scroll to position [790, 0]
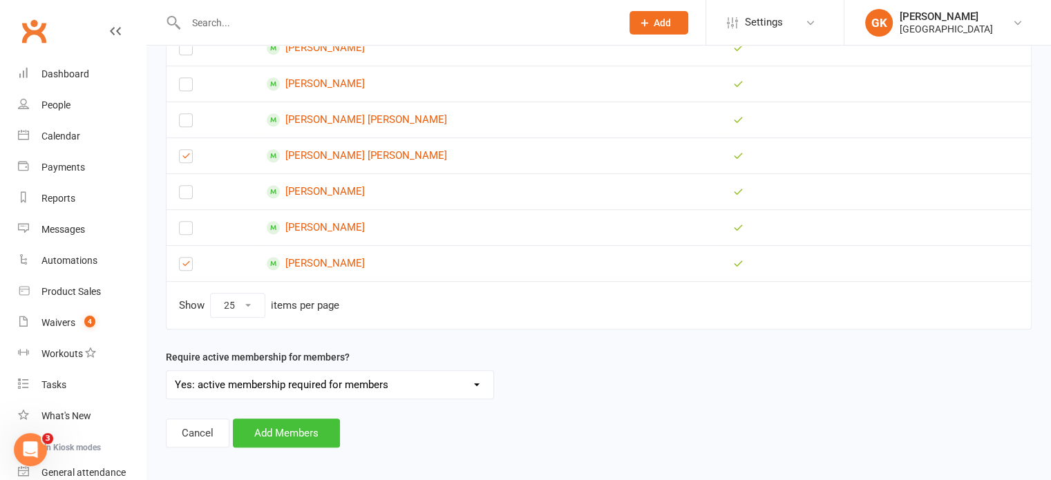
click at [268, 424] on button "Add Members" at bounding box center [286, 433] width 107 height 29
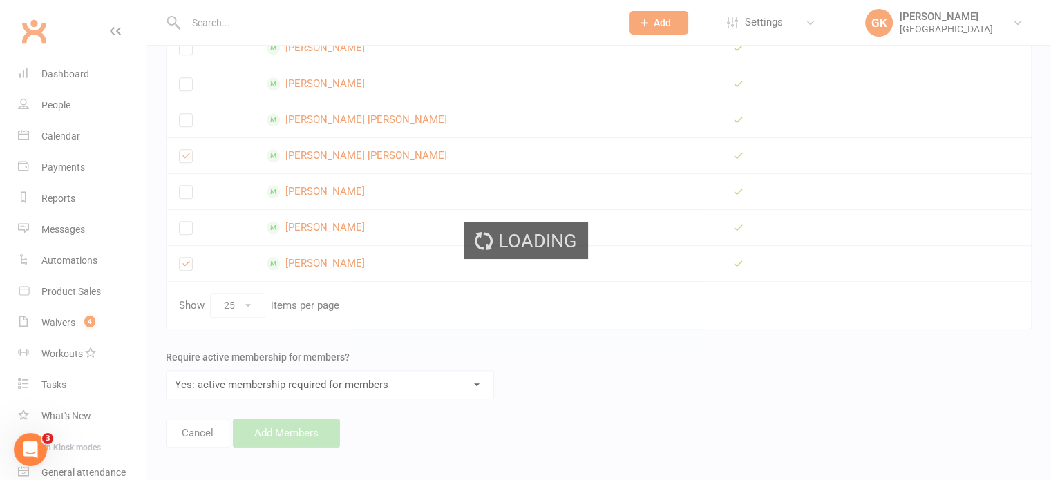
scroll to position [196, 0]
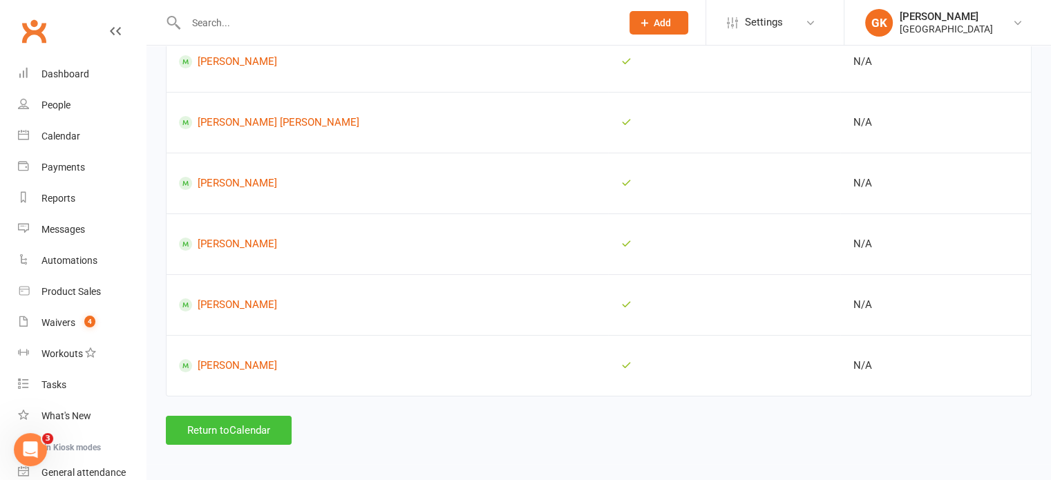
click at [269, 432] on button "Return to Calendar" at bounding box center [229, 430] width 126 height 29
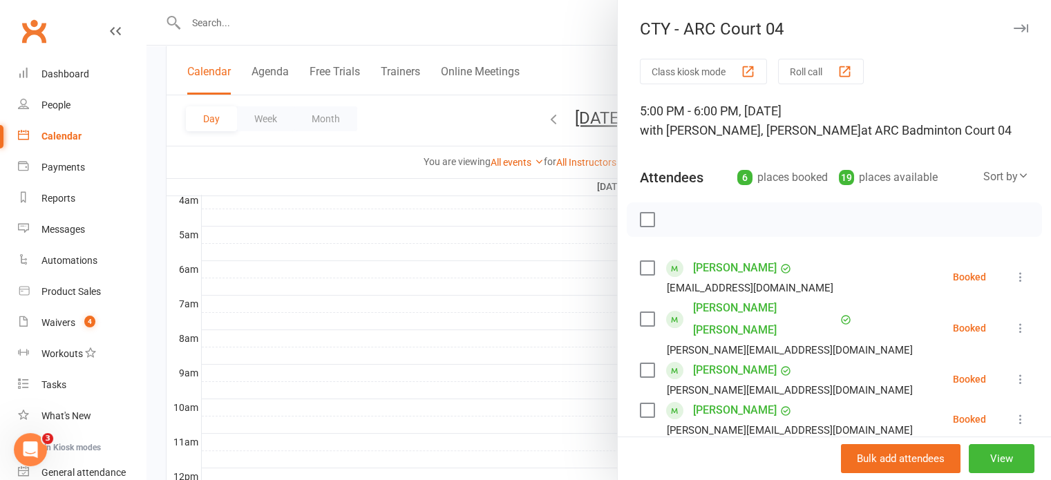
click at [478, 292] on div at bounding box center [598, 240] width 904 height 480
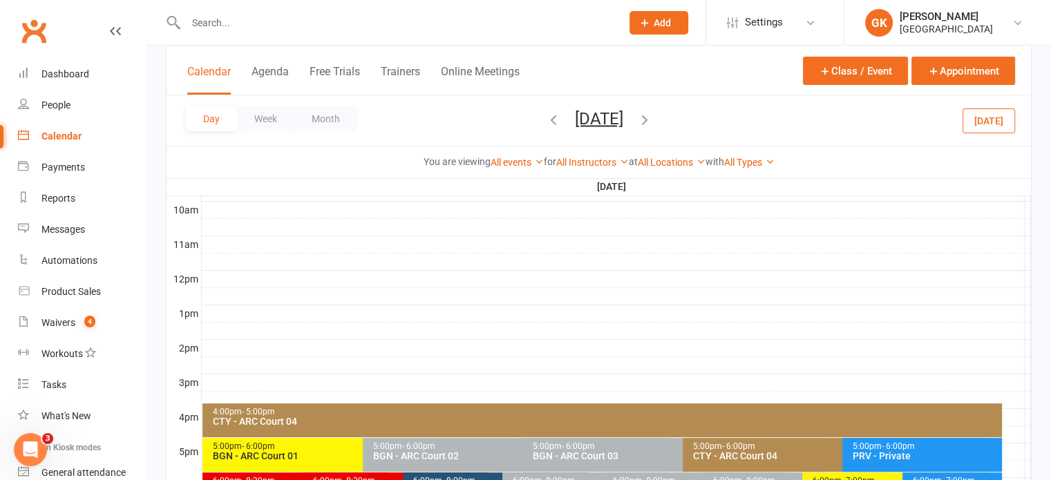
scroll to position [424, 0]
click at [652, 116] on icon "button" at bounding box center [644, 118] width 15 height 15
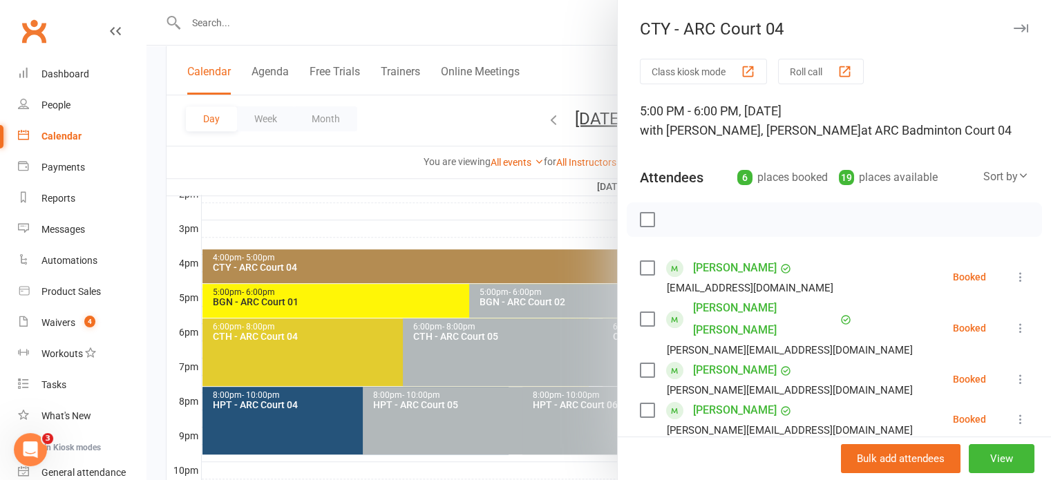
scroll to position [579, 0]
click at [475, 216] on div at bounding box center [598, 240] width 904 height 480
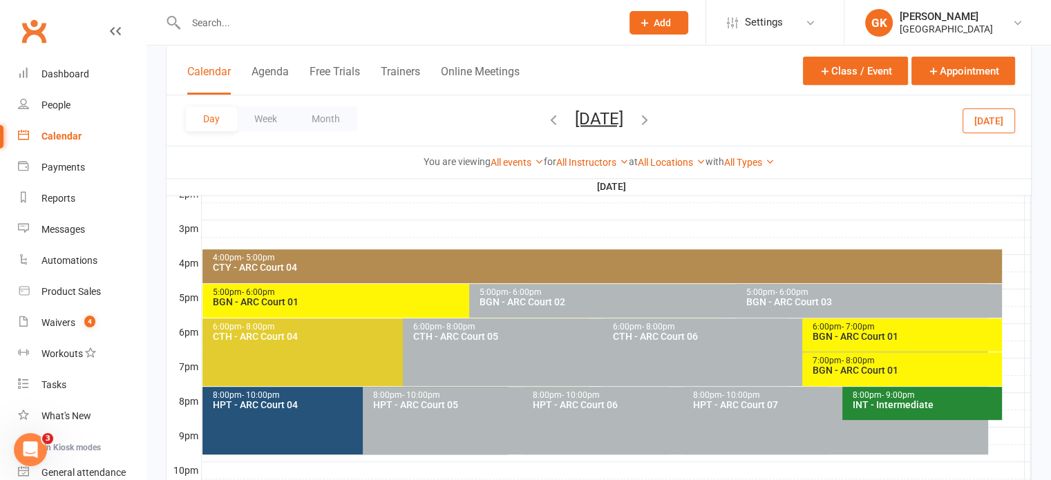
click at [490, 260] on div "4:00pm - 5:00pm" at bounding box center [605, 258] width 787 height 9
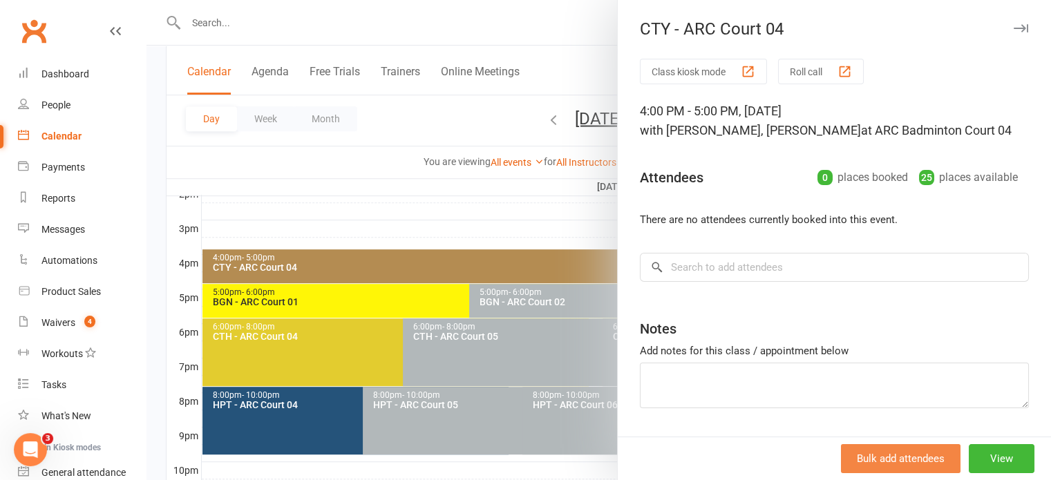
click at [848, 462] on button "Bulk add attendees" at bounding box center [901, 458] width 120 height 29
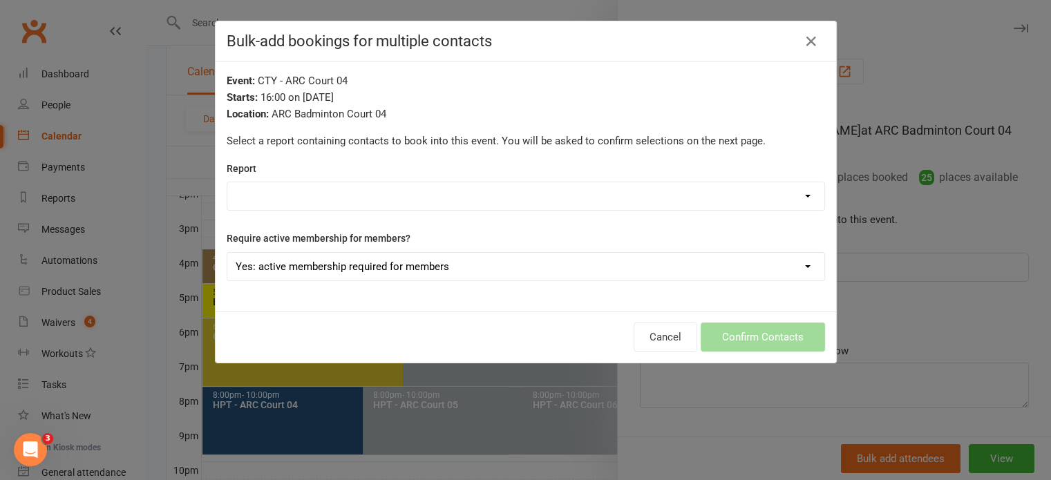
click at [478, 190] on select "Badminton Coaching - Catch Them Young Badminton Coaching - CTY - High Performan…" at bounding box center [525, 196] width 597 height 28
select select "197929"
click at [227, 182] on select "Badminton Coaching - Catch Them Young Badminton Coaching - CTY - High Performan…" at bounding box center [525, 196] width 597 height 28
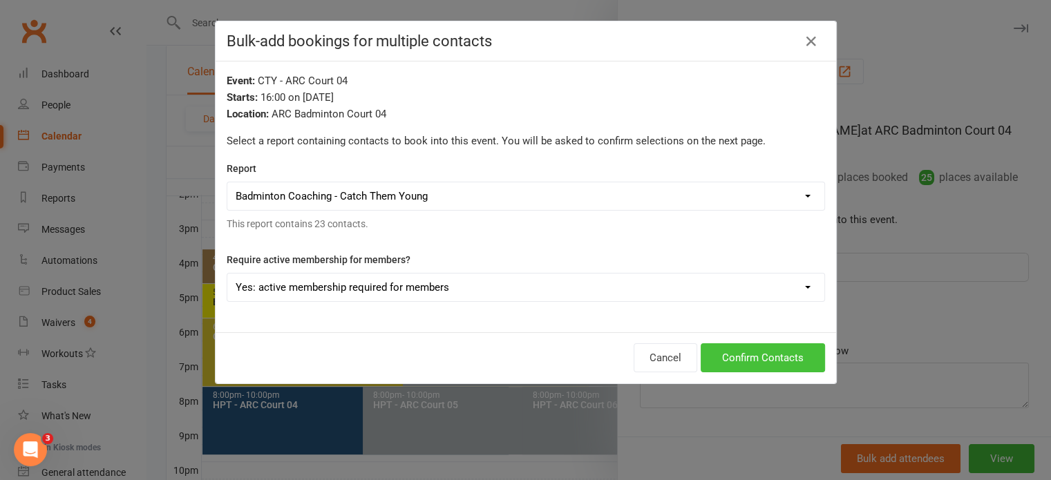
click at [716, 354] on button "Confirm Contacts" at bounding box center [763, 357] width 124 height 29
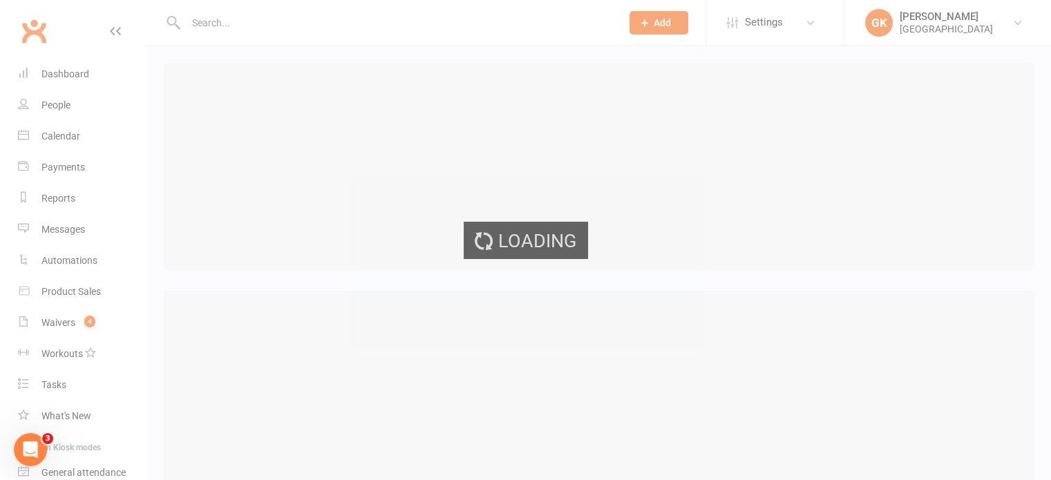
click at [716, 354] on div "Loading" at bounding box center [525, 240] width 1051 height 480
select select "25"
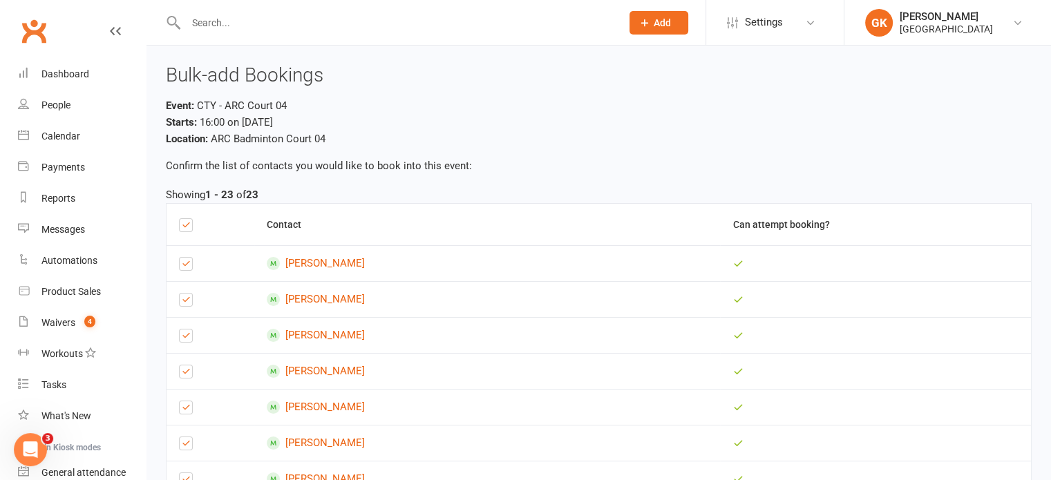
click at [188, 227] on label at bounding box center [186, 227] width 14 height 0
click at [188, 219] on input "checkbox" at bounding box center [186, 219] width 14 height 0
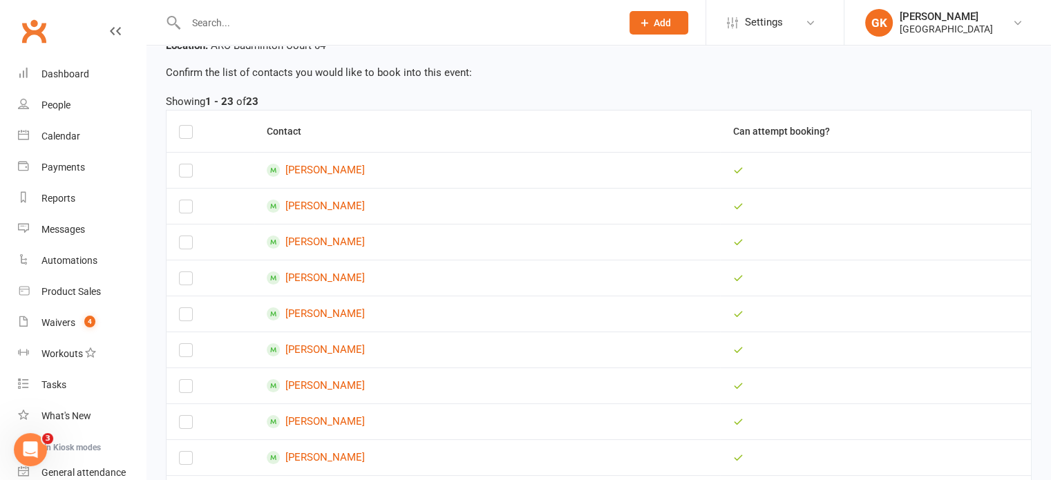
scroll to position [93, 0]
click at [184, 354] on label at bounding box center [186, 354] width 14 height 0
click at [184, 345] on input "checkbox" at bounding box center [186, 345] width 14 height 0
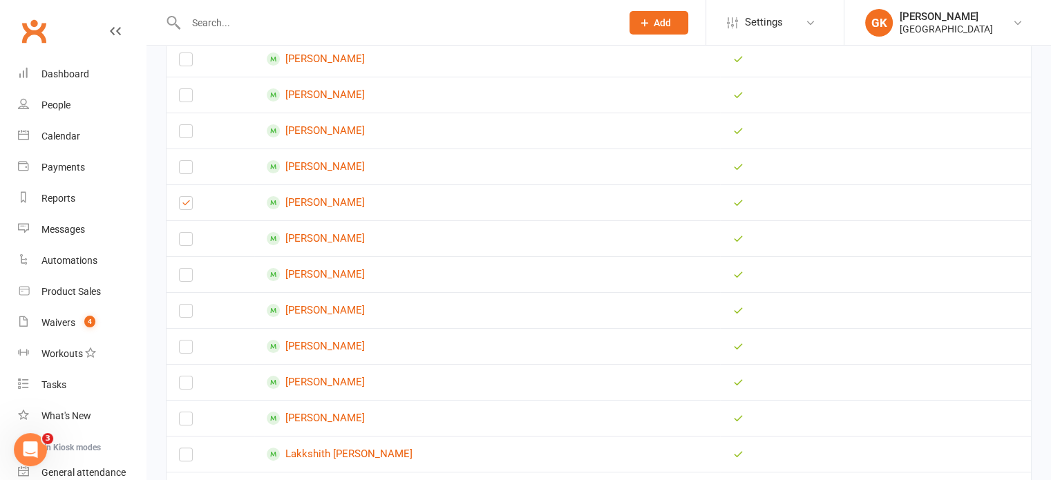
scroll to position [240, 0]
click at [191, 314] on label at bounding box center [186, 314] width 14 height 0
click at [191, 305] on input "checkbox" at bounding box center [186, 305] width 14 height 0
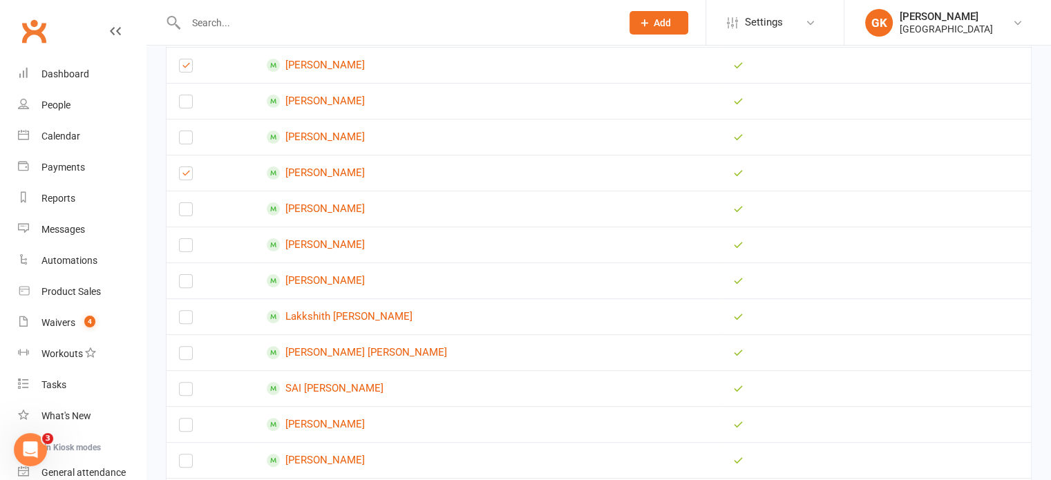
scroll to position [377, 0]
click at [180, 321] on label at bounding box center [186, 321] width 14 height 0
click at [180, 312] on input "checkbox" at bounding box center [186, 312] width 14 height 0
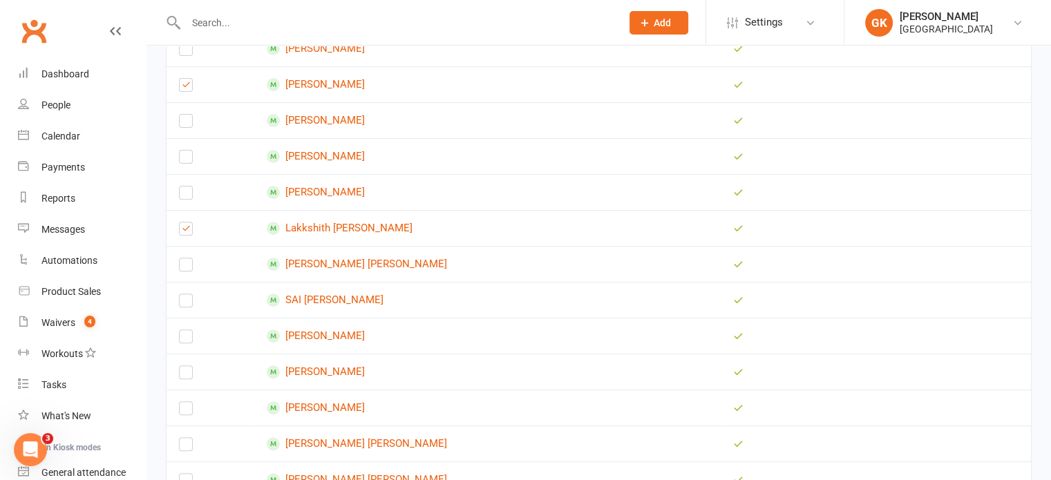
scroll to position [466, 0]
click at [189, 340] on label at bounding box center [186, 340] width 14 height 0
click at [189, 331] on input "checkbox" at bounding box center [186, 331] width 14 height 0
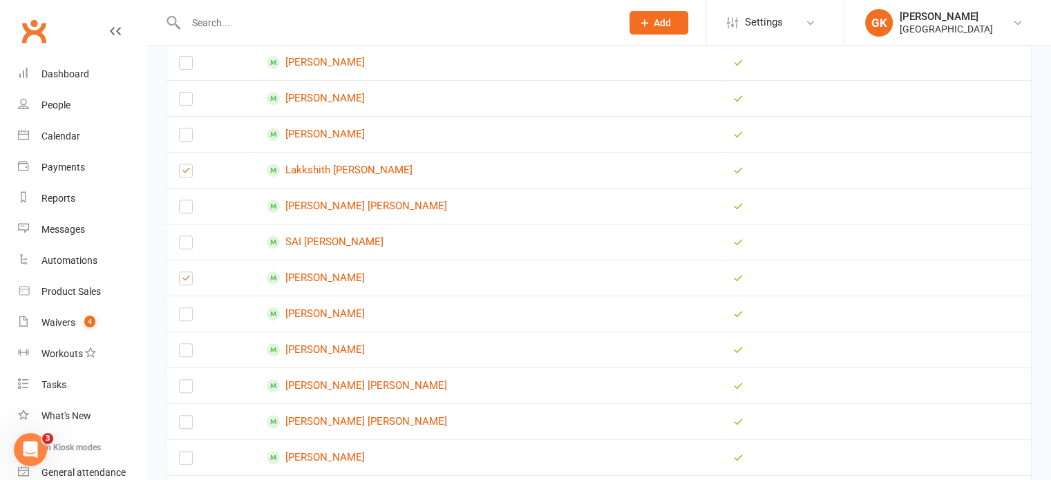
scroll to position [524, 0]
click at [186, 318] on label at bounding box center [186, 318] width 14 height 0
click at [186, 309] on input "checkbox" at bounding box center [186, 309] width 14 height 0
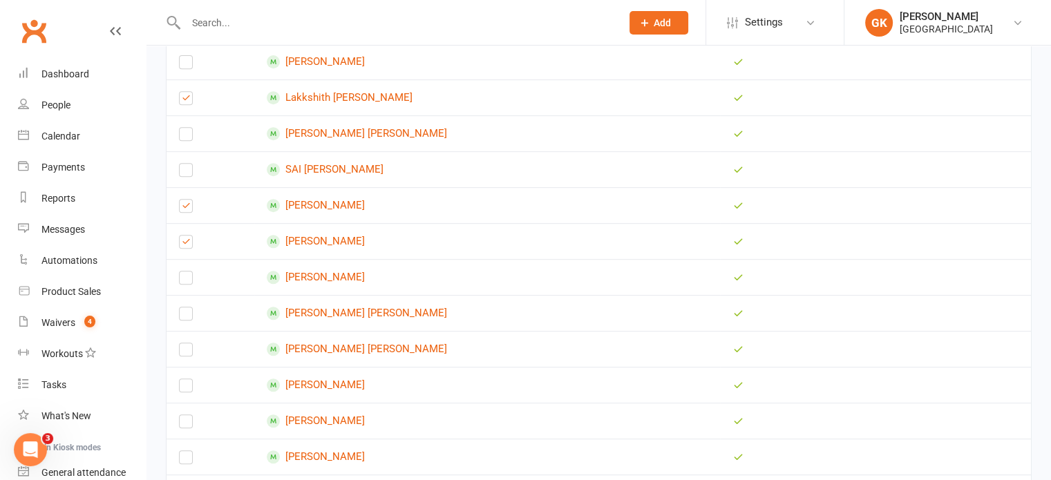
scroll to position [598, 0]
click at [189, 279] on label at bounding box center [186, 279] width 14 height 0
click at [189, 270] on input "checkbox" at bounding box center [186, 270] width 14 height 0
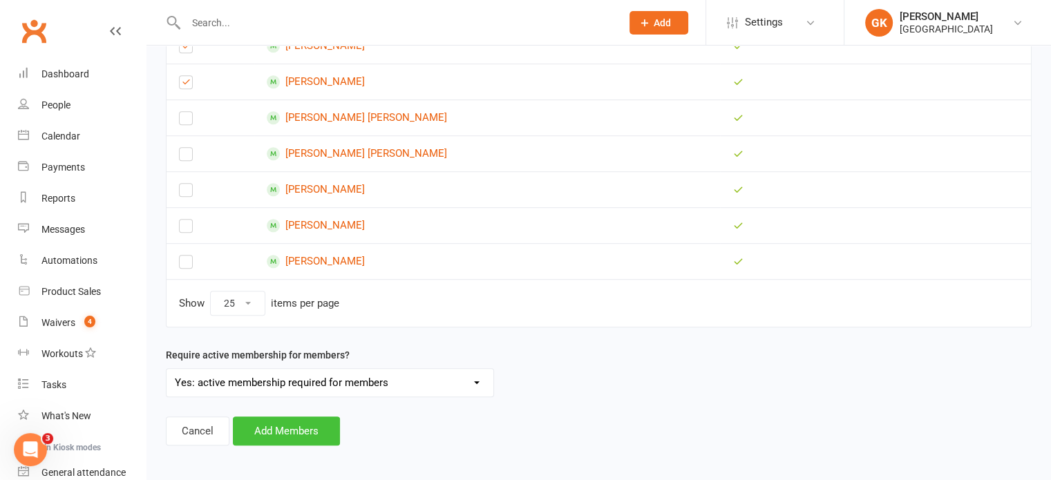
click at [265, 434] on button "Add Members" at bounding box center [286, 431] width 107 height 29
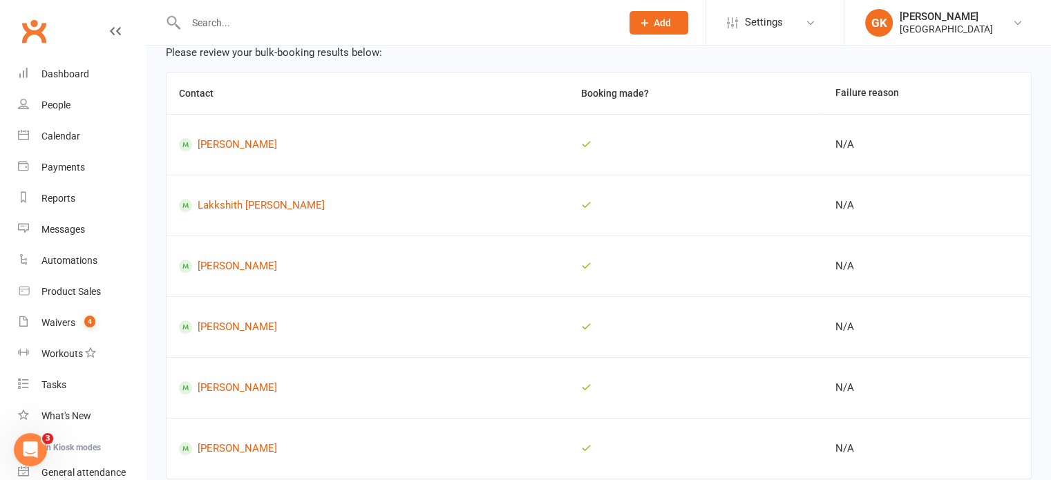
scroll to position [199, 0]
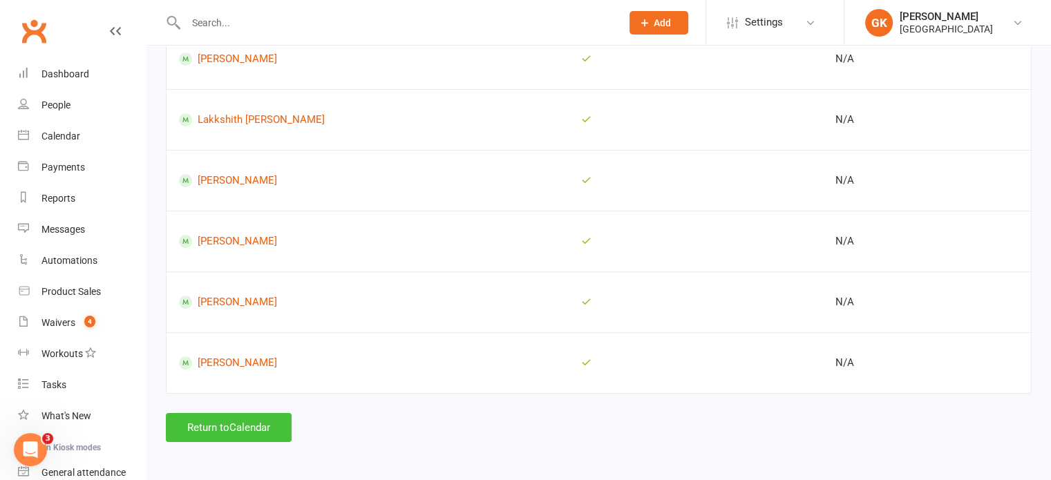
click at [210, 437] on button "Return to Calendar" at bounding box center [229, 427] width 126 height 29
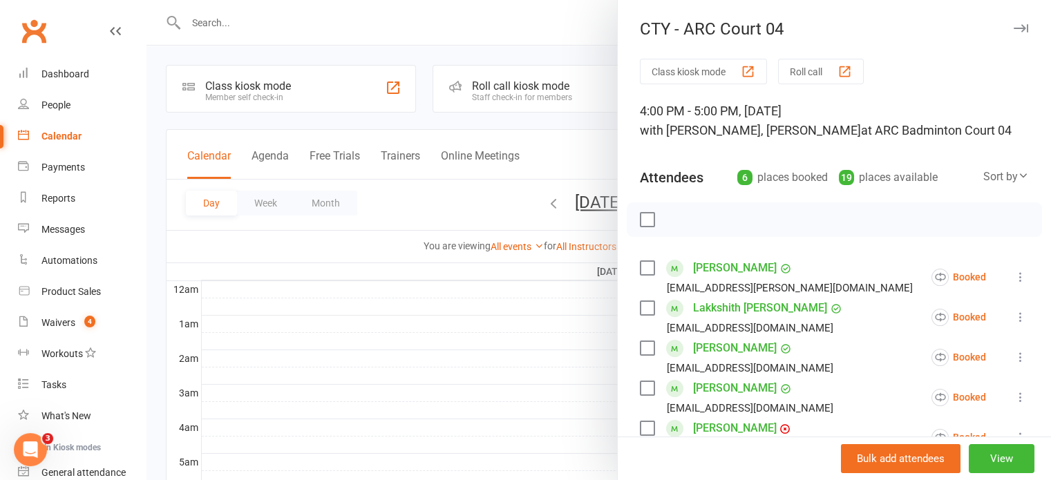
click at [229, 25] on div at bounding box center [598, 240] width 904 height 480
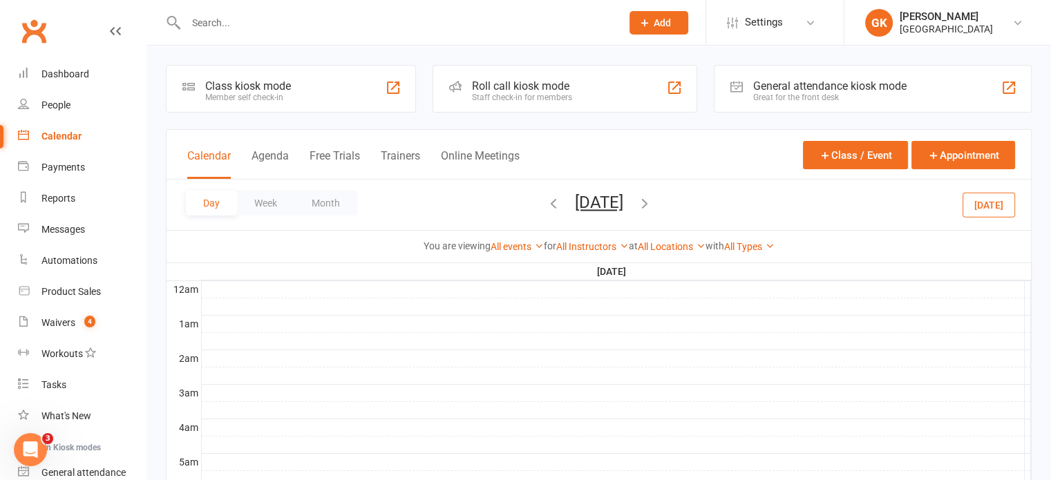
click at [232, 35] on div at bounding box center [389, 22] width 446 height 45
click at [230, 21] on input "text" at bounding box center [397, 22] width 430 height 19
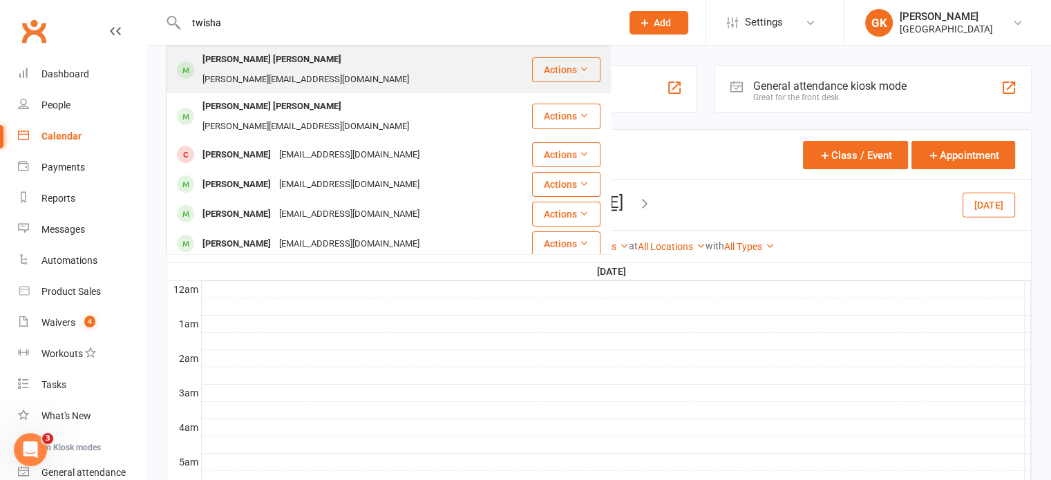
type input "twisha"
click at [213, 57] on div "Twisha Dhandapani Vignesh" at bounding box center [271, 60] width 147 height 20
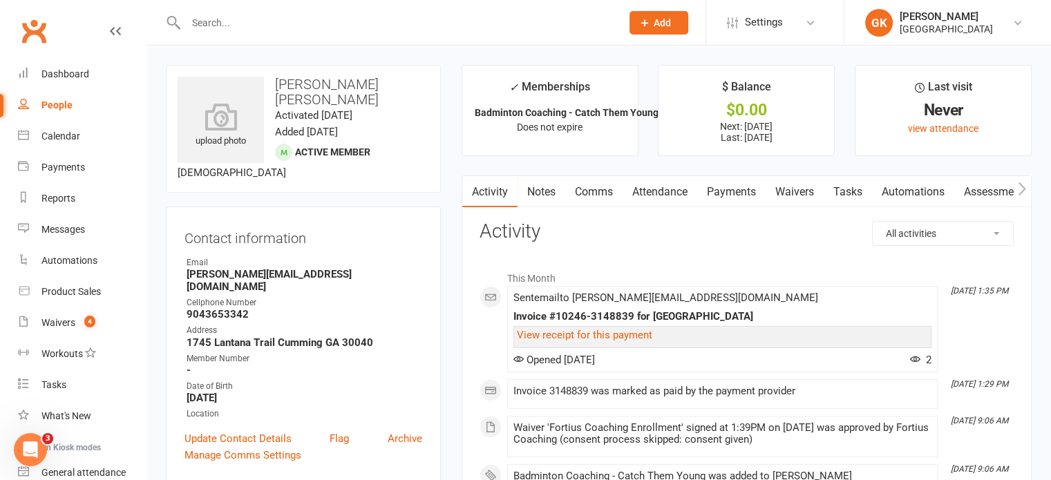
click at [283, 9] on div at bounding box center [389, 22] width 446 height 45
click at [282, 27] on input "text" at bounding box center [397, 22] width 430 height 19
type input "t"
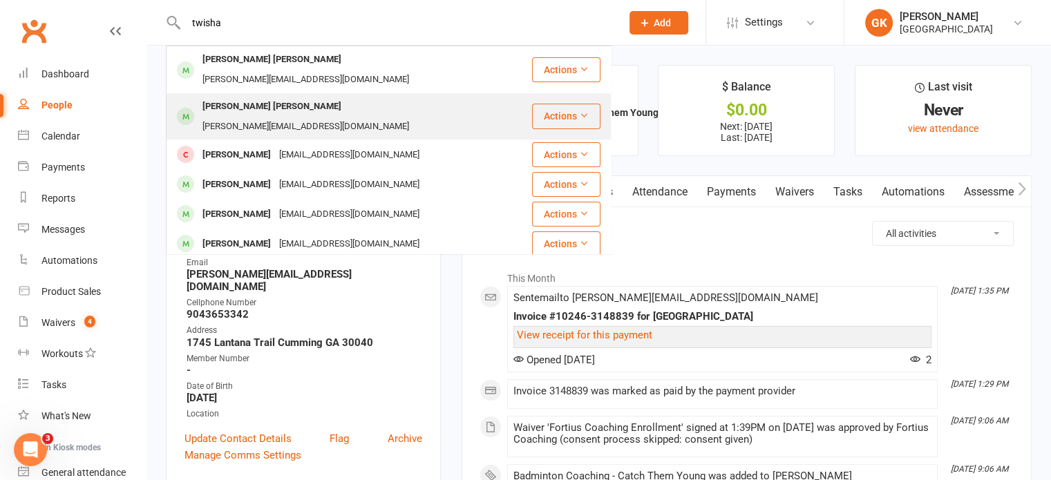
type input "twisha"
click at [227, 97] on div "Twisha Dhandapani Vignesh" at bounding box center [271, 107] width 147 height 20
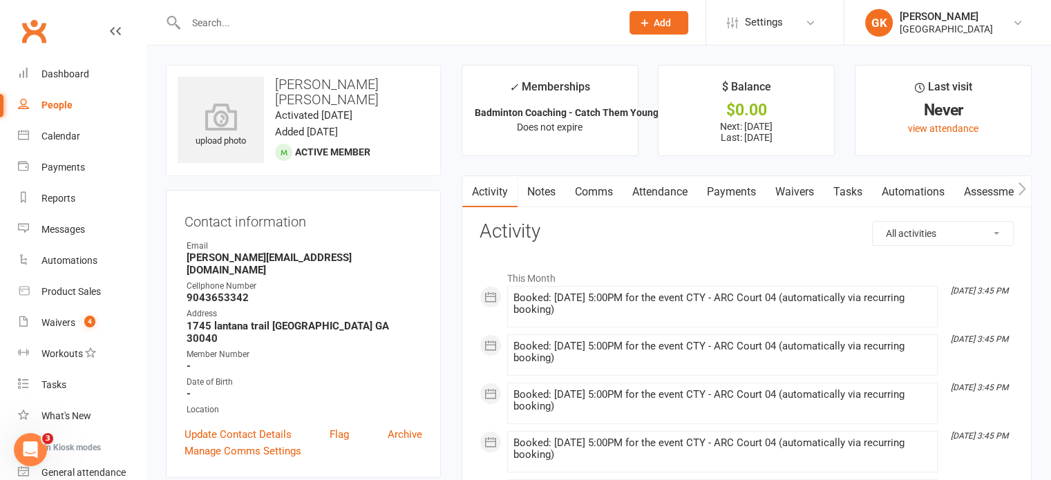
click at [727, 188] on link "Payments" at bounding box center [731, 192] width 68 height 32
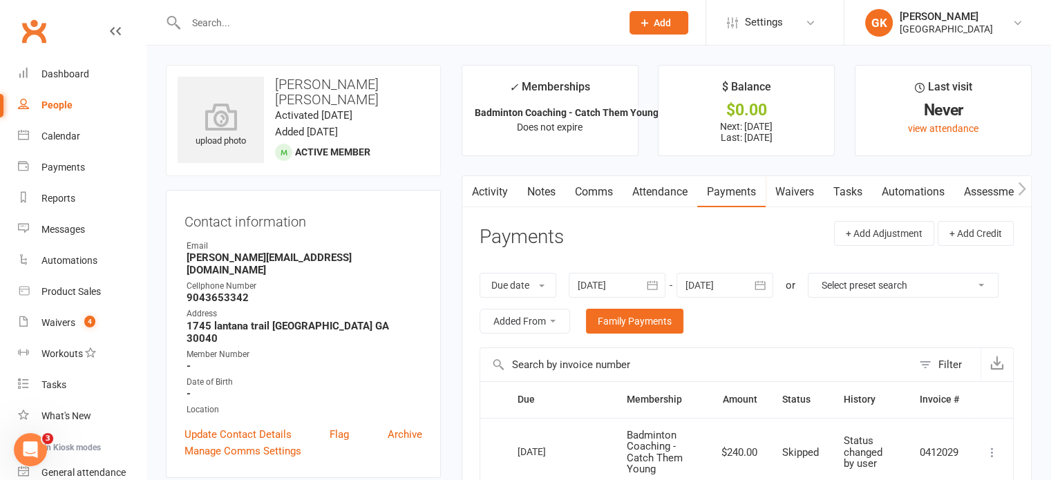
click at [369, 22] on input "text" at bounding box center [397, 22] width 430 height 19
click at [352, 80] on h3 "Twisha Dhandapani Vignesh" at bounding box center [303, 92] width 251 height 30
copy h3 "Twisha Dhandapani Vignesh"
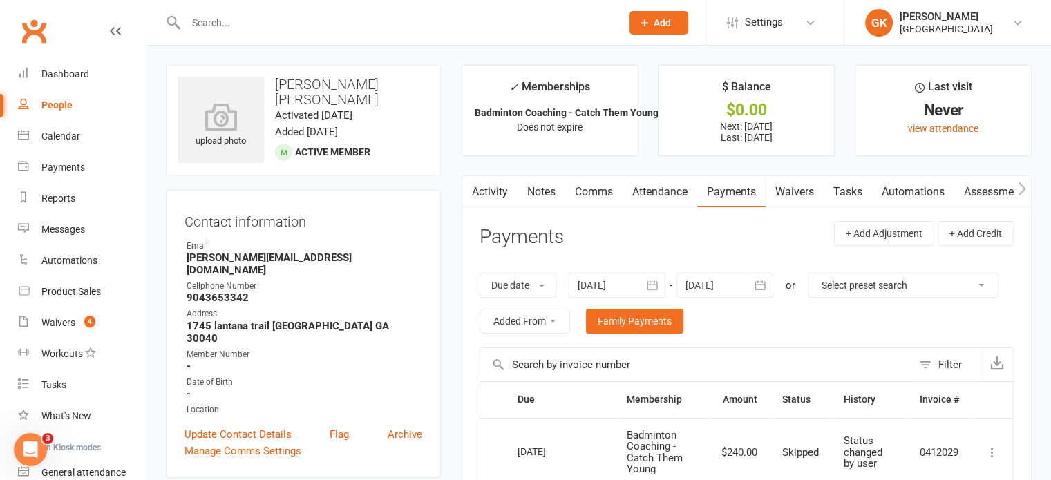
click at [371, 17] on input "text" at bounding box center [397, 22] width 430 height 19
paste input "Twisha Dhandapani Vignesh"
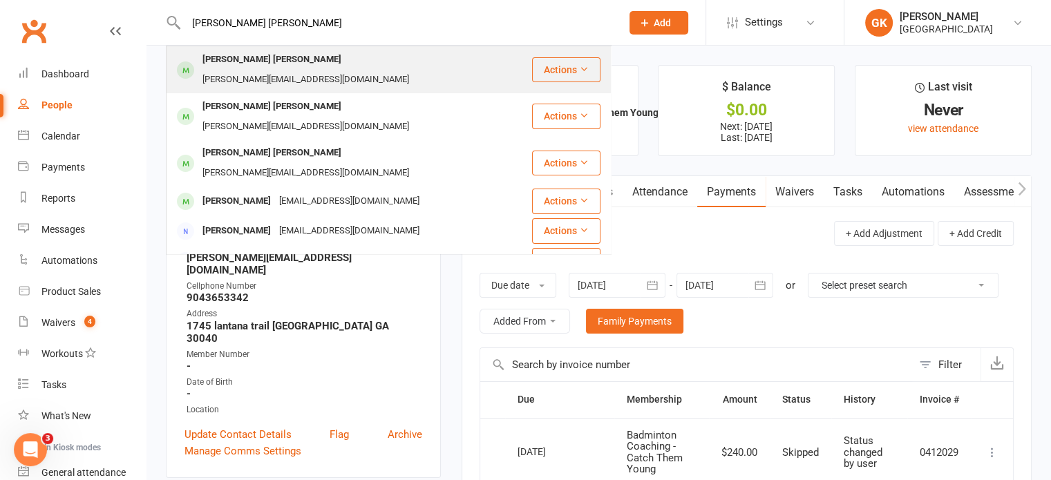
type input "Twisha Dhandapani Vignesh"
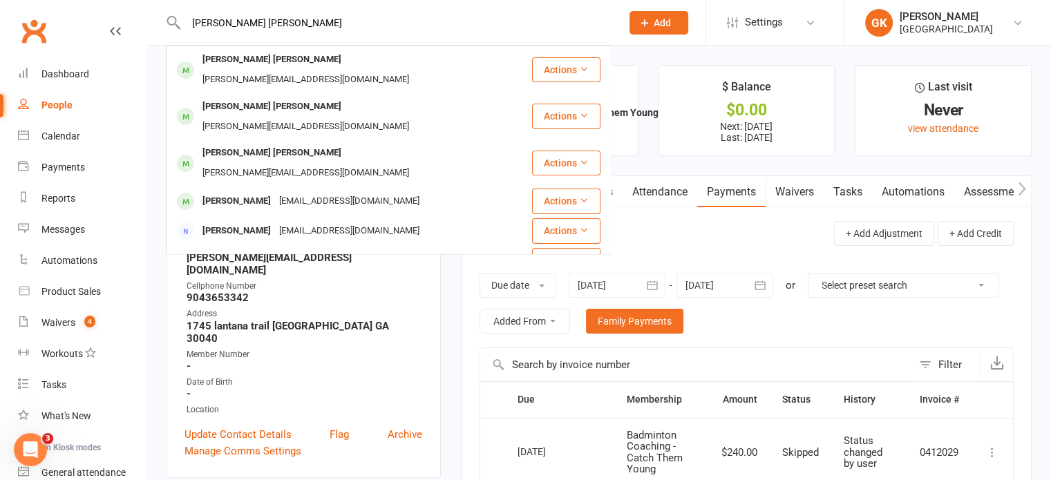
drag, startPoint x: 301, startPoint y: 55, endPoint x: 268, endPoint y: 60, distance: 33.6
click at [268, 60] on div "Twisha Dhandapani Vignesh" at bounding box center [271, 60] width 147 height 20
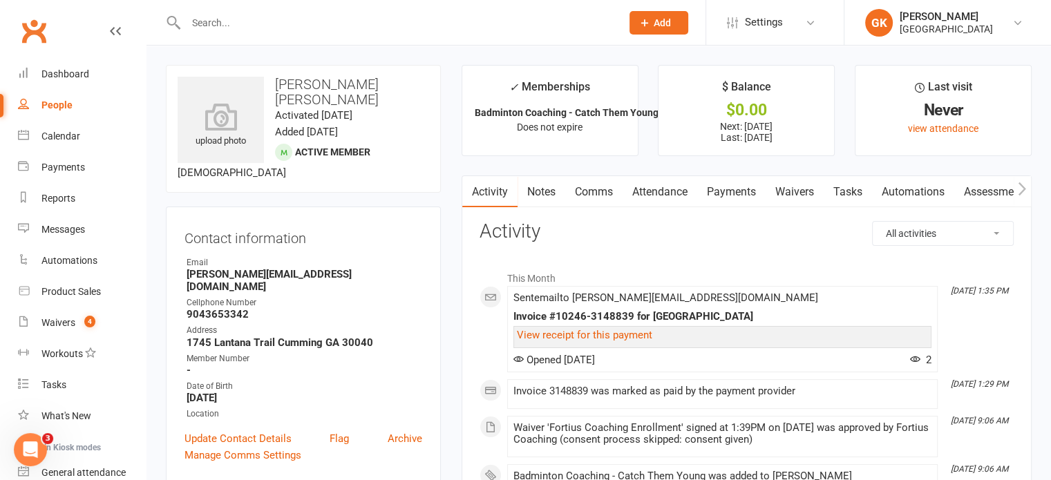
click at [738, 193] on link "Payments" at bounding box center [731, 192] width 68 height 32
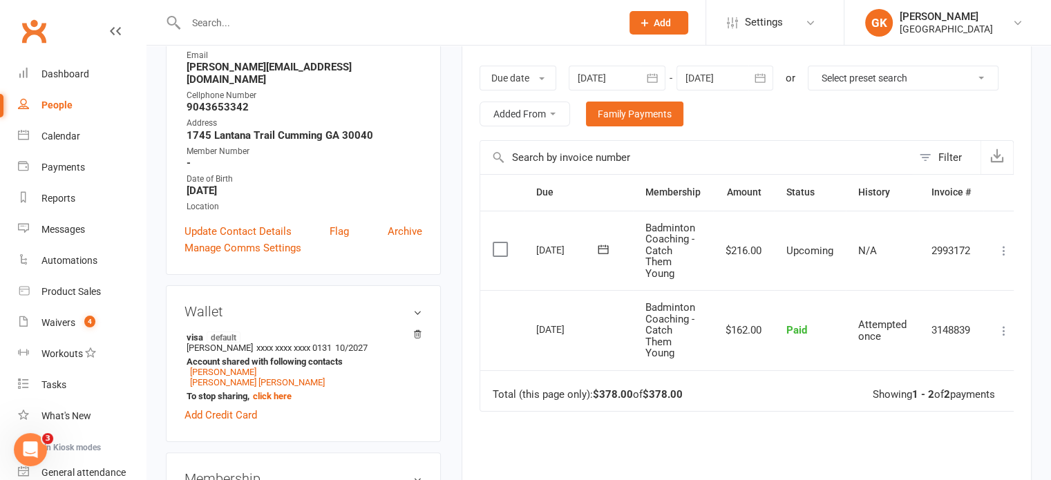
scroll to position [3, 0]
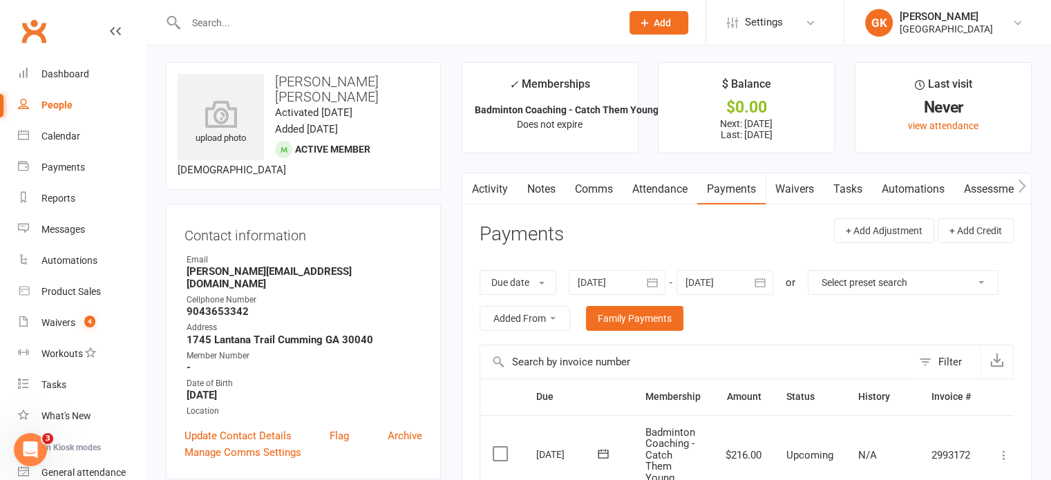
click at [492, 187] on link "Activity" at bounding box center [489, 189] width 55 height 32
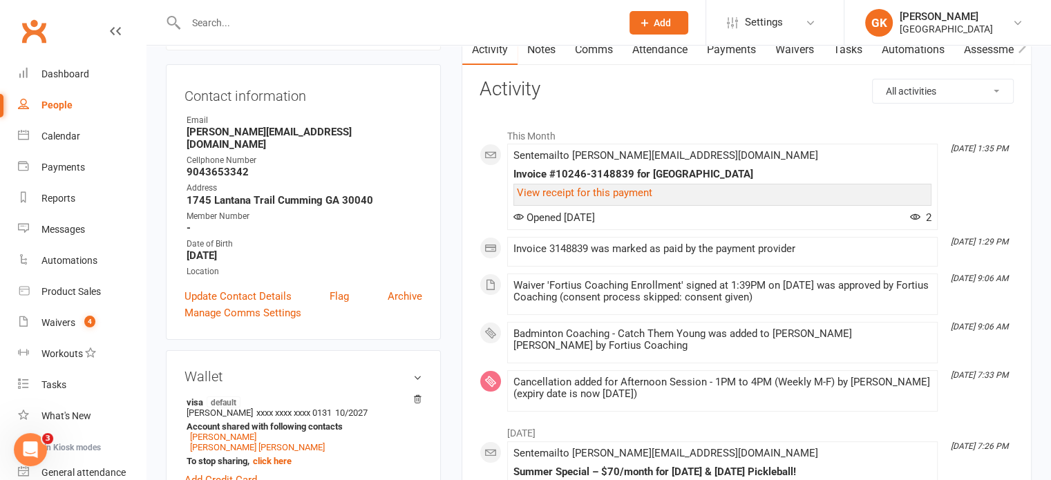
scroll to position [174, 0]
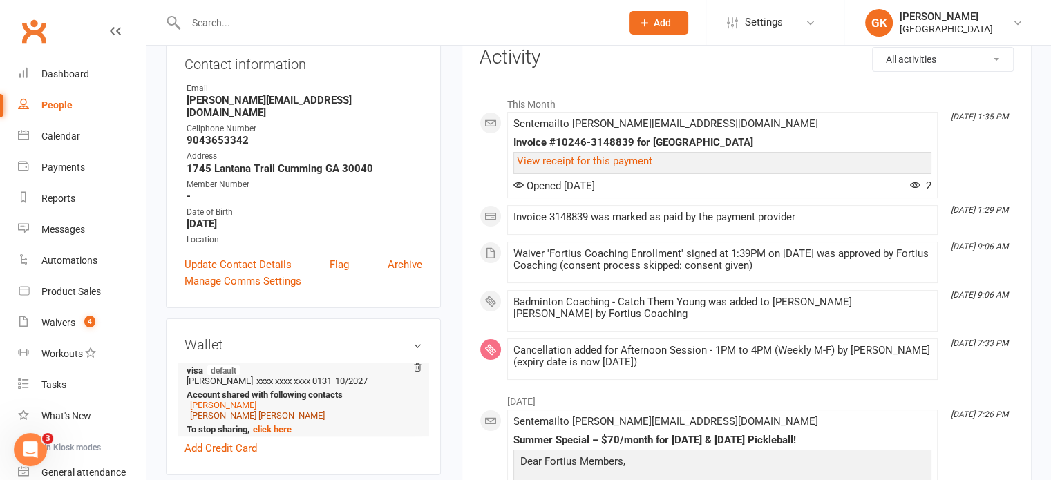
click at [235, 410] on link "Ravish Dhandapani Vignesh" at bounding box center [257, 415] width 135 height 10
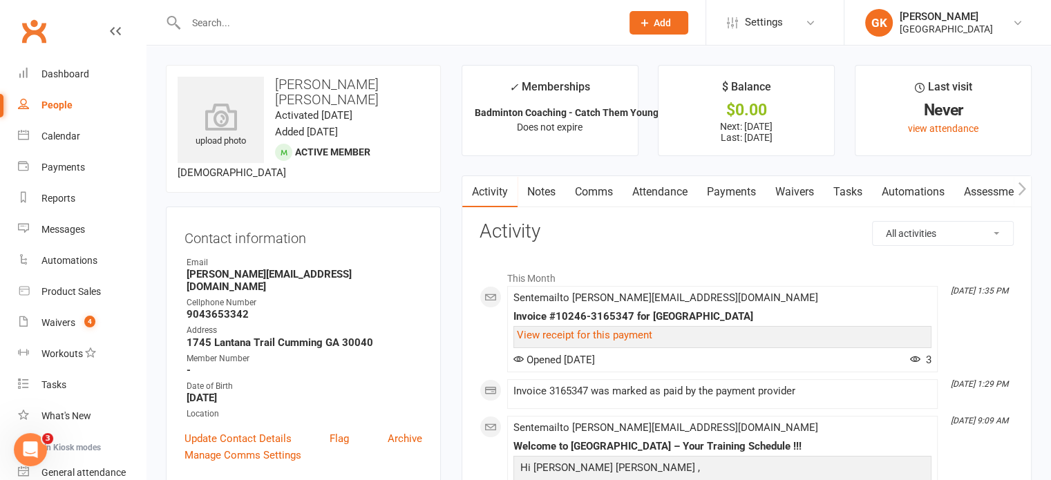
scroll to position [66, 0]
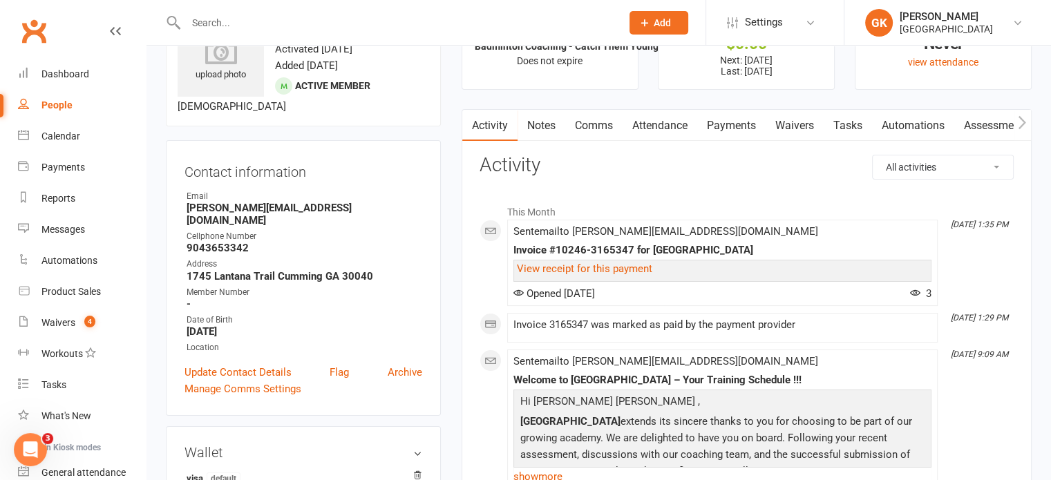
click at [741, 129] on link "Payments" at bounding box center [731, 126] width 68 height 32
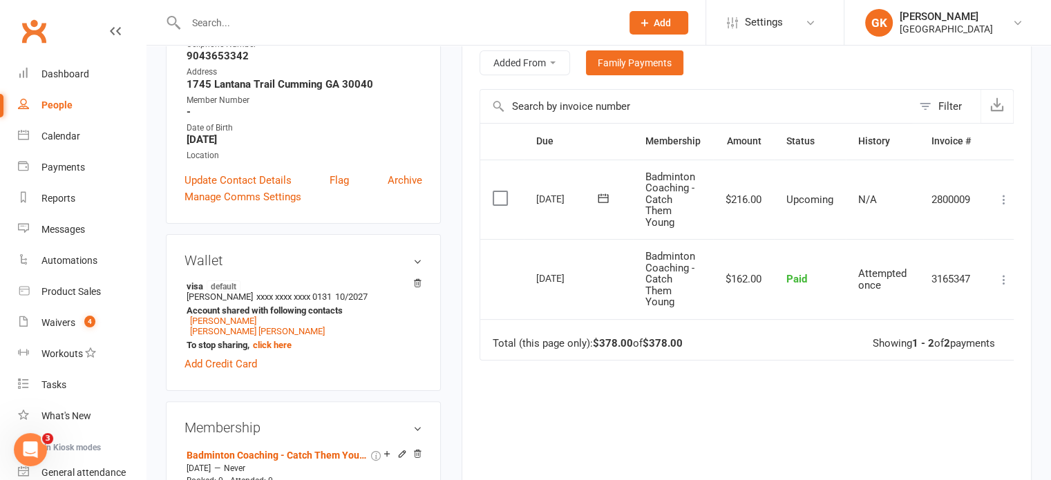
scroll to position [303, 0]
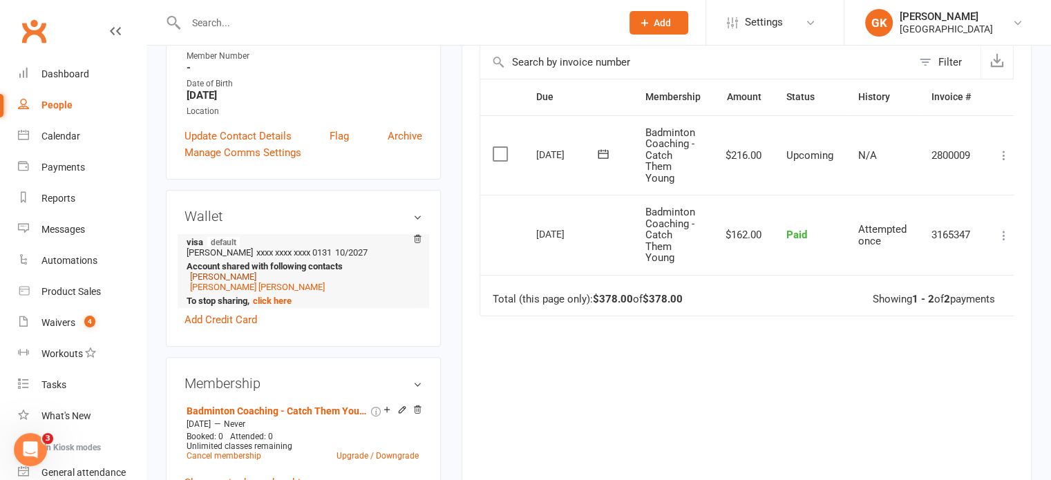
click at [248, 272] on link "Gayathri Srinivasan" at bounding box center [223, 277] width 66 height 10
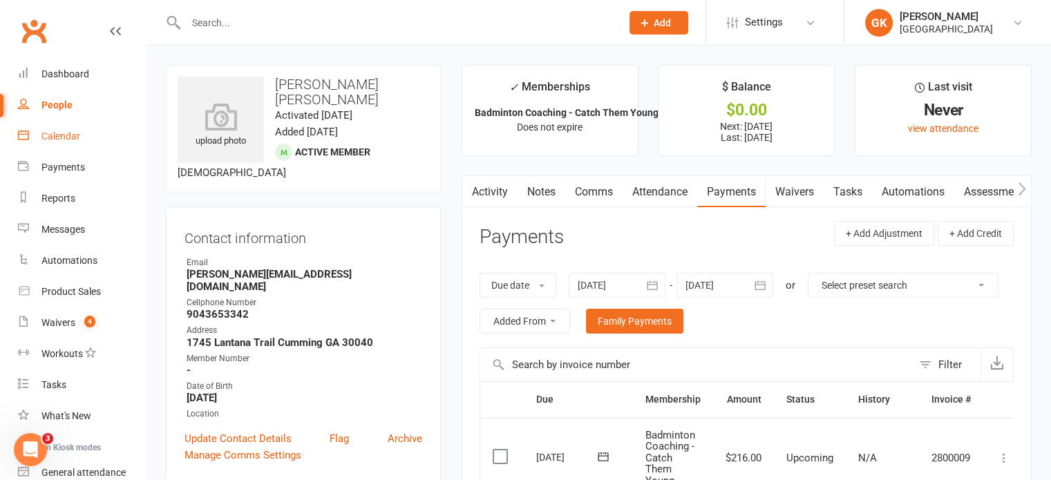
click at [48, 143] on link "Calendar" at bounding box center [82, 136] width 128 height 31
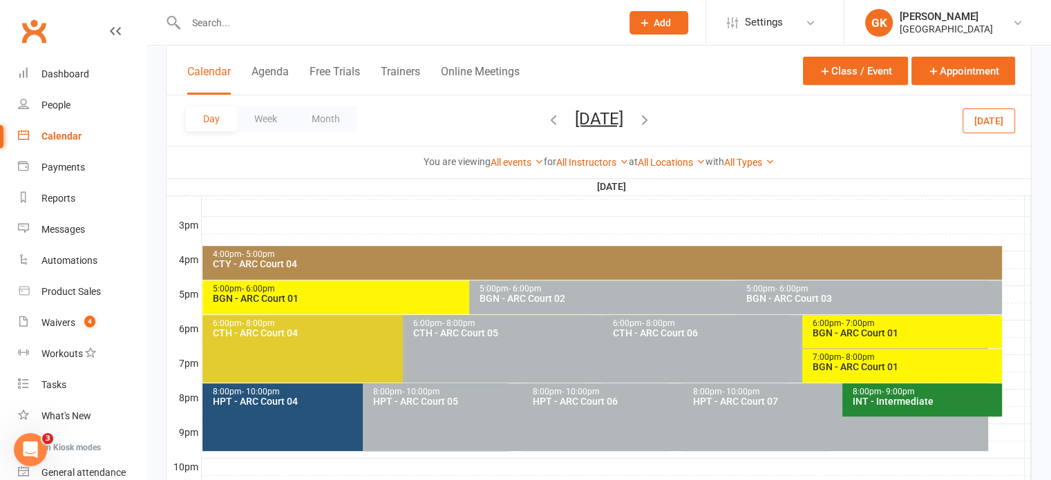
scroll to position [583, 0]
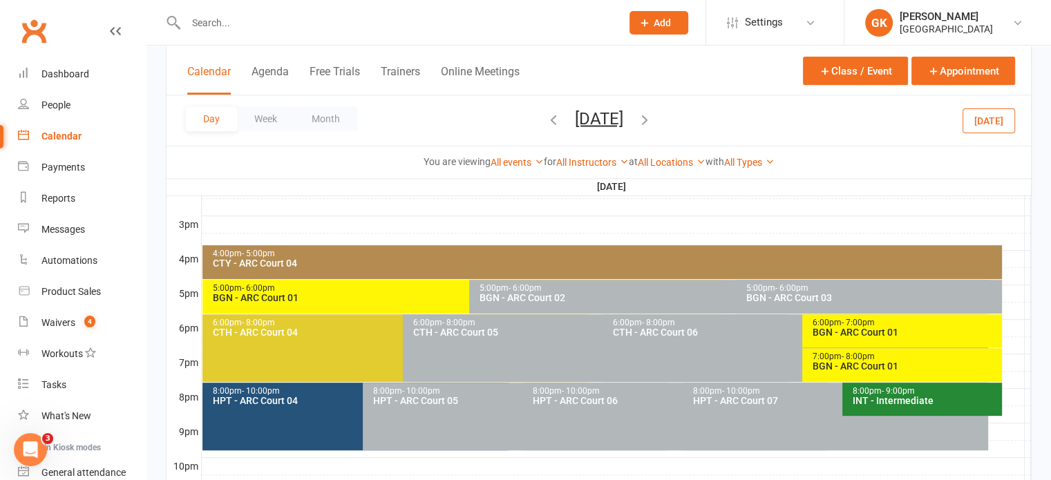
click at [389, 255] on div "4:00pm - 5:00pm" at bounding box center [605, 253] width 787 height 9
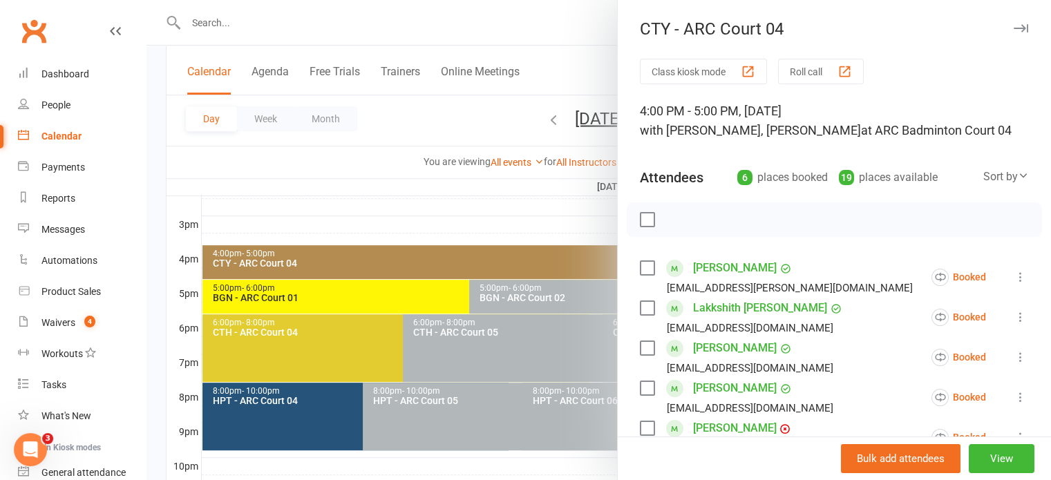
click at [455, 209] on div at bounding box center [598, 240] width 904 height 480
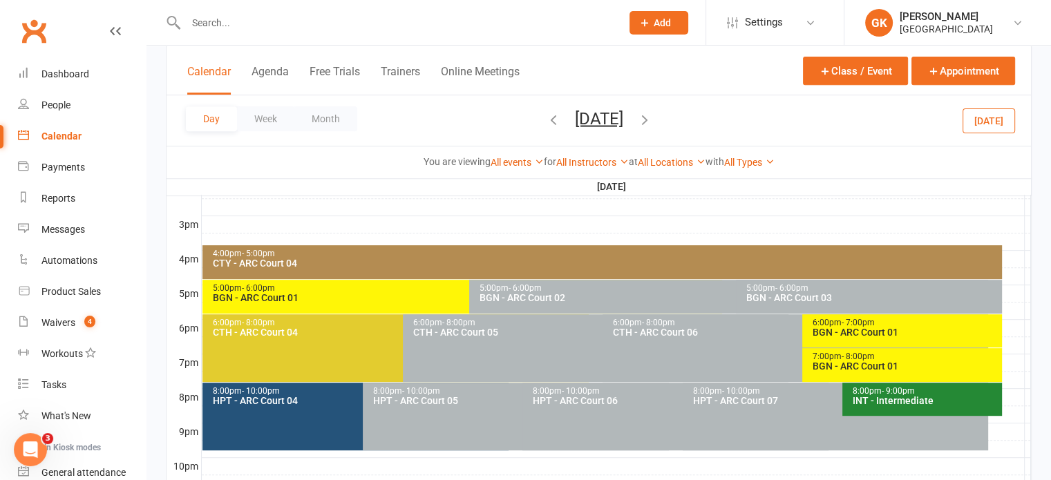
click at [546, 113] on icon "button" at bounding box center [553, 118] width 15 height 15
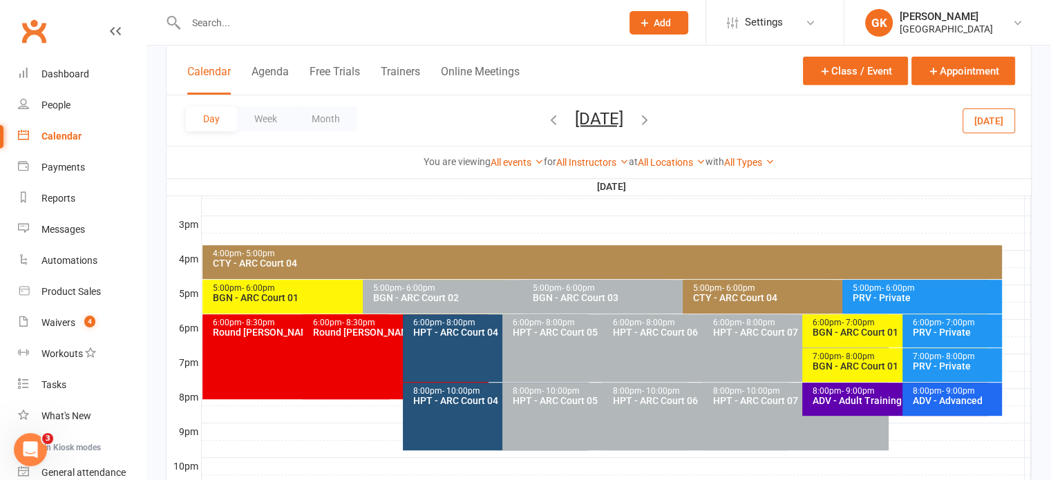
click at [411, 252] on div "4:00pm - 5:00pm" at bounding box center [605, 253] width 787 height 9
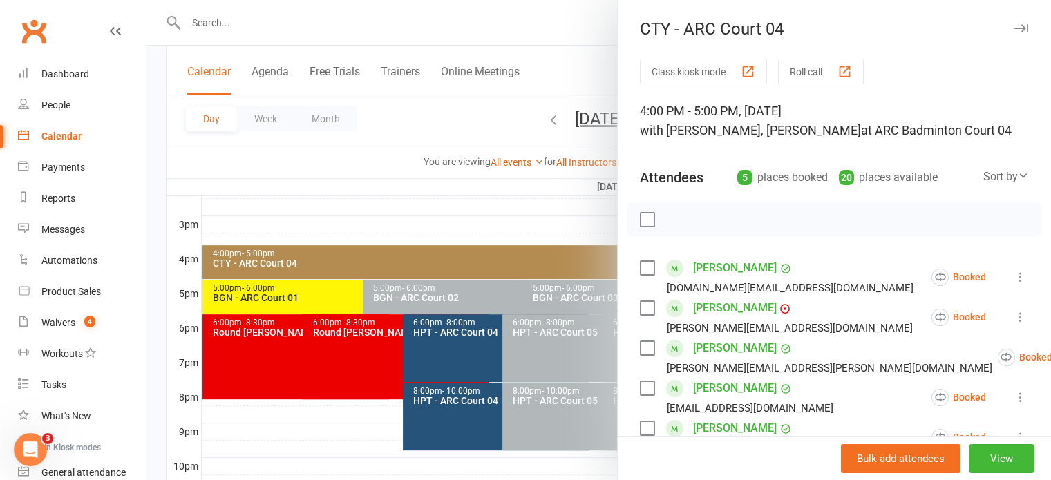
click at [428, 215] on div at bounding box center [598, 240] width 904 height 480
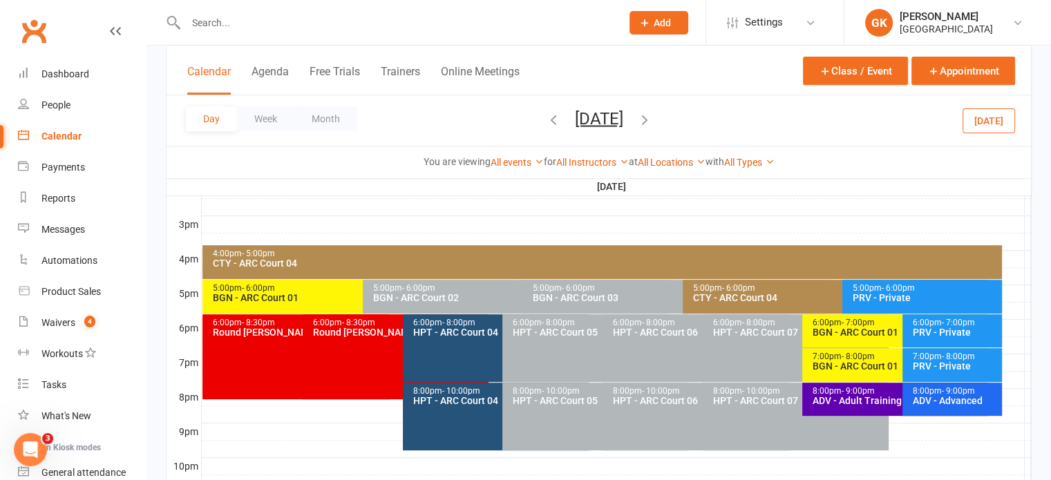
click at [737, 282] on div "5:00pm - 6:00pm CTY - ARC Court 04" at bounding box center [836, 297] width 306 height 34
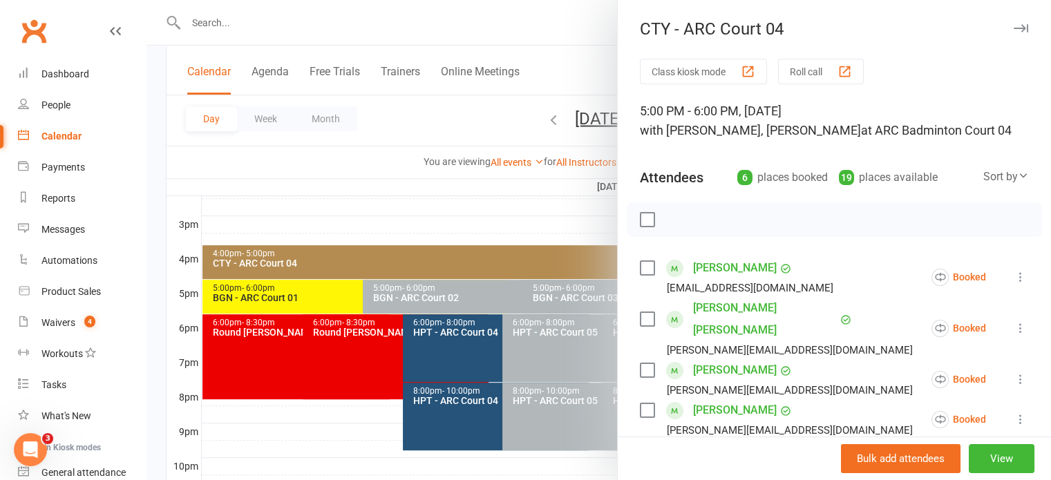
click at [642, 324] on label at bounding box center [647, 319] width 14 height 14
click at [1014, 335] on icon at bounding box center [1021, 328] width 14 height 14
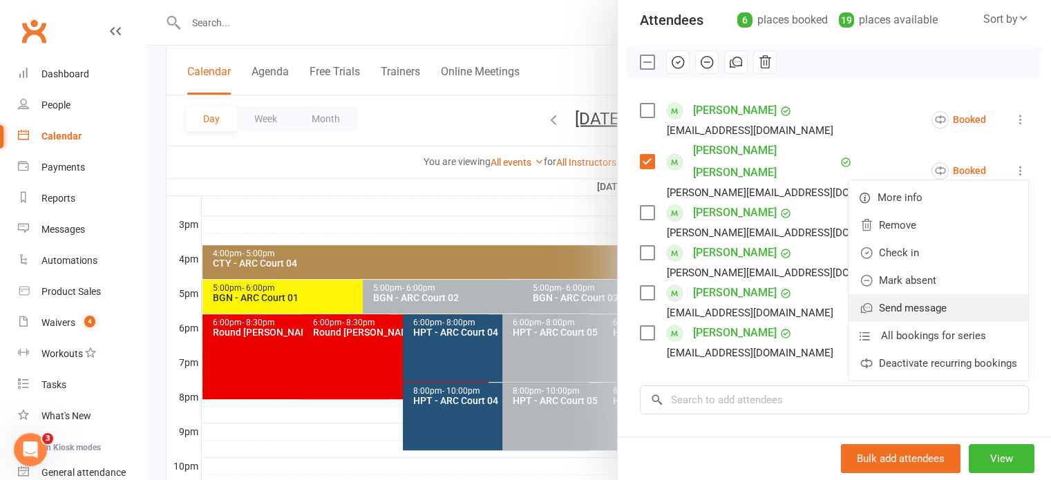
scroll to position [164, 0]
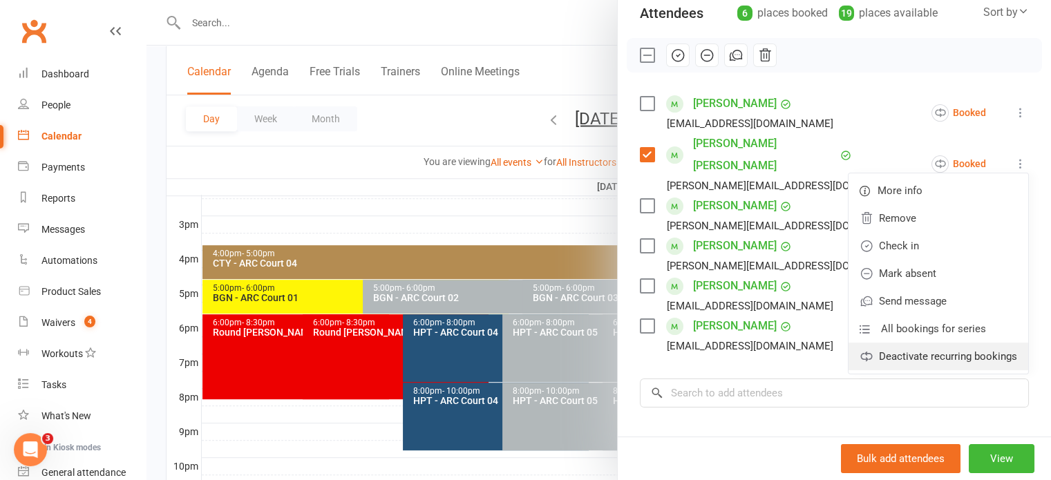
click at [915, 362] on link "Deactivate recurring bookings" at bounding box center [938, 357] width 180 height 28
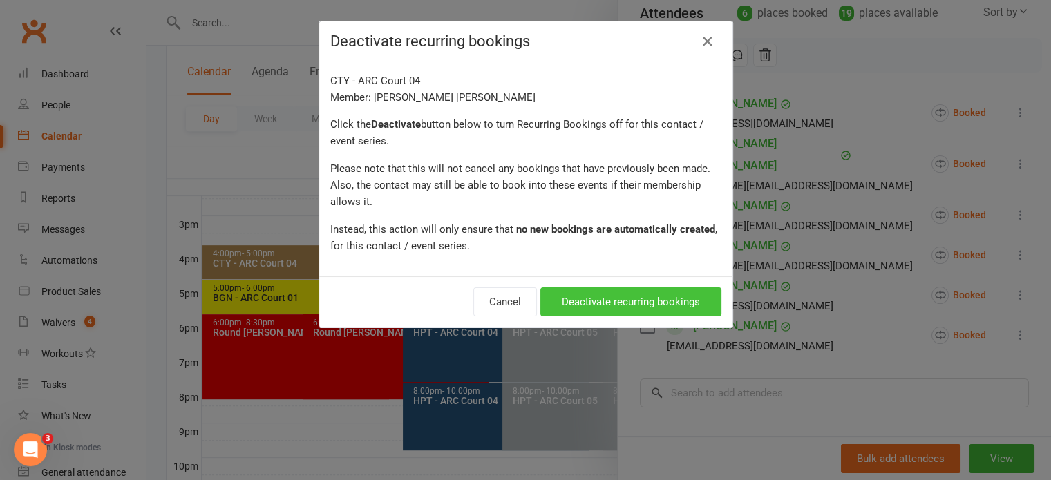
click at [626, 294] on button "Deactivate recurring bookings" at bounding box center [630, 301] width 181 height 29
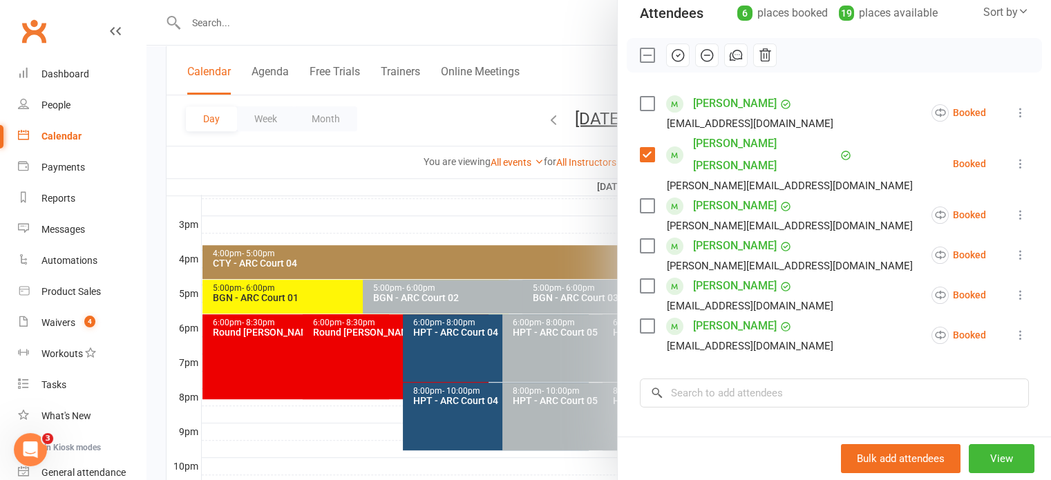
click at [1014, 169] on icon at bounding box center [1021, 164] width 14 height 14
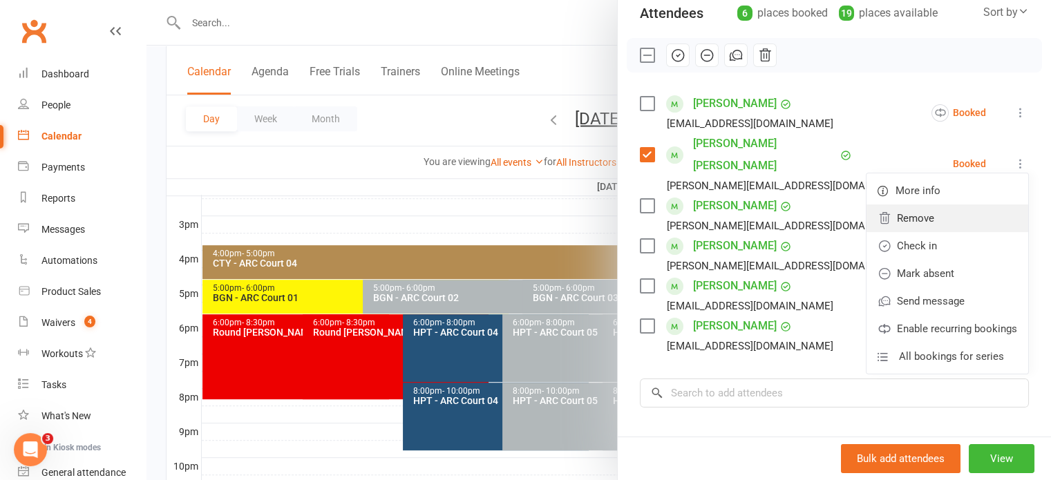
click at [898, 212] on link "Remove" at bounding box center [947, 219] width 162 height 28
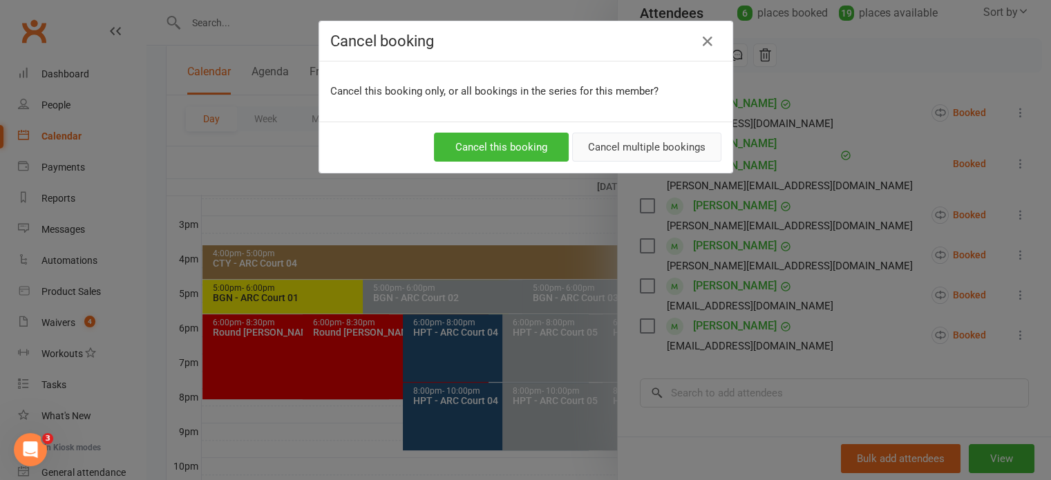
click at [622, 143] on button "Cancel multiple bookings" at bounding box center [646, 147] width 149 height 29
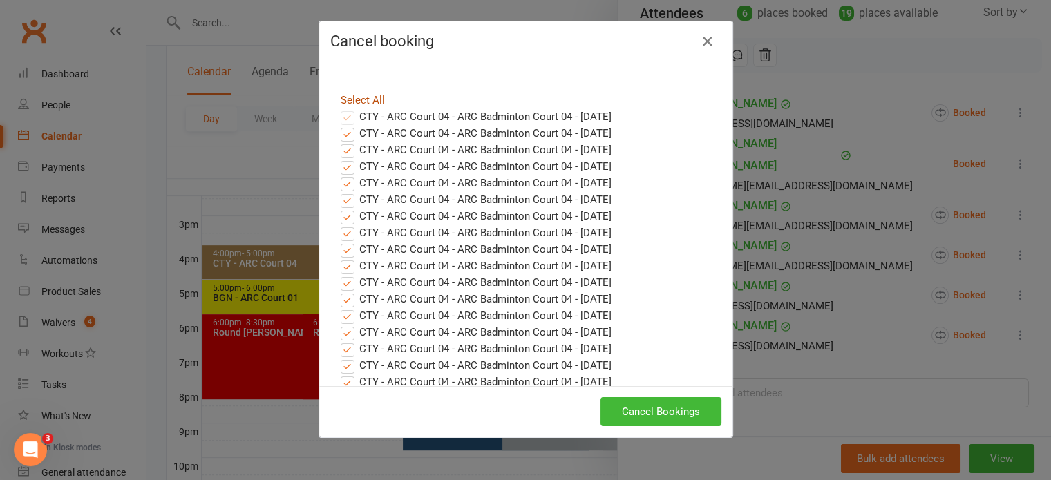
click at [365, 98] on link "Select All" at bounding box center [363, 100] width 44 height 12
click at [692, 401] on button "Cancel Bookings" at bounding box center [660, 411] width 121 height 29
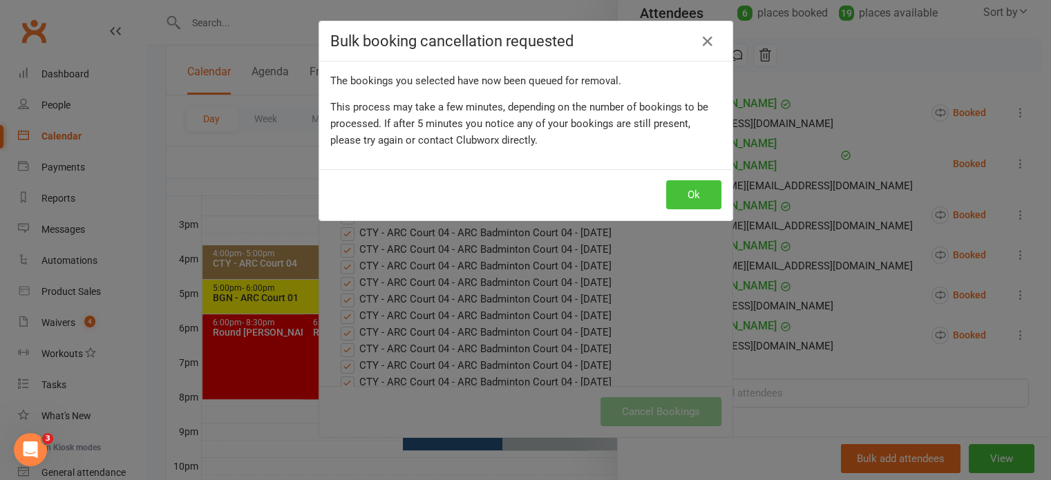
click at [676, 199] on button "Ok" at bounding box center [693, 194] width 55 height 29
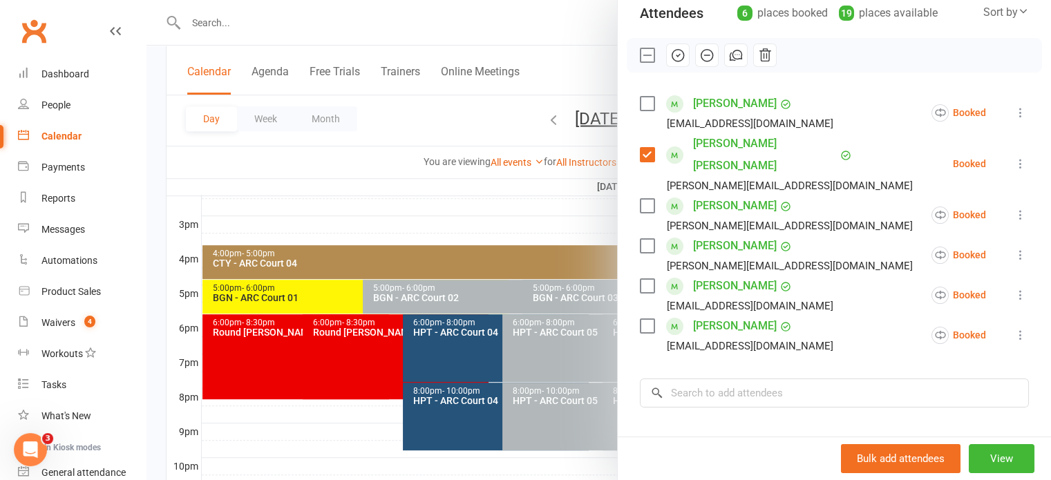
click at [376, 140] on div at bounding box center [598, 240] width 904 height 480
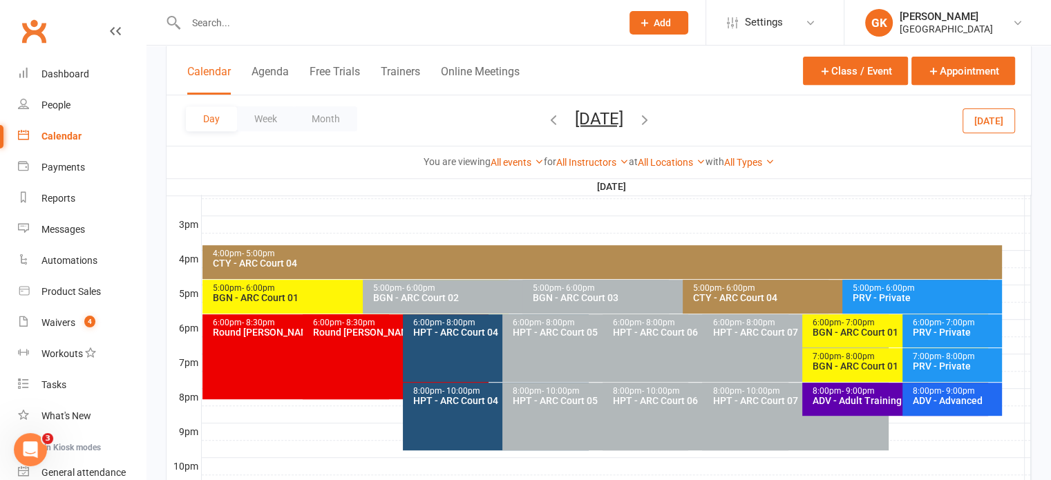
click at [779, 294] on div "CTY - ARC Court 04" at bounding box center [839, 298] width 294 height 10
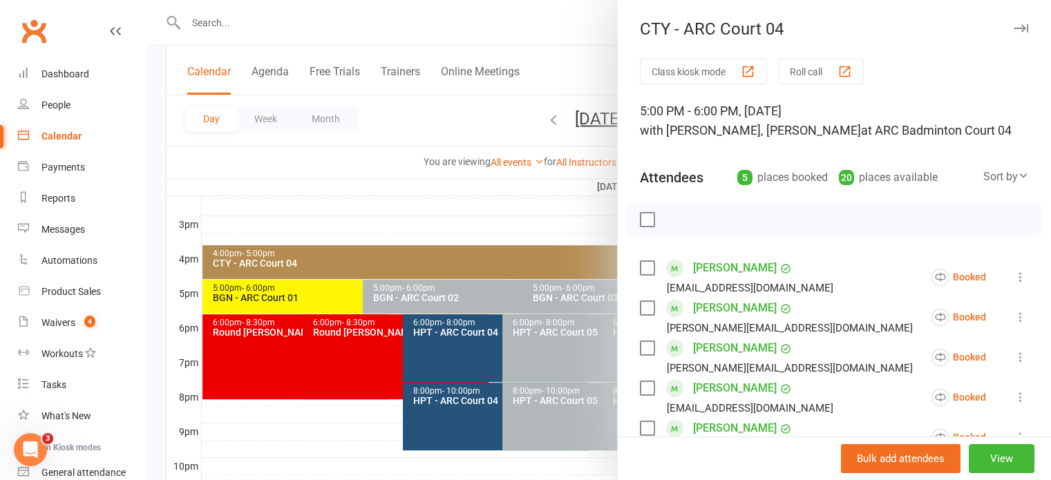
click at [555, 222] on div at bounding box center [598, 240] width 904 height 480
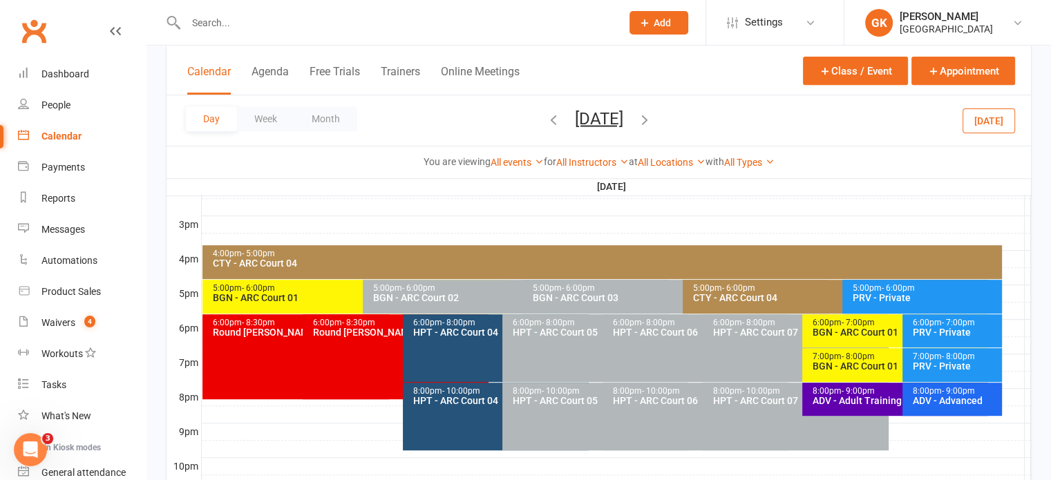
click at [283, 15] on input "text" at bounding box center [397, 22] width 430 height 19
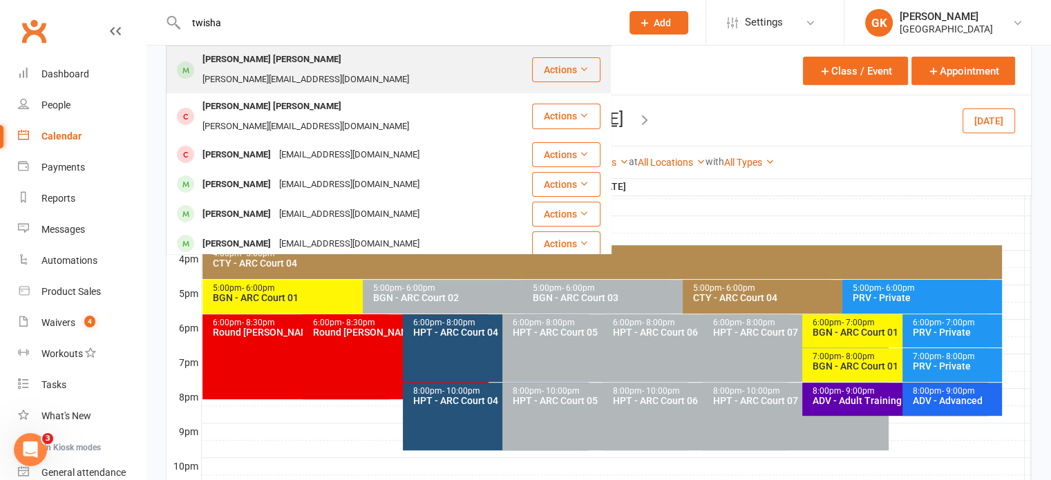
type input "twisha"
click at [217, 70] on div "Twisha Dhandapani Vignesh" at bounding box center [271, 60] width 147 height 20
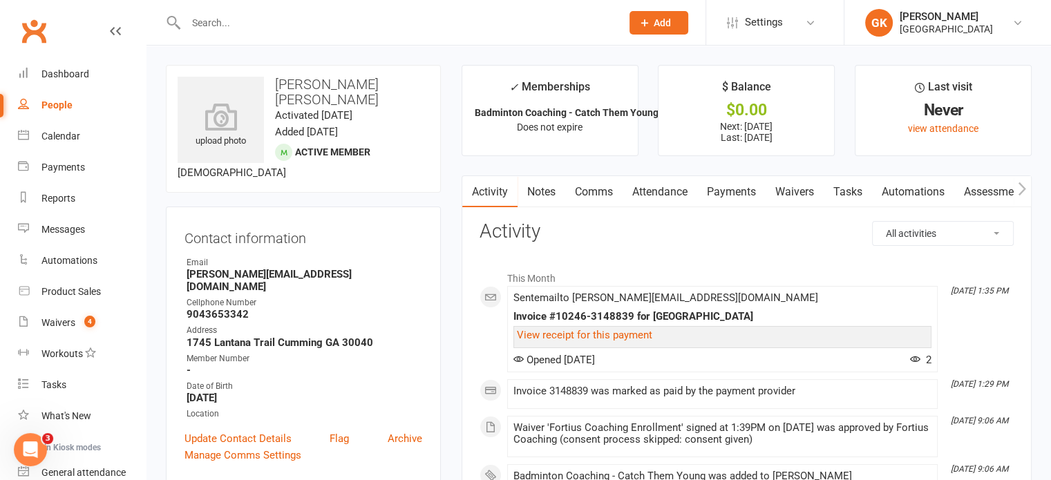
click at [726, 184] on link "Payments" at bounding box center [731, 192] width 68 height 32
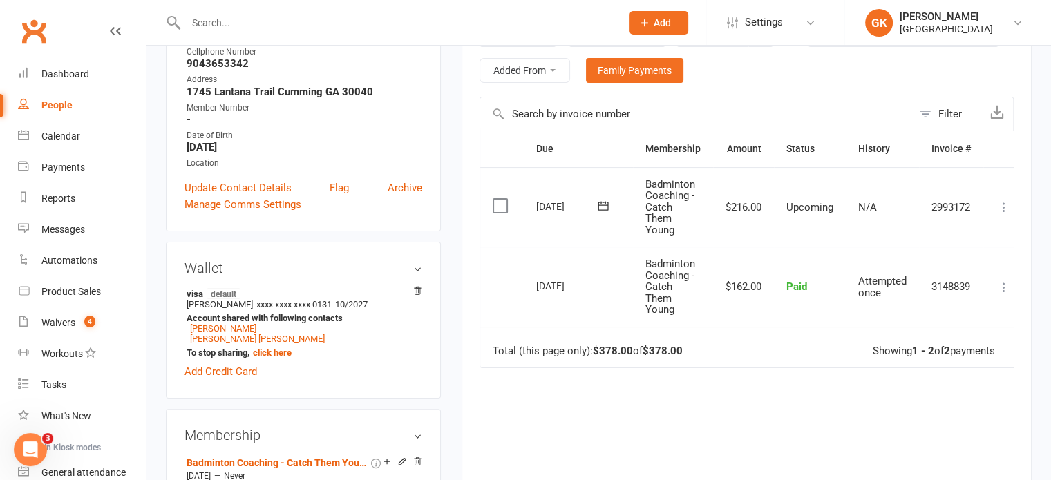
scroll to position [249, 0]
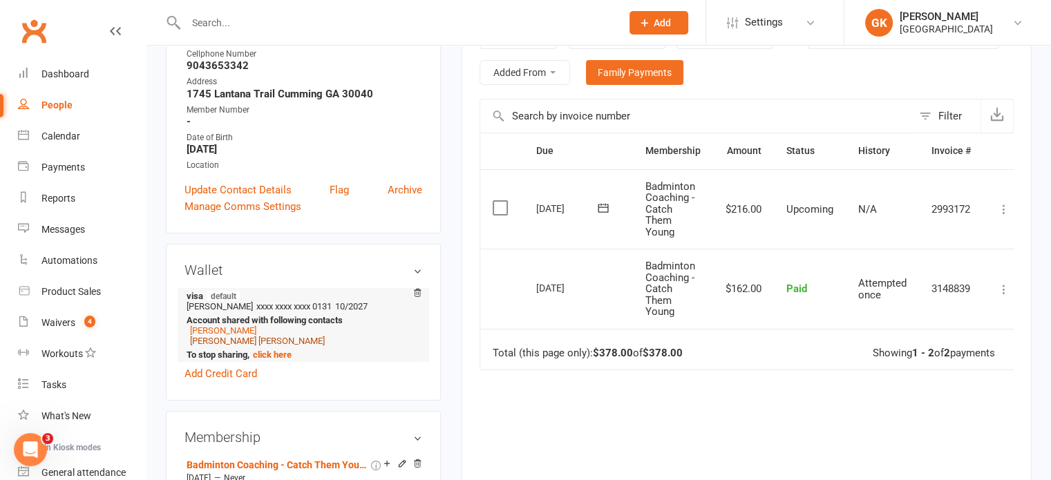
click at [286, 336] on link "Ravish Dhandapani Vignesh" at bounding box center [257, 341] width 135 height 10
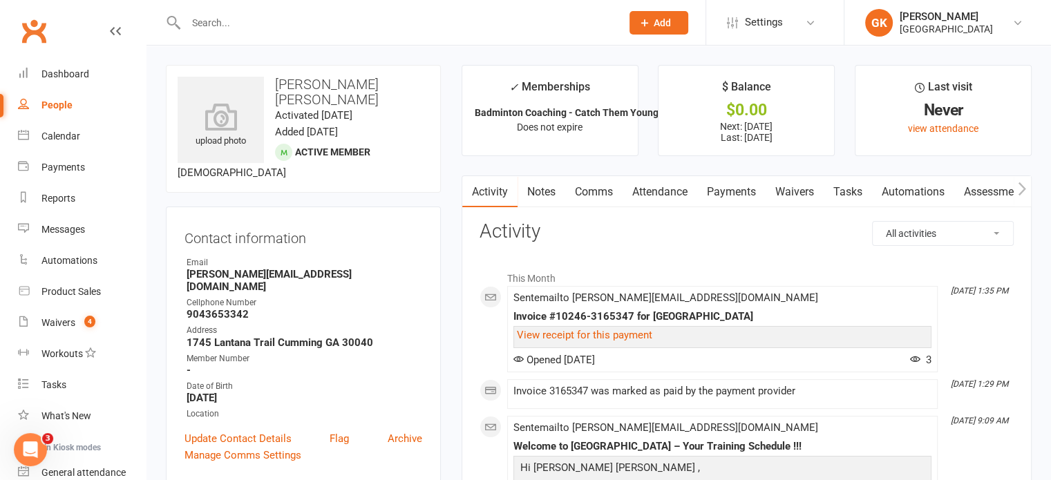
click at [747, 184] on link "Payments" at bounding box center [731, 192] width 68 height 32
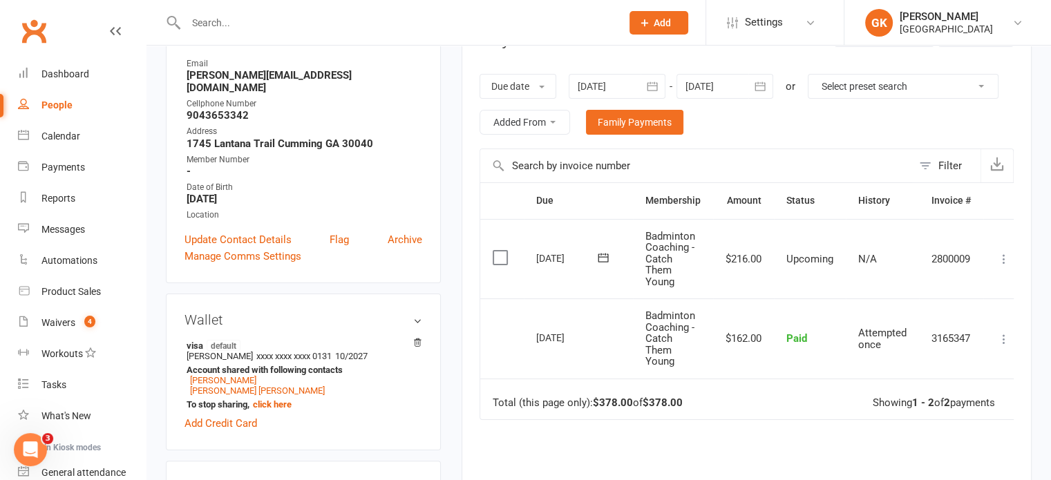
scroll to position [185, 0]
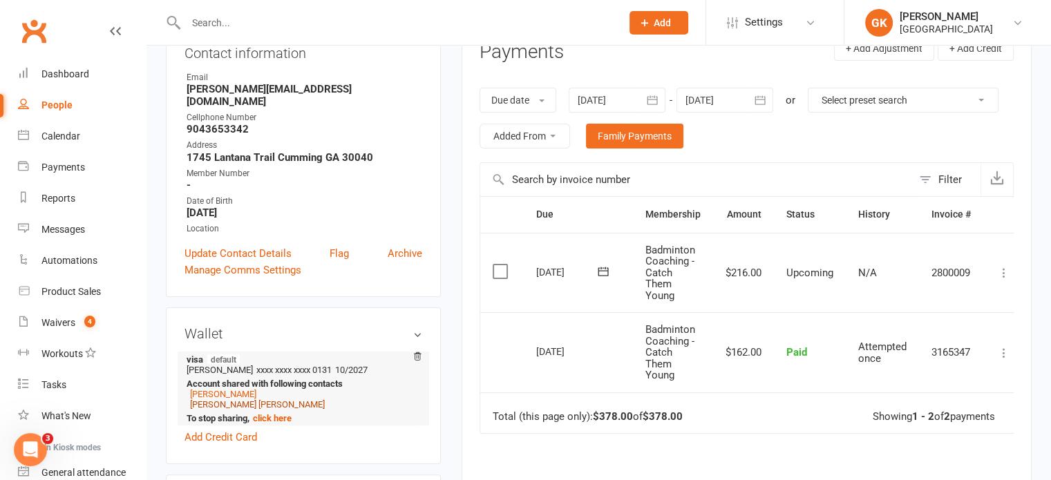
click at [257, 399] on link "Twisha Dhandapani Vignesh" at bounding box center [257, 404] width 135 height 10
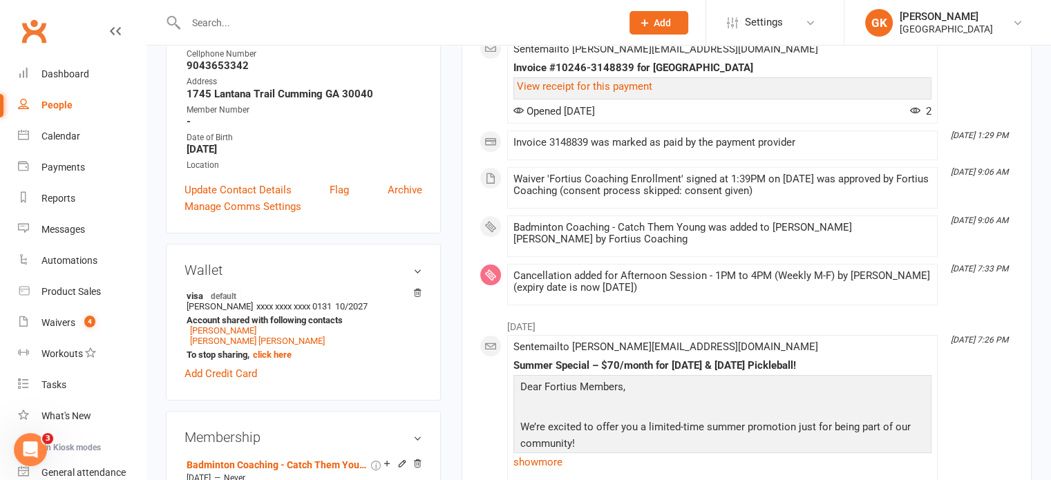
scroll to position [249, 0]
click at [263, 336] on link "Ravish Dhandapani Vignesh" at bounding box center [257, 341] width 135 height 10
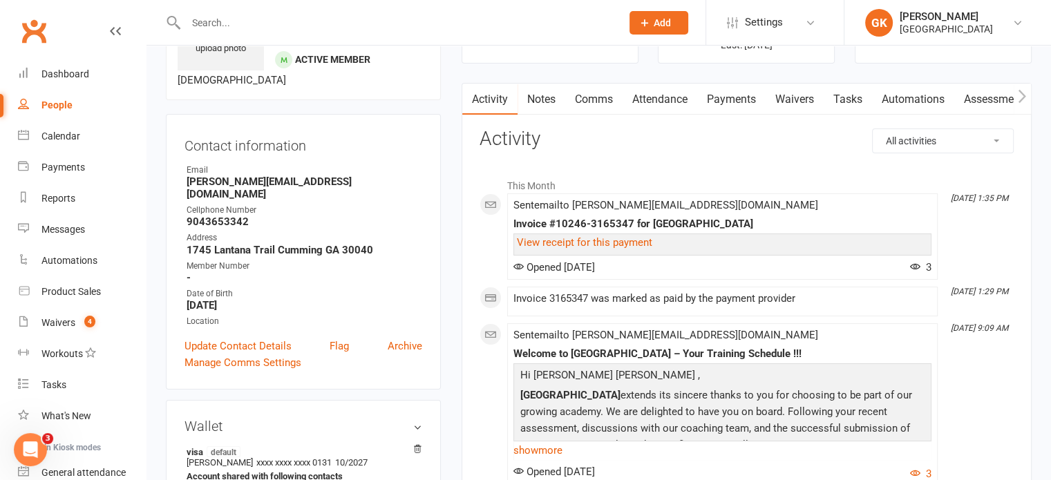
scroll to position [91, 0]
click at [719, 111] on link "Payments" at bounding box center [731, 101] width 68 height 32
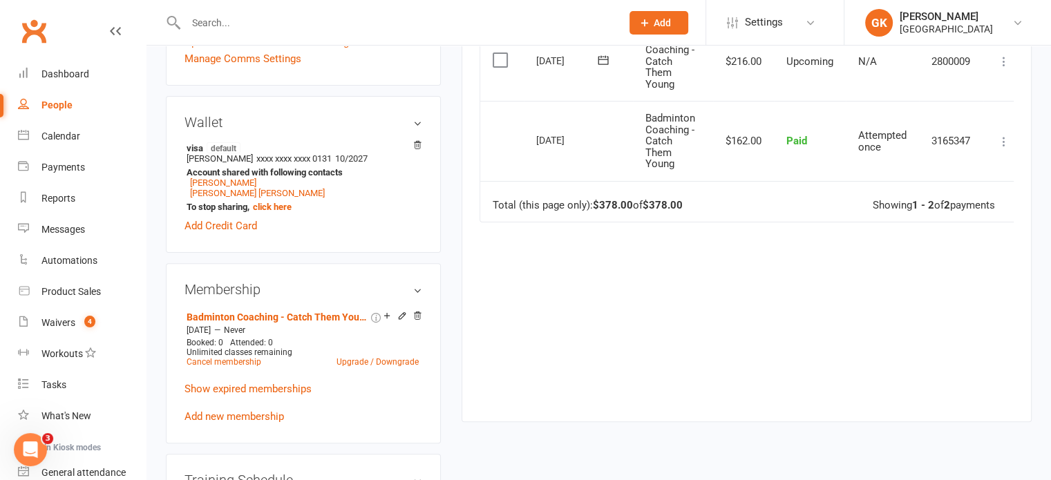
scroll to position [395, 0]
click at [238, 189] on link "Twisha Dhandapani Vignesh" at bounding box center [257, 194] width 135 height 10
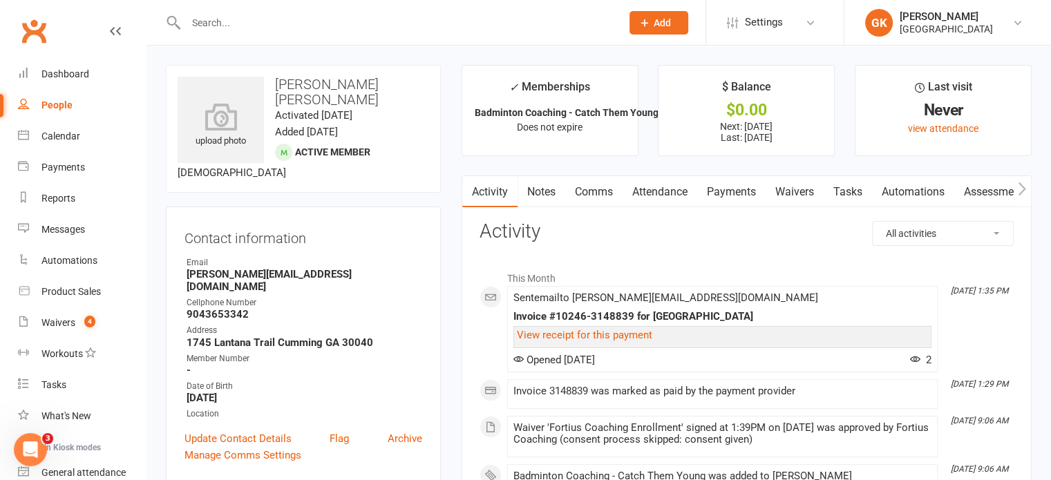
scroll to position [66, 0]
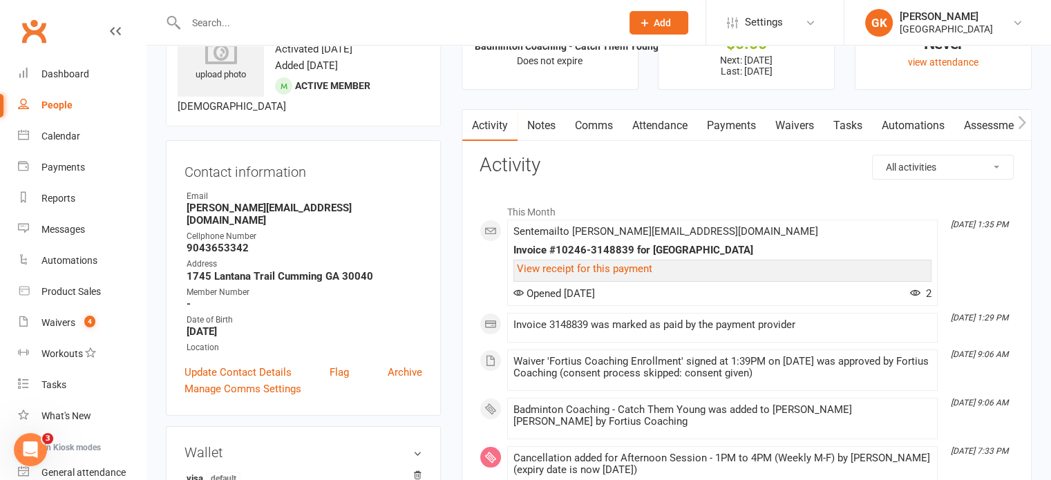
click at [722, 132] on link "Payments" at bounding box center [731, 126] width 68 height 32
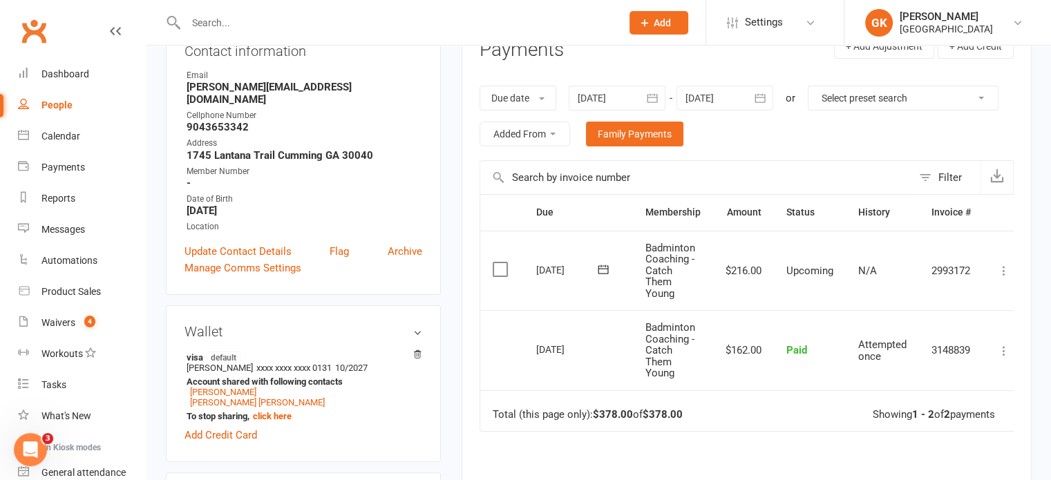
scroll to position [187, 0]
click at [964, 273] on td "2993172" at bounding box center [951, 271] width 64 height 80
copy td "2993172"
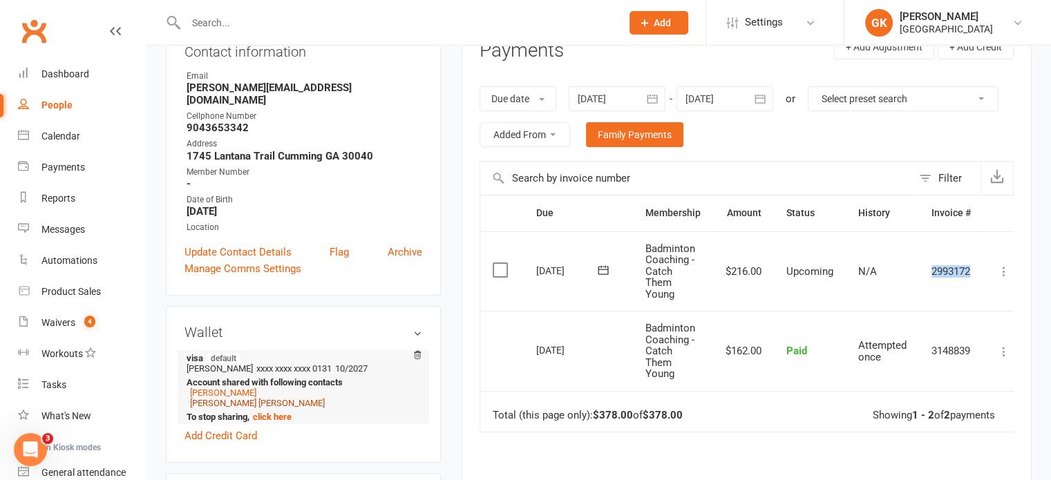
click at [260, 398] on link "Ravish Dhandapani Vignesh" at bounding box center [257, 403] width 135 height 10
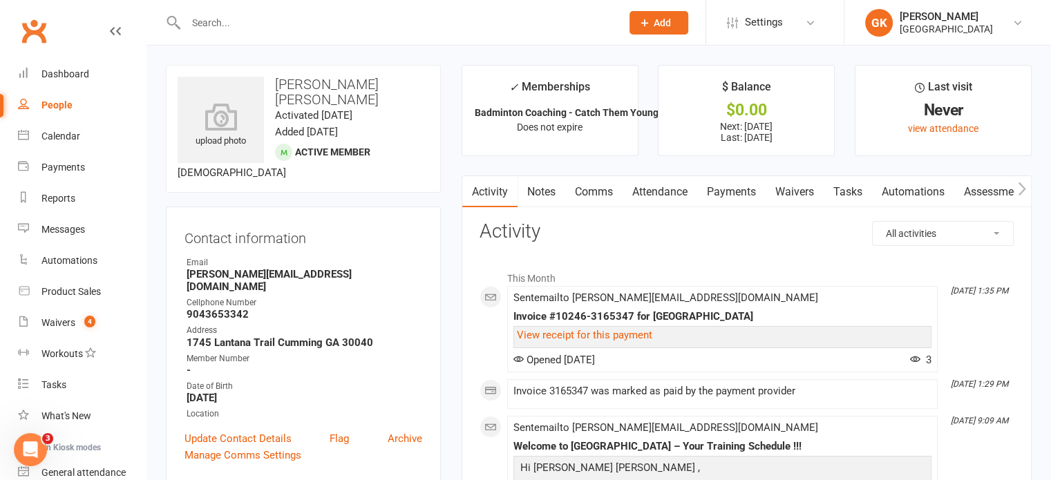
click at [743, 191] on link "Payments" at bounding box center [731, 192] width 68 height 32
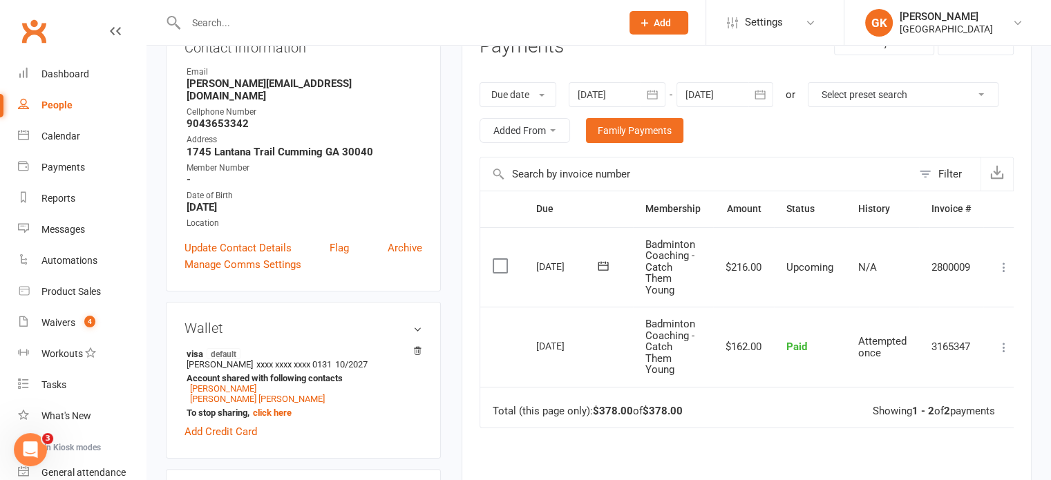
scroll to position [190, 0]
click at [1000, 262] on icon at bounding box center [1004, 268] width 14 height 14
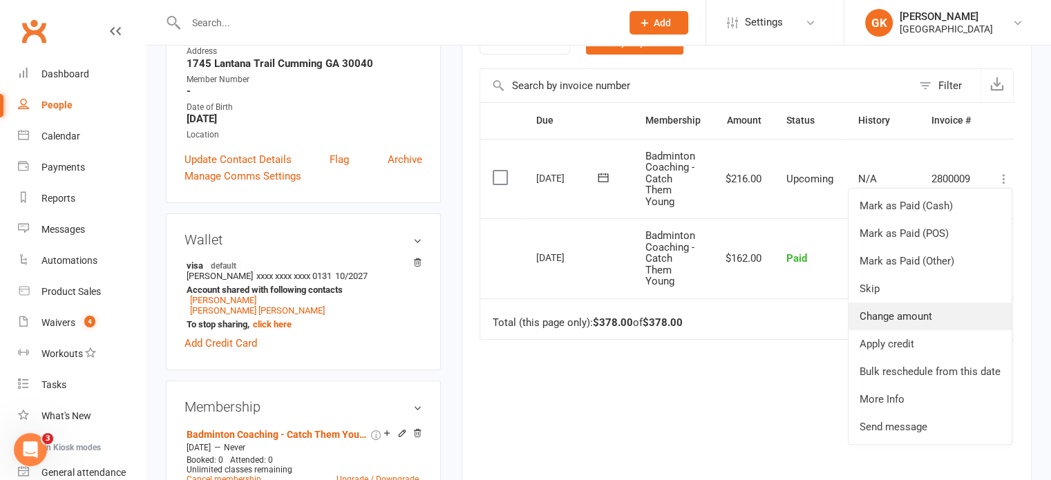
scroll to position [279, 0]
click at [644, 354] on div "Due Contact Membership Amount Status History Invoice # Select this 01 Sep 2025 …" at bounding box center [747, 310] width 534 height 416
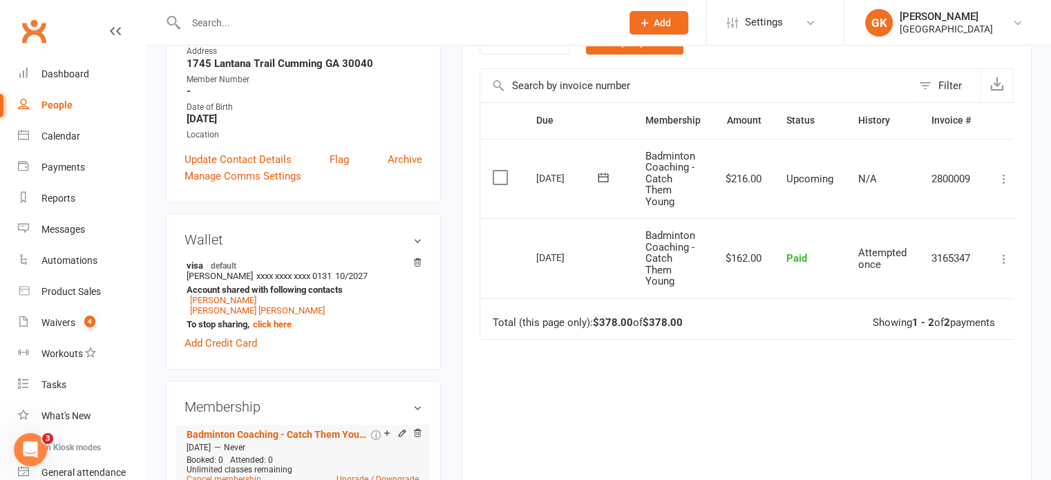
click at [401, 428] on icon at bounding box center [402, 433] width 10 height 10
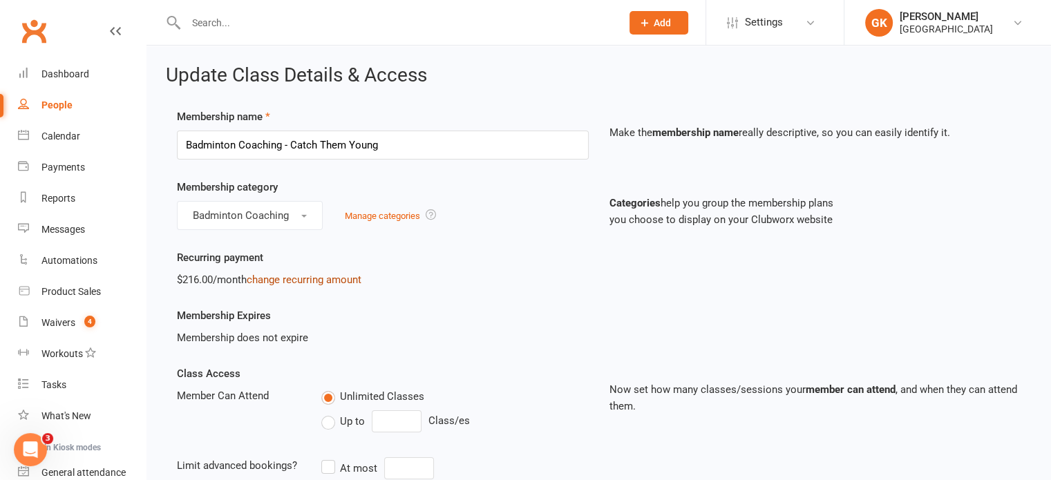
click at [281, 276] on link "change recurring amount" at bounding box center [304, 280] width 115 height 12
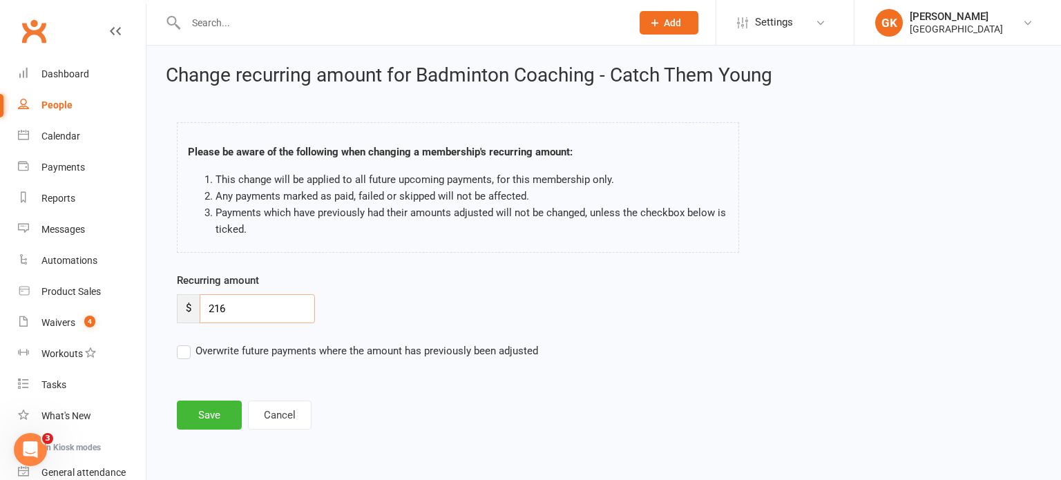
click at [244, 307] on input "216" at bounding box center [257, 308] width 115 height 29
type input "240"
click at [210, 411] on button "Save" at bounding box center [209, 415] width 65 height 29
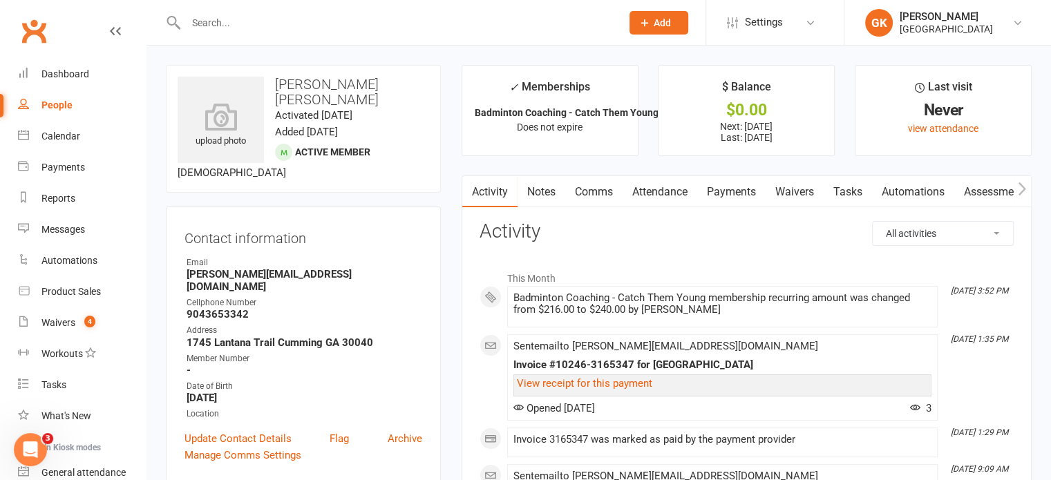
click at [716, 196] on link "Payments" at bounding box center [731, 192] width 68 height 32
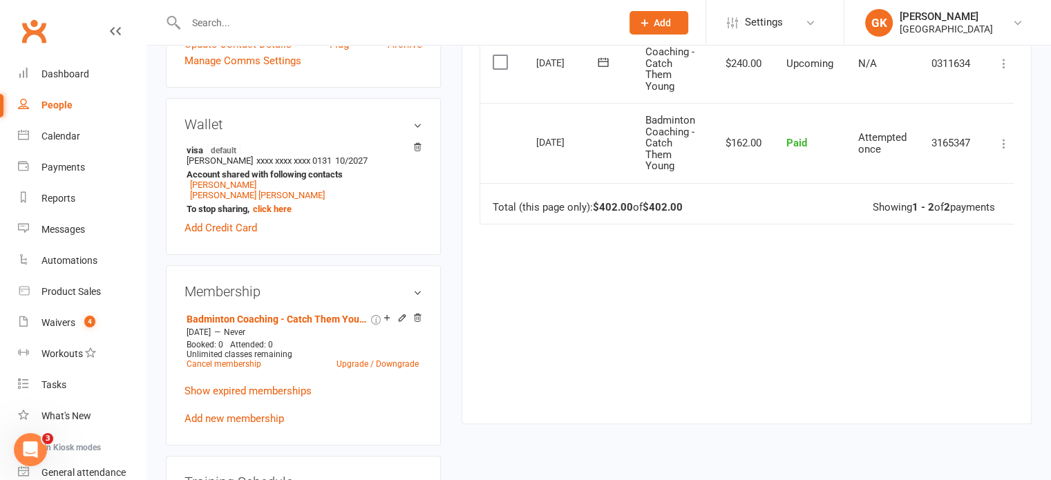
scroll to position [395, 0]
click at [255, 189] on link "Twisha Dhandapani Vignesh" at bounding box center [257, 194] width 135 height 10
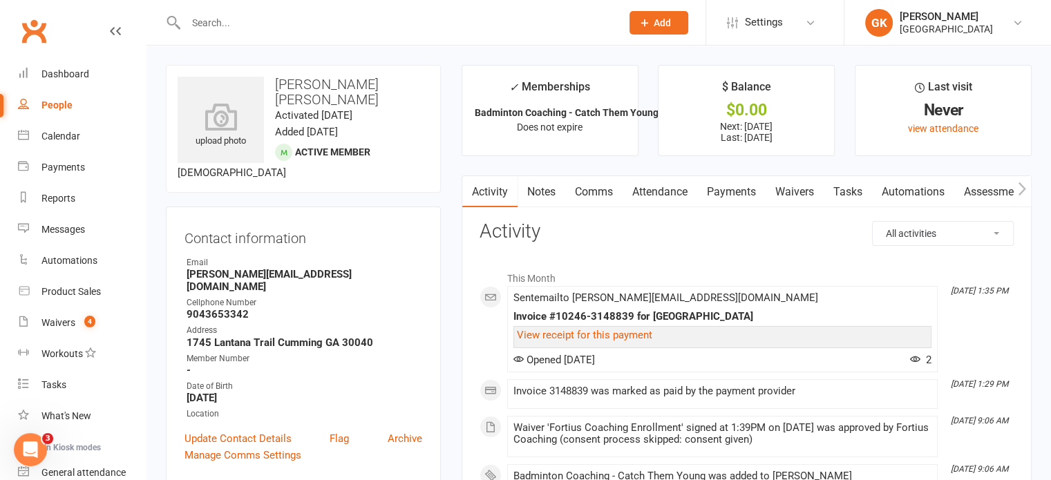
click at [741, 188] on link "Payments" at bounding box center [731, 192] width 68 height 32
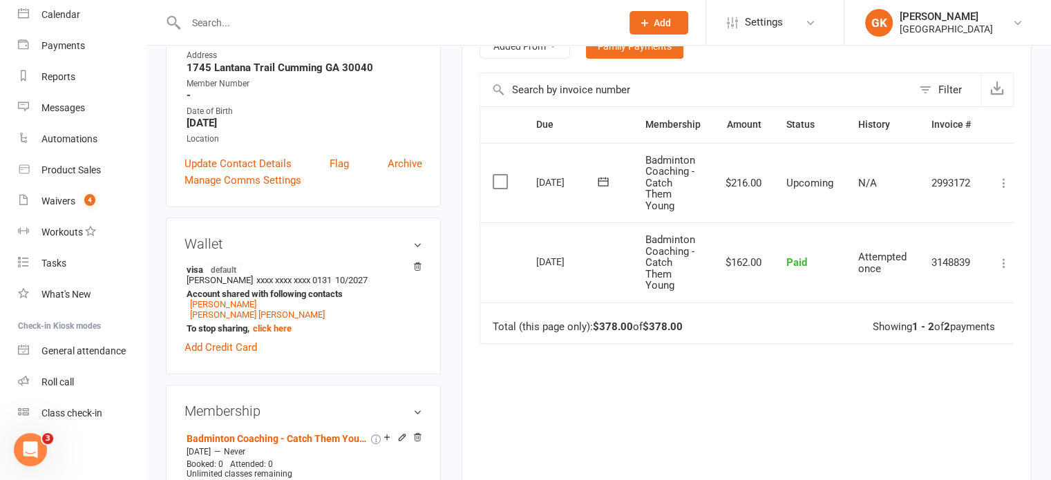
scroll to position [365, 0]
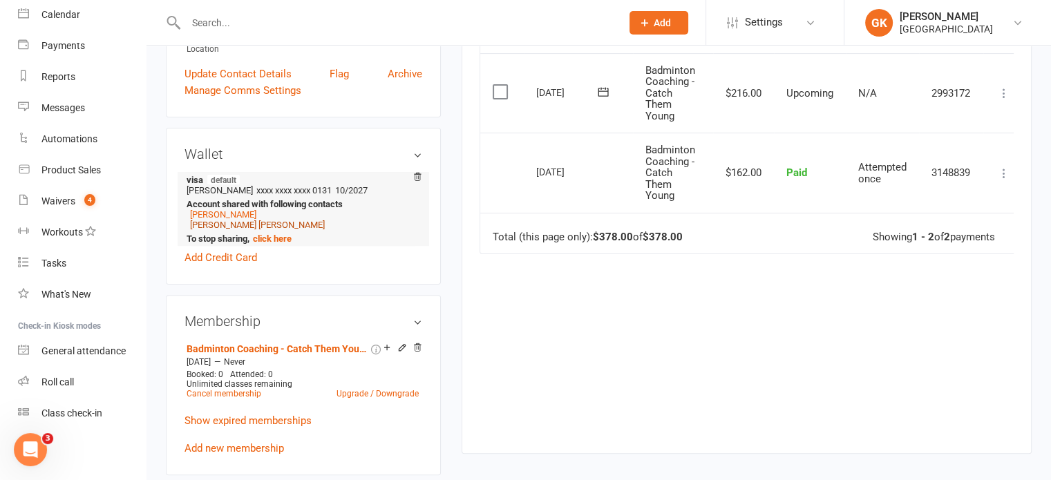
click at [281, 220] on link "Ravish Dhandapani Vignesh" at bounding box center [257, 225] width 135 height 10
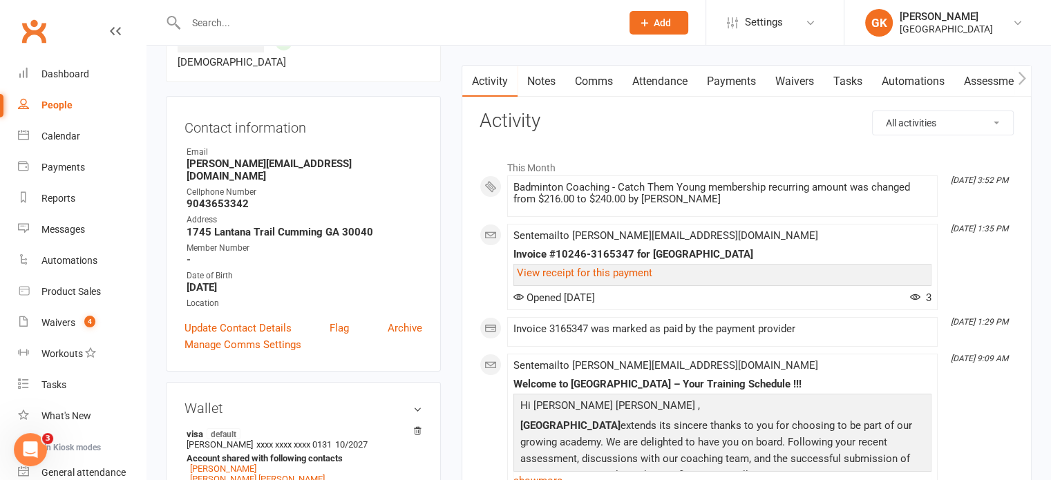
scroll to position [153, 0]
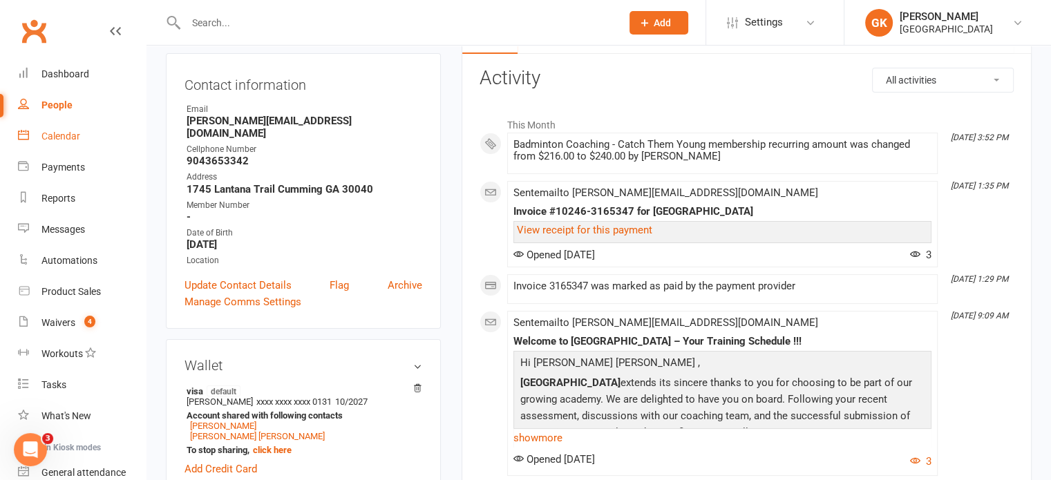
click at [63, 124] on link "Calendar" at bounding box center [82, 136] width 128 height 31
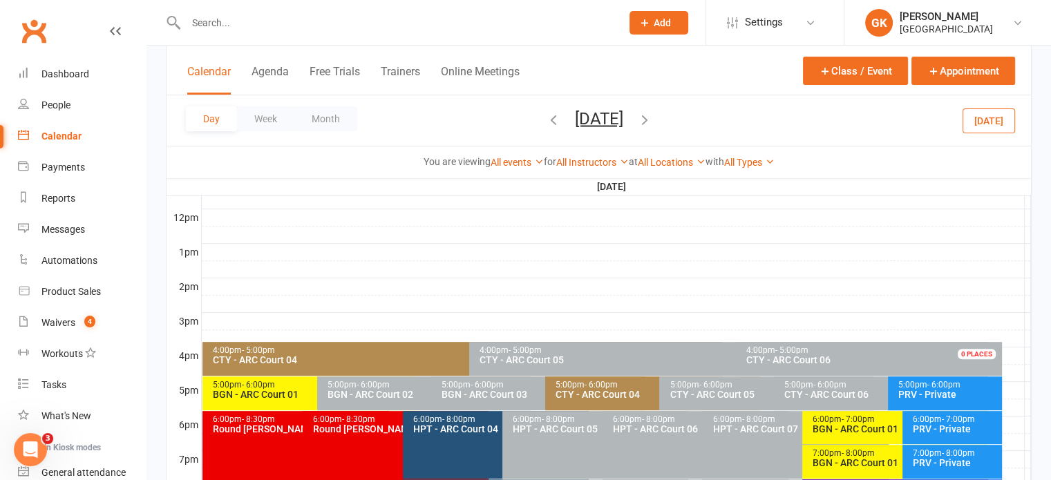
scroll to position [493, 0]
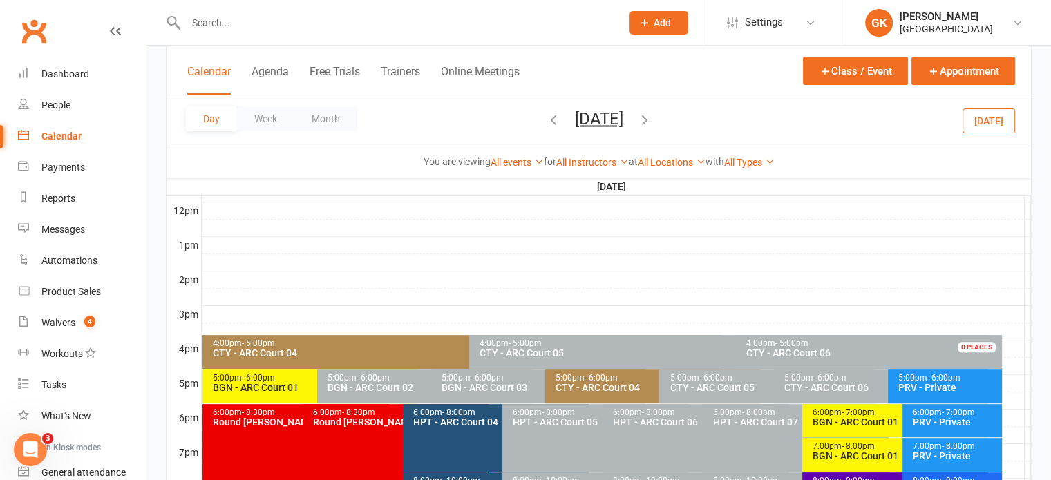
click at [582, 383] on div "CTY - ARC Court 04" at bounding box center [656, 388] width 202 height 10
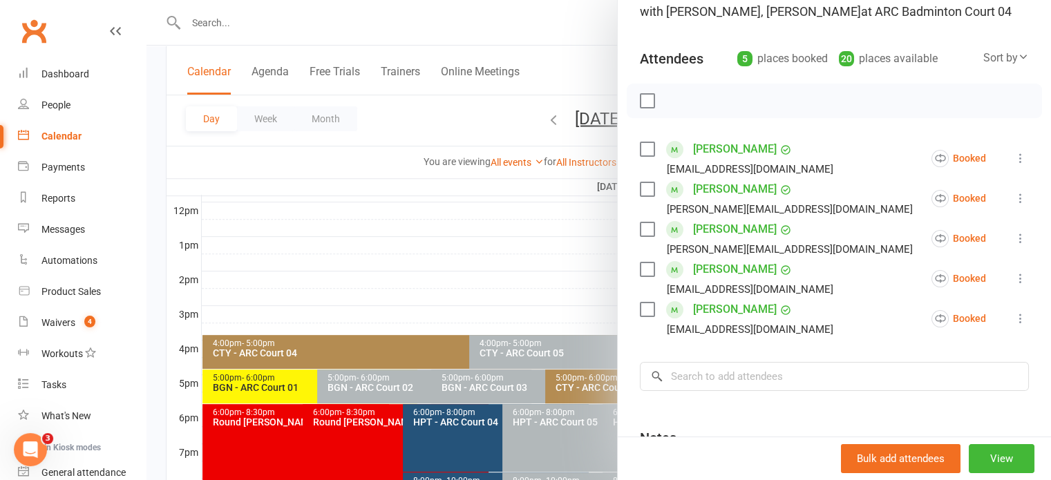
scroll to position [119, 0]
click at [731, 390] on input "search" at bounding box center [834, 376] width 389 height 29
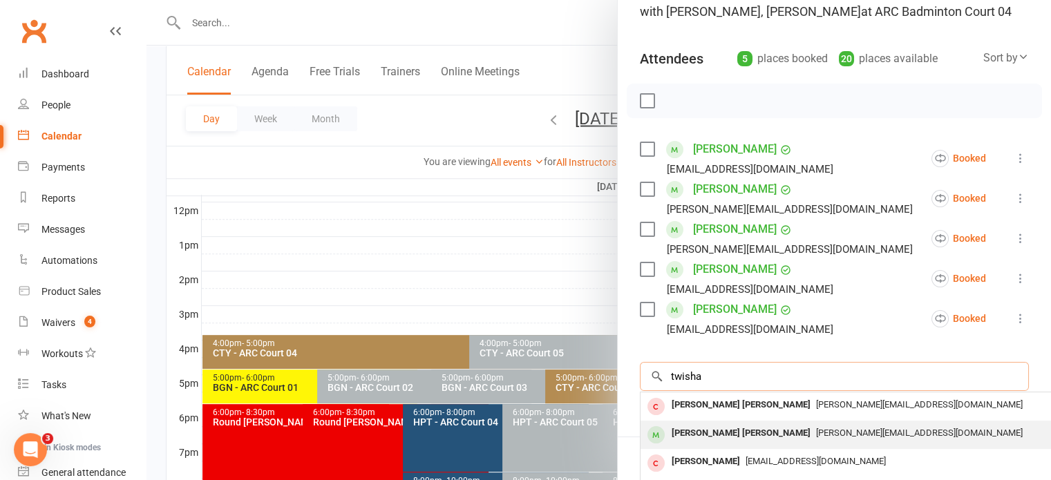
type input "twisha"
click at [693, 444] on div "Twisha Dhandapani Vignesh" at bounding box center [741, 434] width 150 height 20
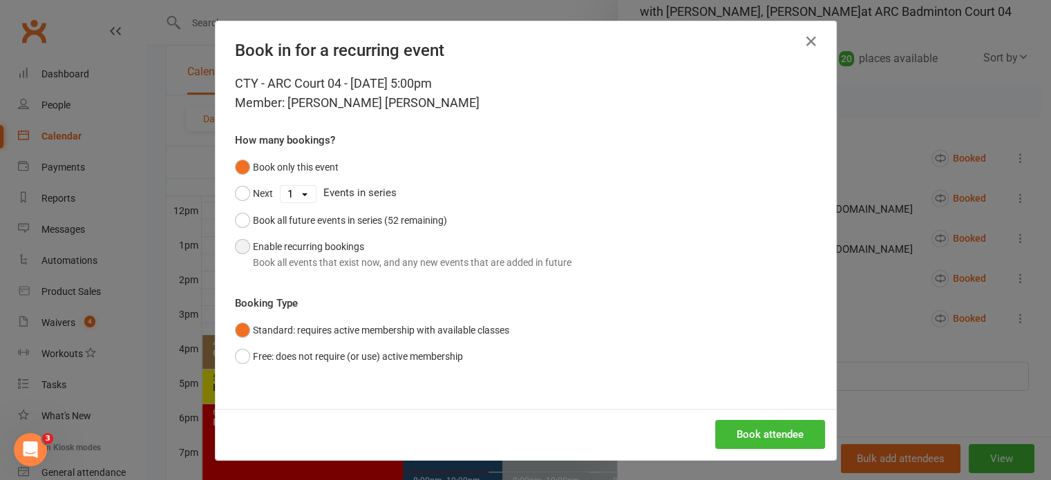
click at [329, 247] on button "Enable recurring bookings Book all events that exist now, and any new events th…" at bounding box center [403, 255] width 336 height 42
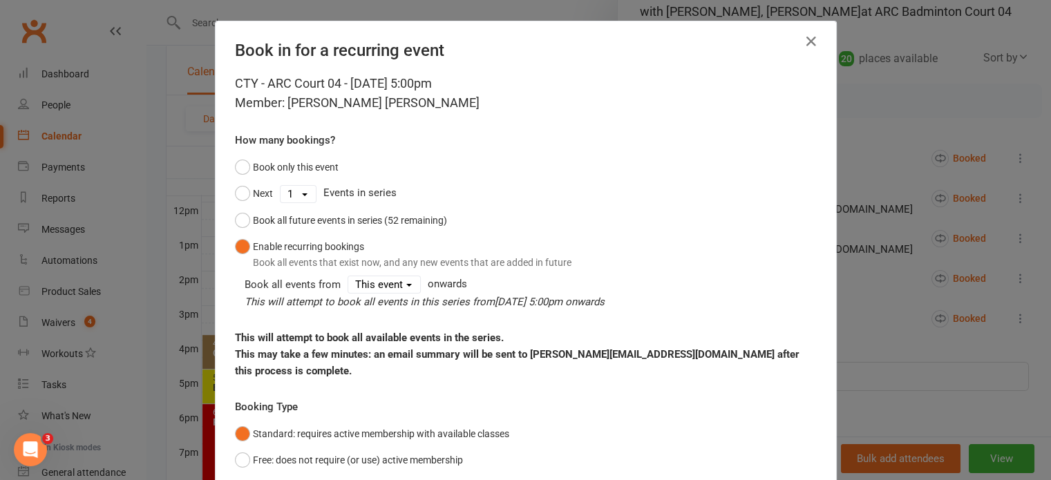
scroll to position [87, 0]
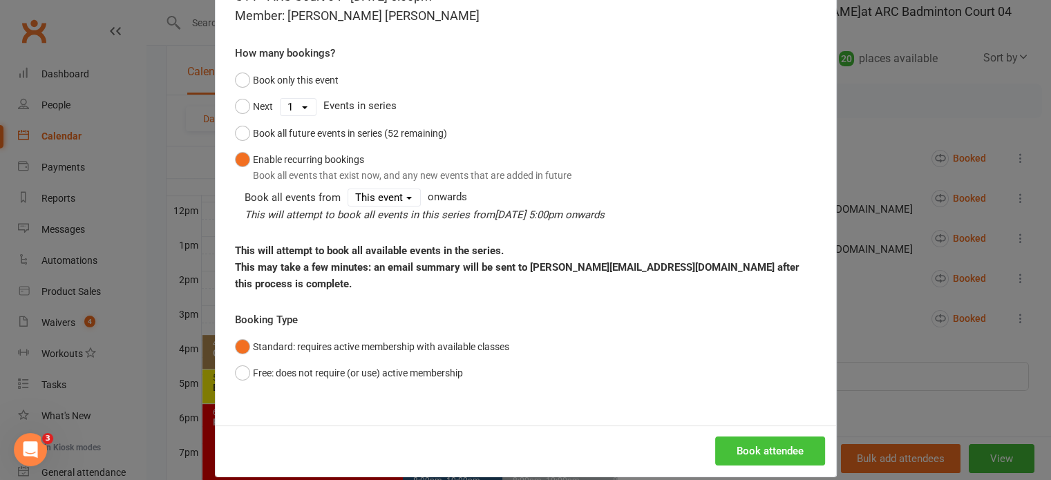
click at [780, 442] on button "Book attendee" at bounding box center [770, 451] width 110 height 29
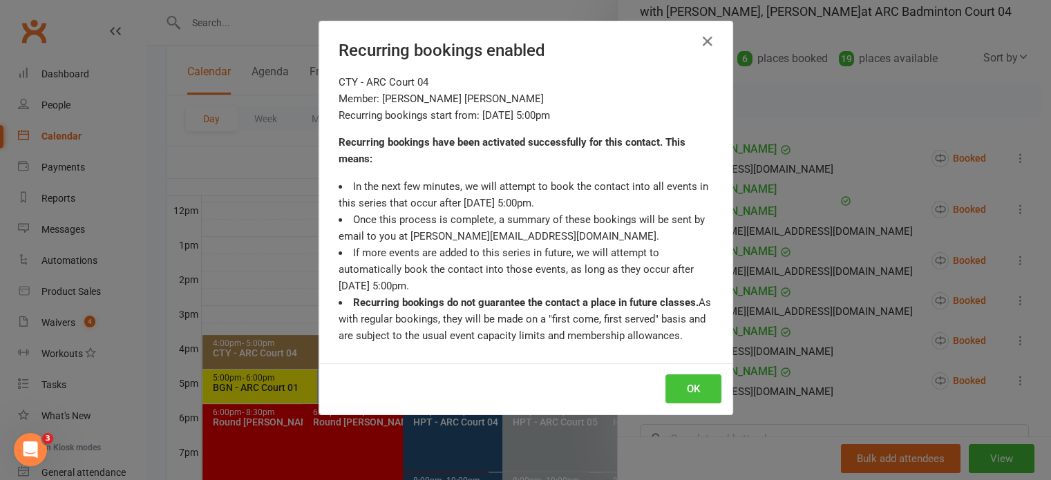
click at [680, 393] on button "OK" at bounding box center [693, 388] width 56 height 29
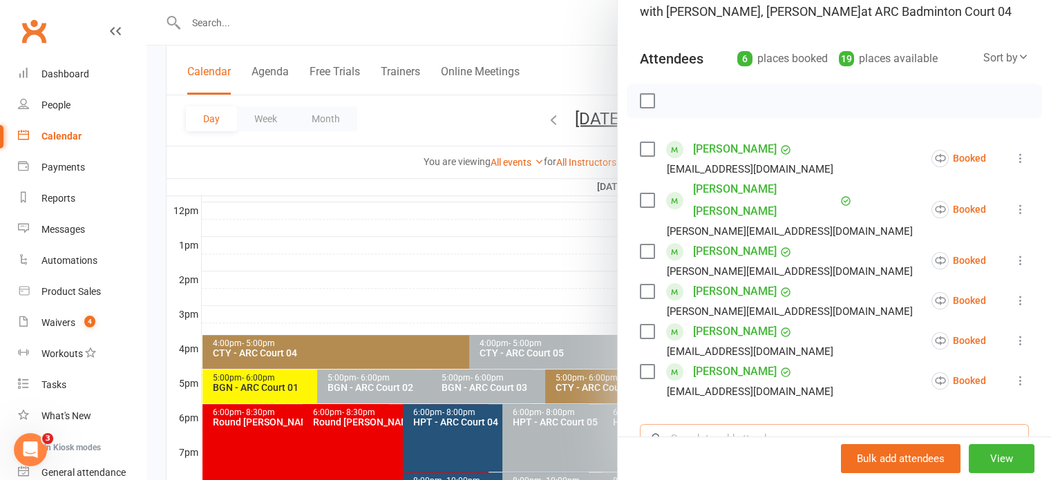
click at [724, 427] on input "search" at bounding box center [834, 438] width 389 height 29
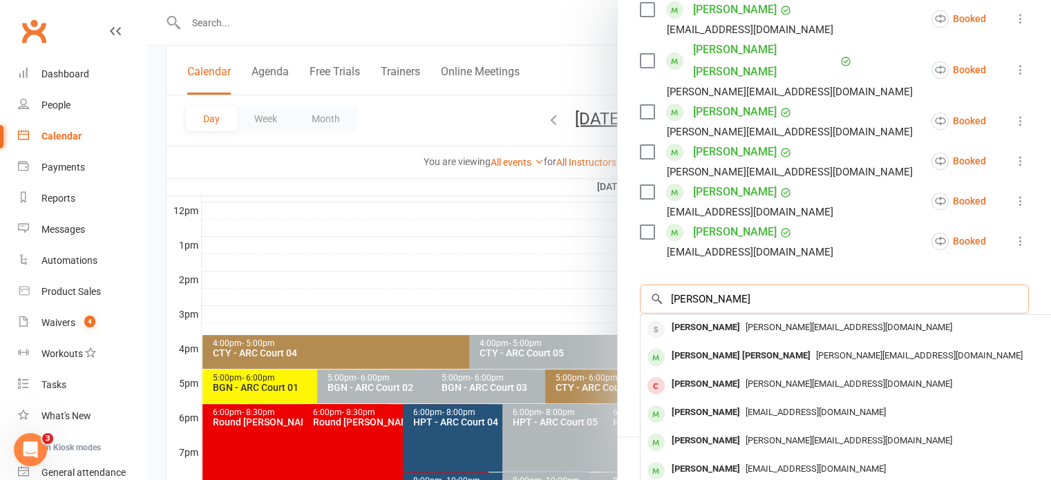
scroll to position [260, 0]
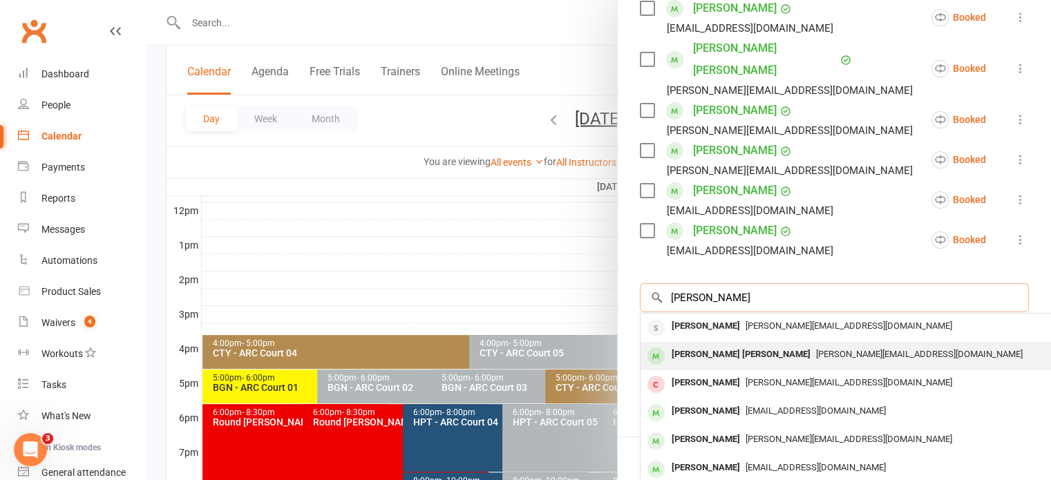
type input "ravish"
click at [743, 356] on div "Ravish Dhandapani Vignesh" at bounding box center [741, 355] width 150 height 20
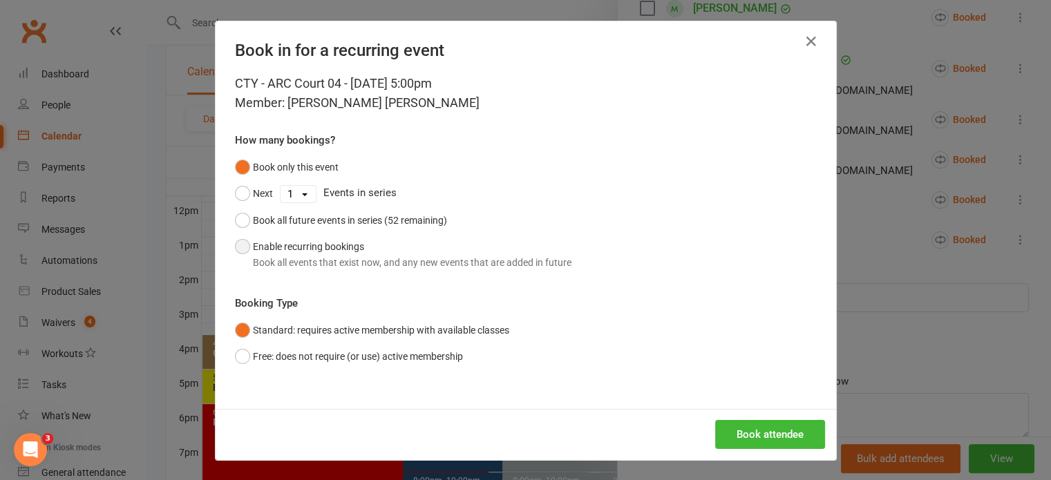
click at [325, 246] on button "Enable recurring bookings Book all events that exist now, and any new events th…" at bounding box center [403, 255] width 336 height 42
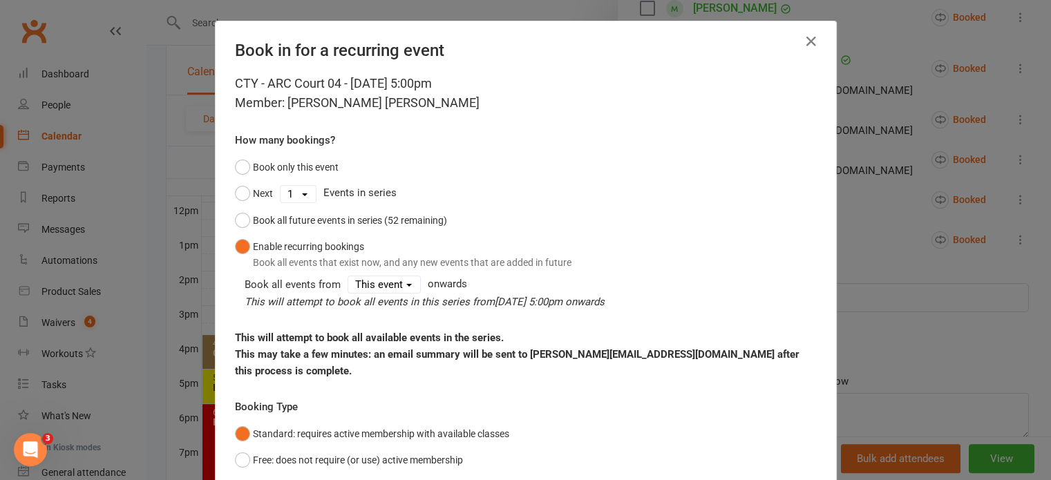
scroll to position [87, 0]
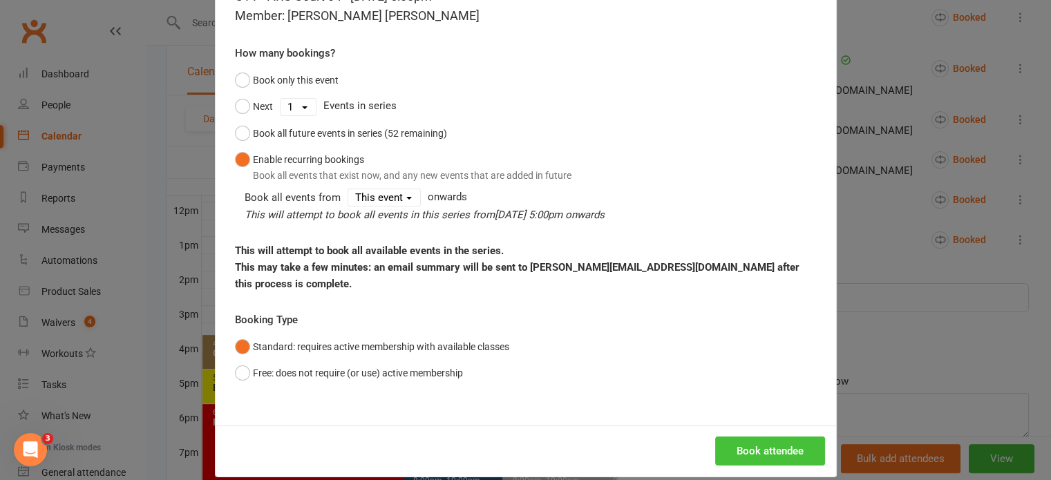
click at [749, 437] on button "Book attendee" at bounding box center [770, 451] width 110 height 29
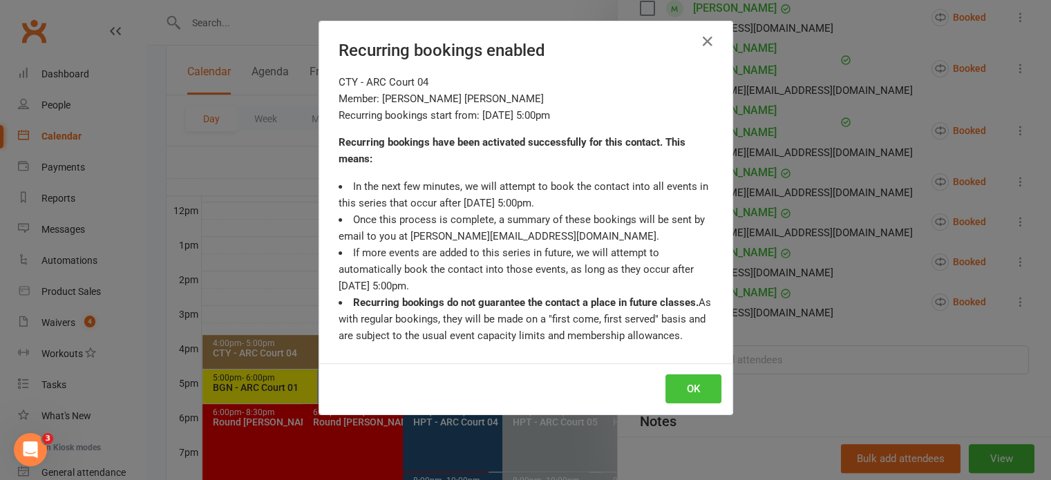
click at [698, 386] on button "OK" at bounding box center [693, 388] width 56 height 29
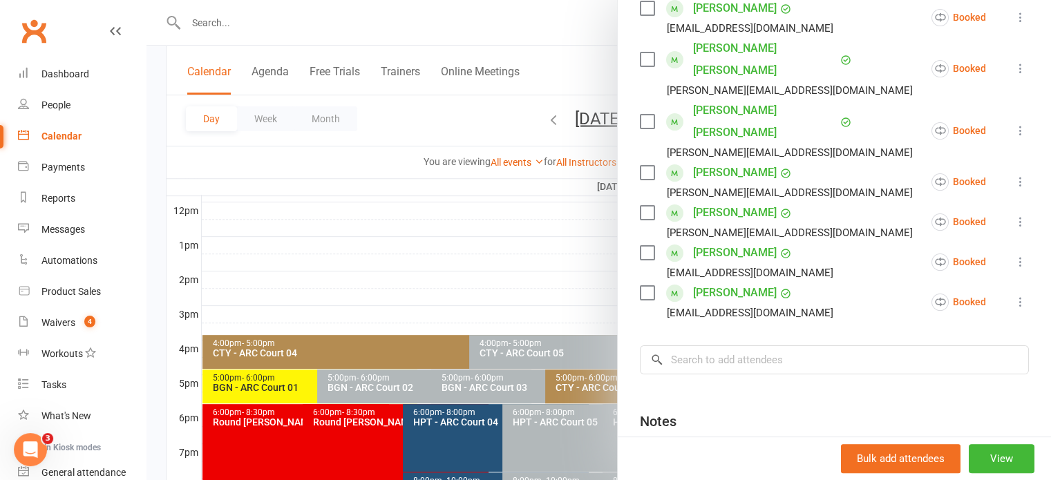
click at [520, 256] on div at bounding box center [598, 240] width 904 height 480
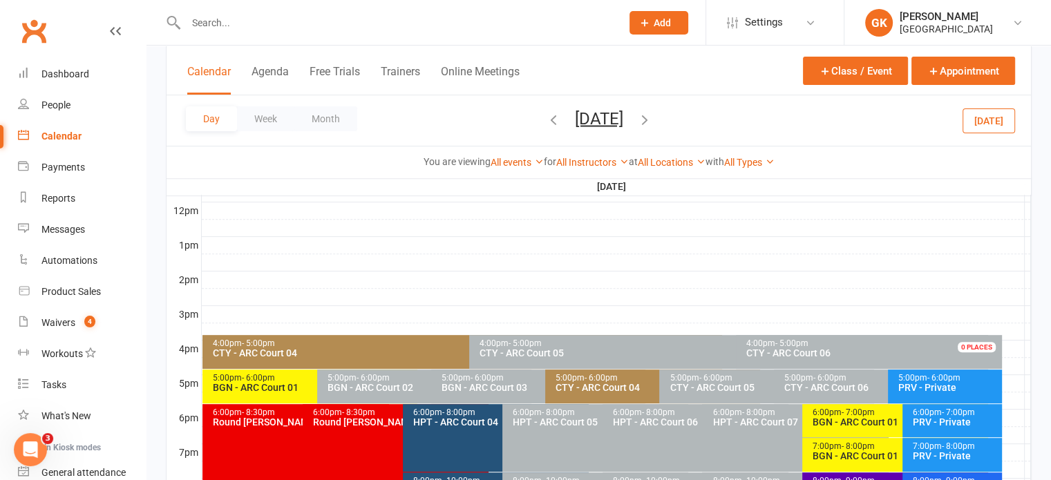
click at [652, 127] on button "button" at bounding box center [644, 120] width 15 height 24
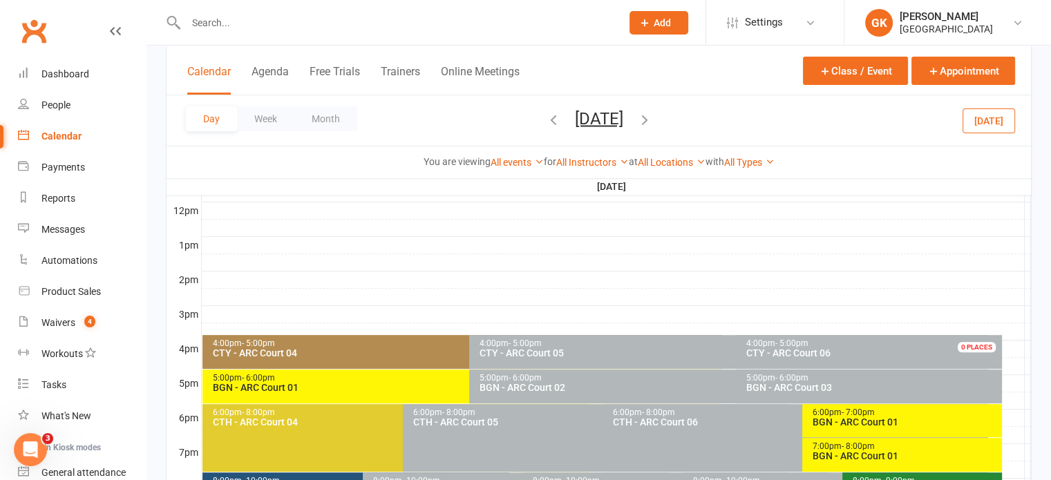
click at [652, 120] on icon "button" at bounding box center [644, 118] width 15 height 15
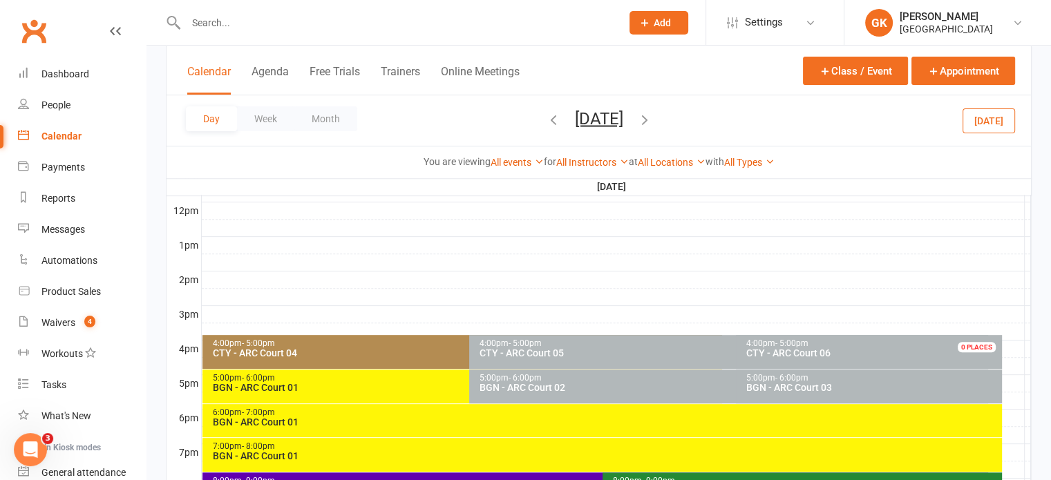
click at [351, 343] on div "4:00pm - 5:00pm" at bounding box center [465, 343] width 506 height 9
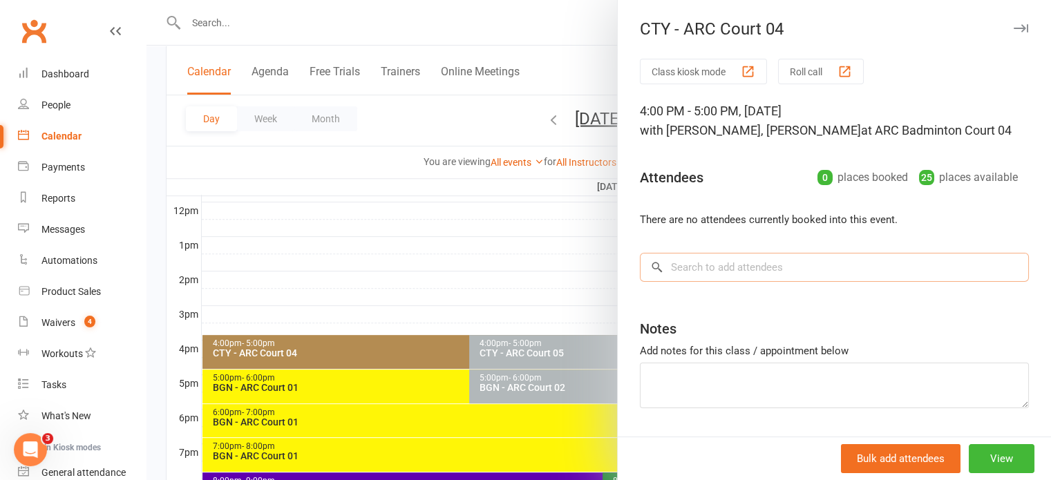
click at [714, 282] on input "search" at bounding box center [834, 267] width 389 height 29
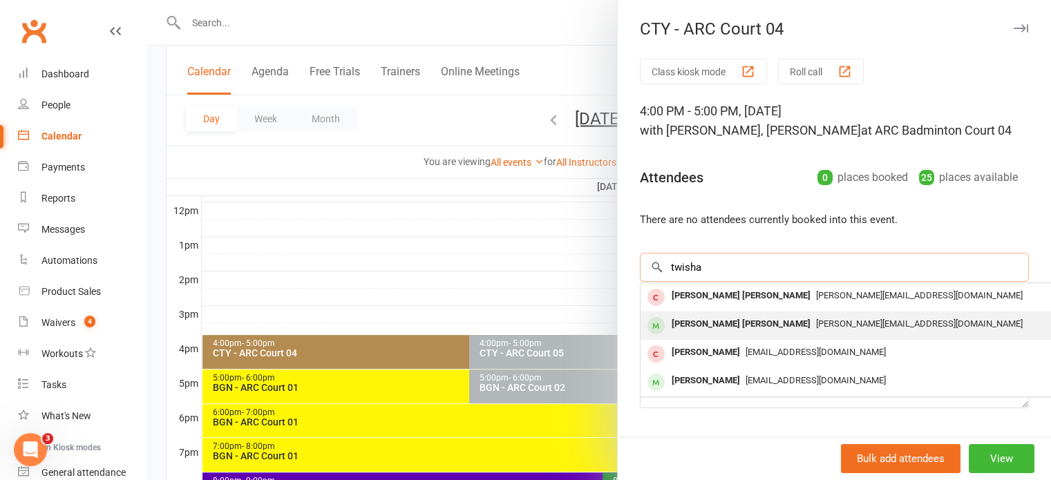
type input "twisha"
click at [701, 334] on div "Twisha Dhandapani Vignesh" at bounding box center [741, 324] width 150 height 20
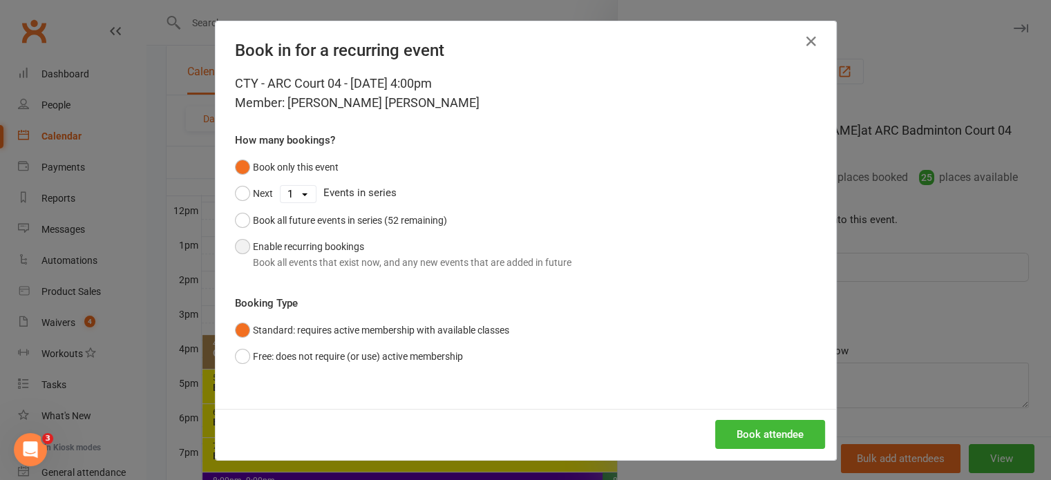
click at [336, 250] on button "Enable recurring bookings Book all events that exist now, and any new events th…" at bounding box center [403, 255] width 336 height 42
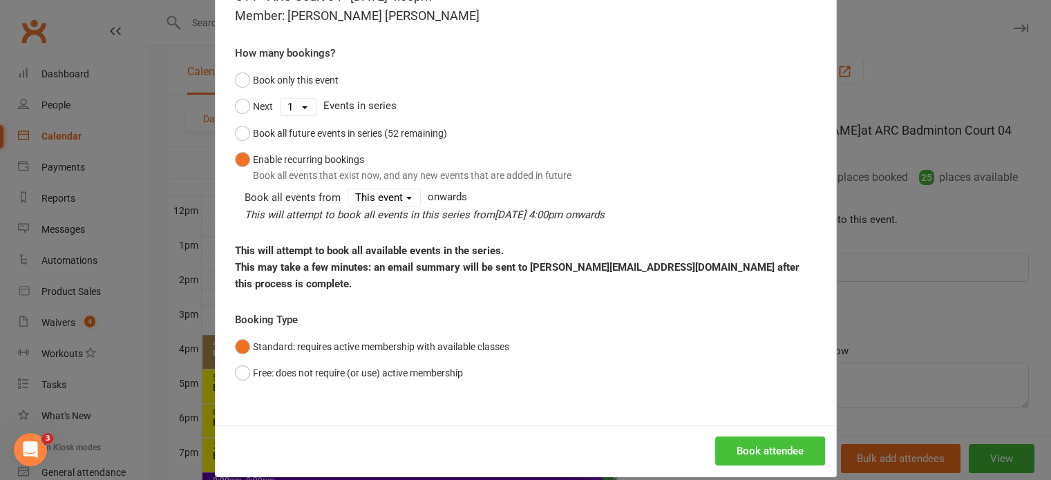
click at [770, 437] on button "Book attendee" at bounding box center [770, 451] width 110 height 29
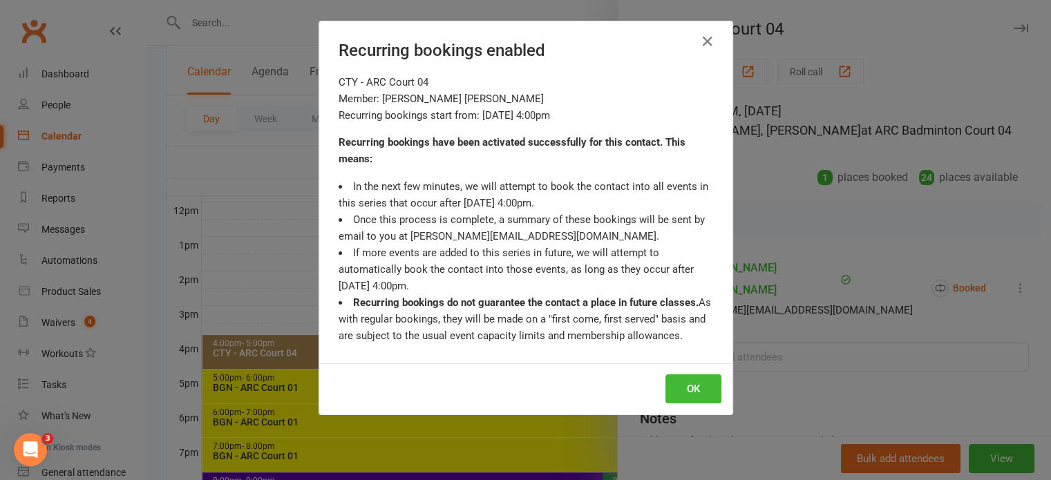
click at [766, 348] on div "Recurring bookings enabled CTY - ARC Court 04 Member: Twisha Dhandapani Vignesh…" at bounding box center [525, 240] width 1051 height 480
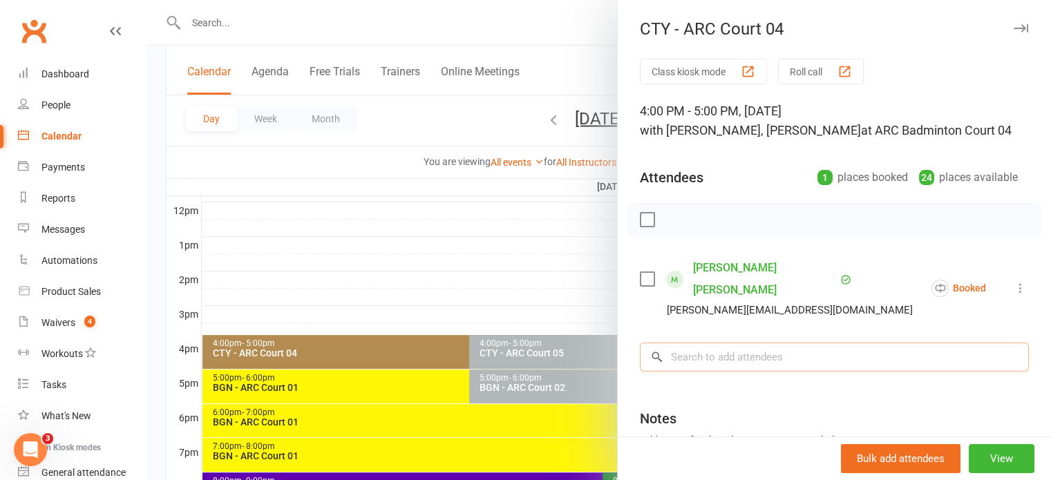
click at [766, 352] on input "search" at bounding box center [834, 357] width 389 height 29
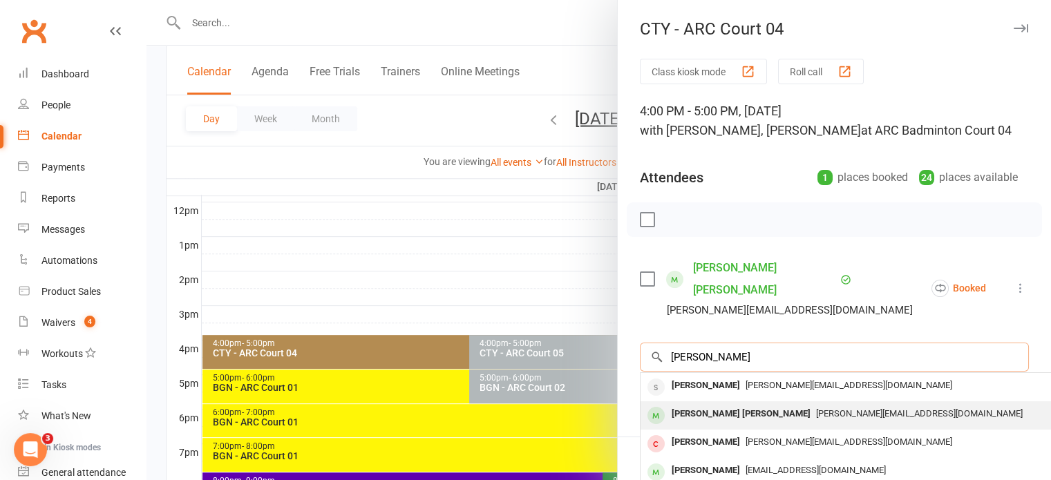
type input "ravish"
click at [724, 412] on div "Ravish Dhandapani Vignesh" at bounding box center [741, 414] width 150 height 20
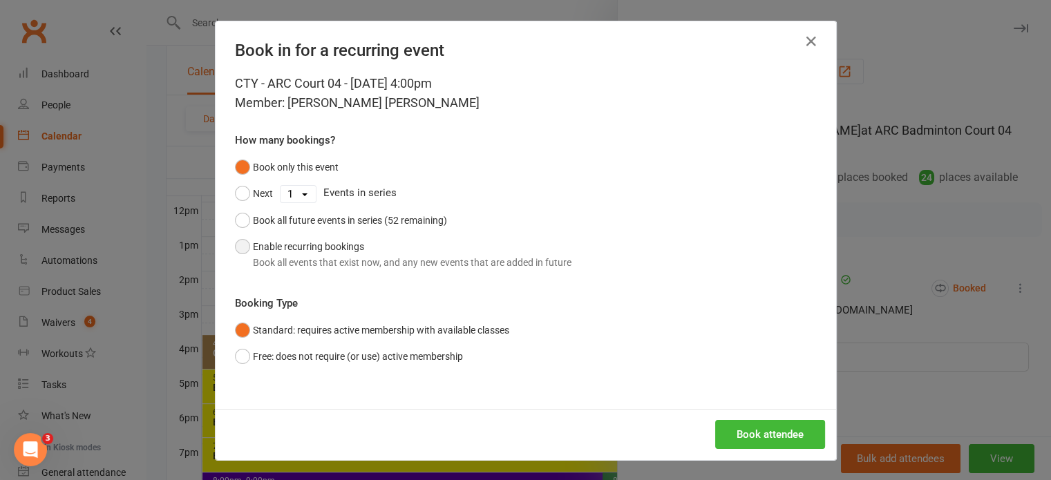
click at [326, 249] on button "Enable recurring bookings Book all events that exist now, and any new events th…" at bounding box center [403, 255] width 336 height 42
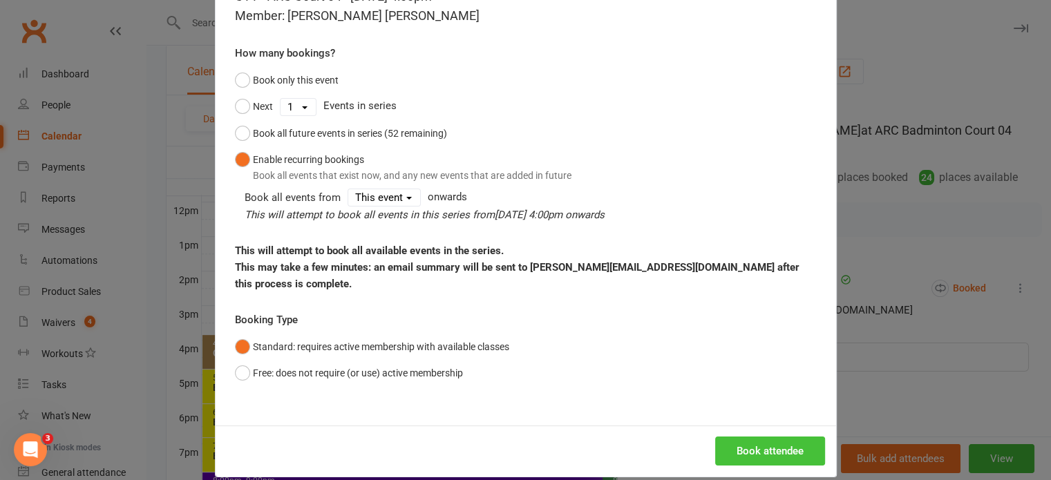
click at [748, 437] on button "Book attendee" at bounding box center [770, 451] width 110 height 29
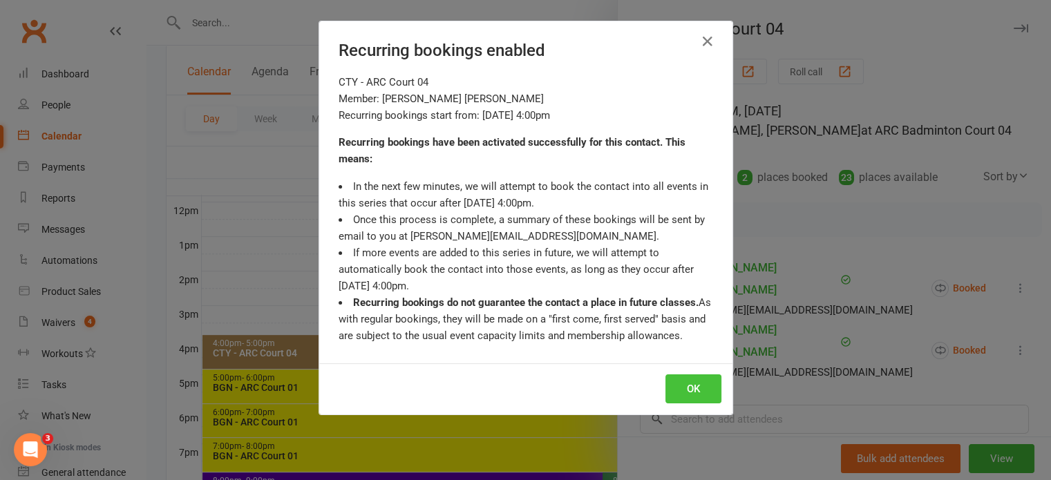
click at [678, 377] on button "OK" at bounding box center [693, 388] width 56 height 29
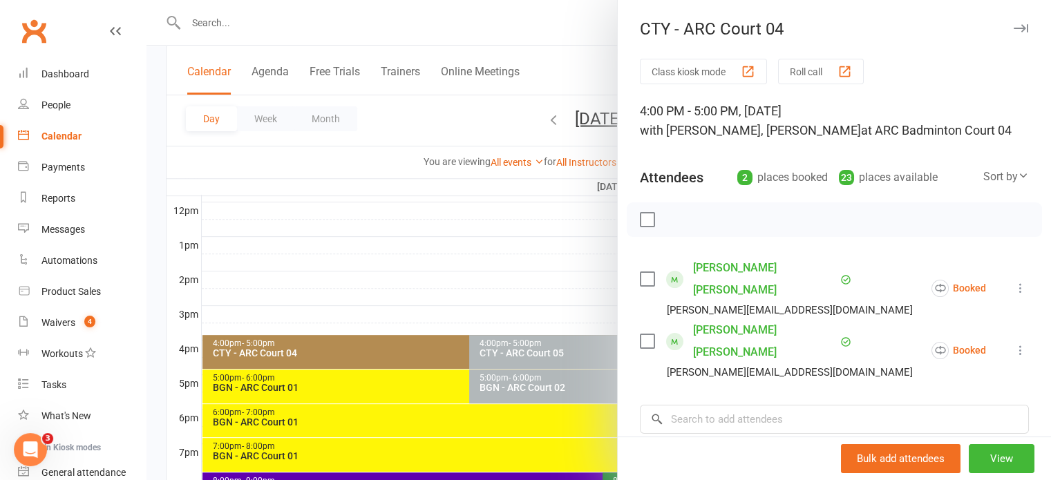
click at [455, 264] on div at bounding box center [598, 240] width 904 height 480
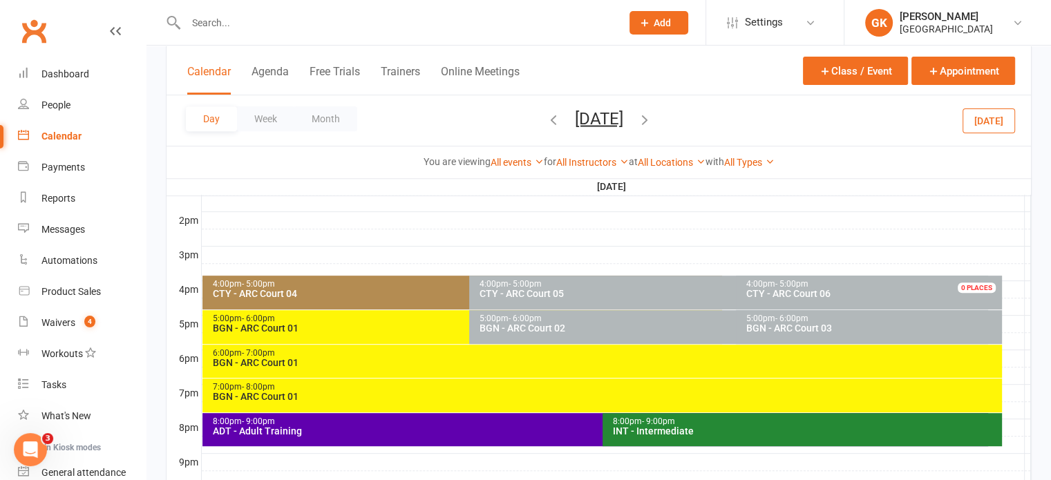
scroll to position [552, 0]
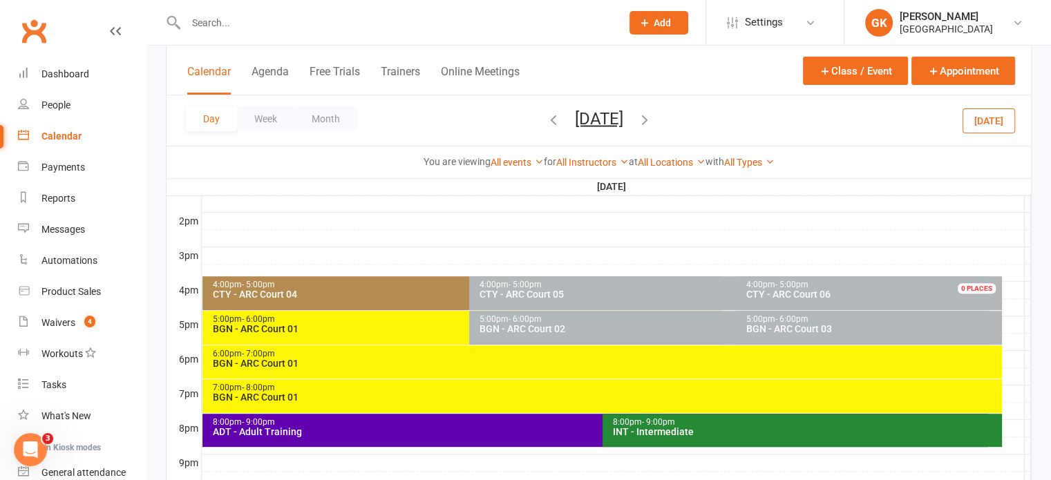
click at [363, 222] on div at bounding box center [616, 221] width 829 height 17
click at [270, 236] on div at bounding box center [616, 238] width 829 height 17
click at [500, 248] on div at bounding box center [616, 255] width 829 height 17
click at [375, 273] on div at bounding box center [616, 273] width 829 height 17
click at [331, 303] on div "4:00pm - 5:00pm CTY - ARC Court 04" at bounding box center [461, 293] width 519 height 34
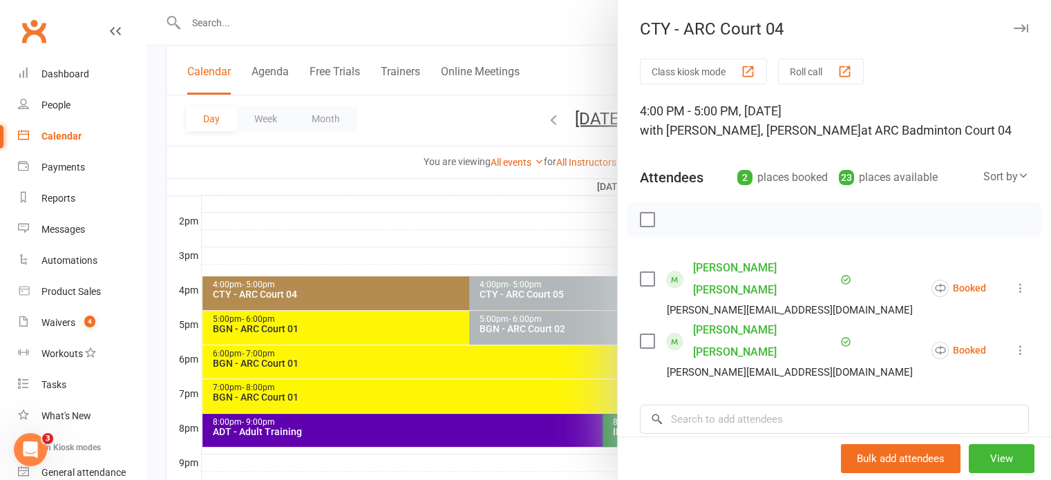
click at [429, 205] on div at bounding box center [598, 240] width 904 height 480
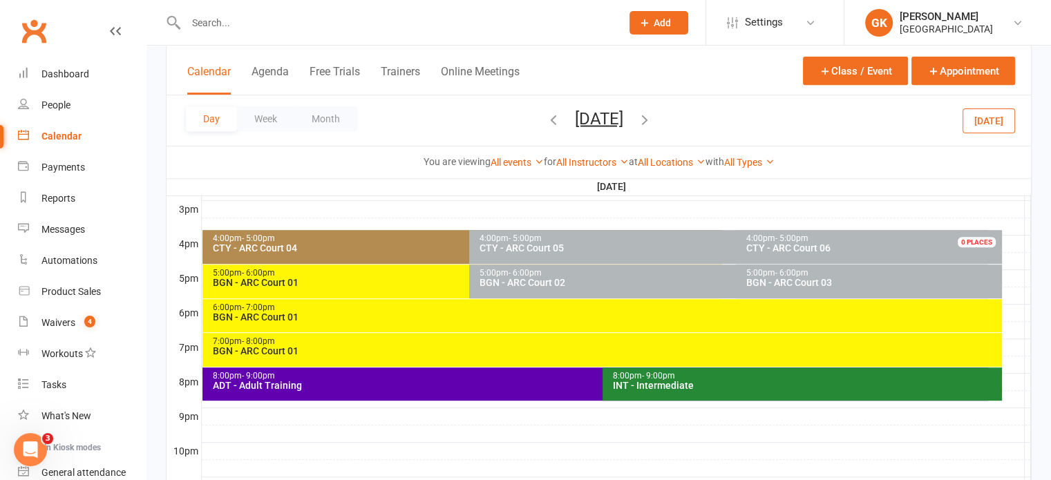
scroll to position [599, 0]
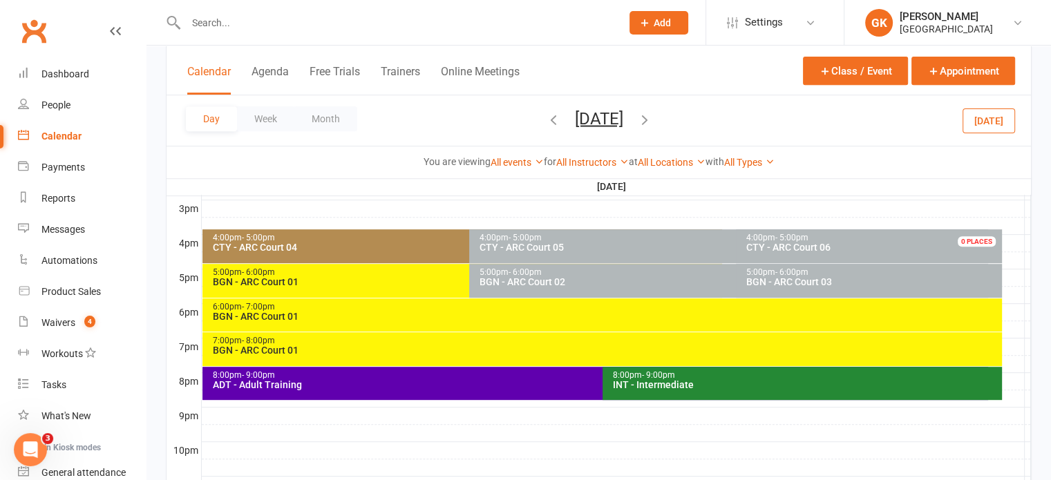
click at [395, 245] on div "CTY - ARC Court 04" at bounding box center [465, 248] width 506 height 10
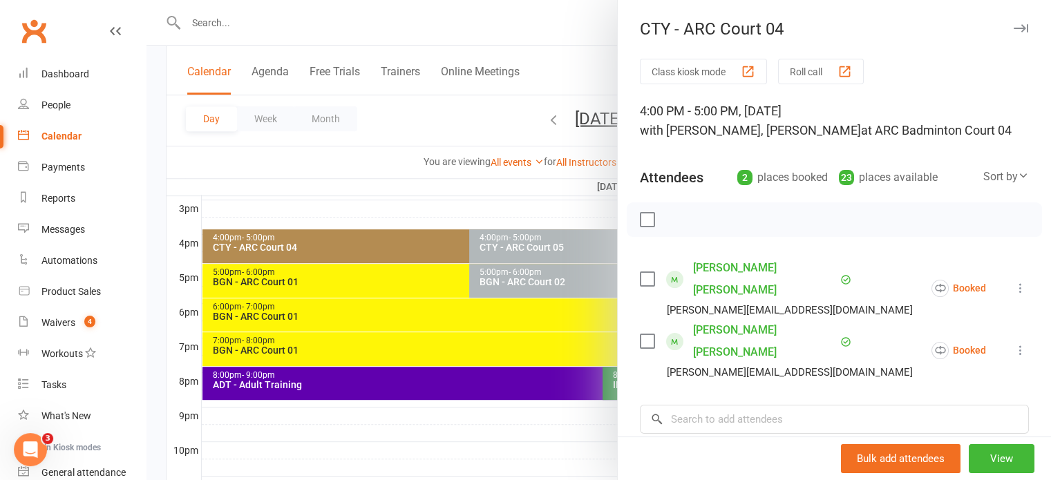
click at [466, 344] on div at bounding box center [598, 240] width 904 height 480
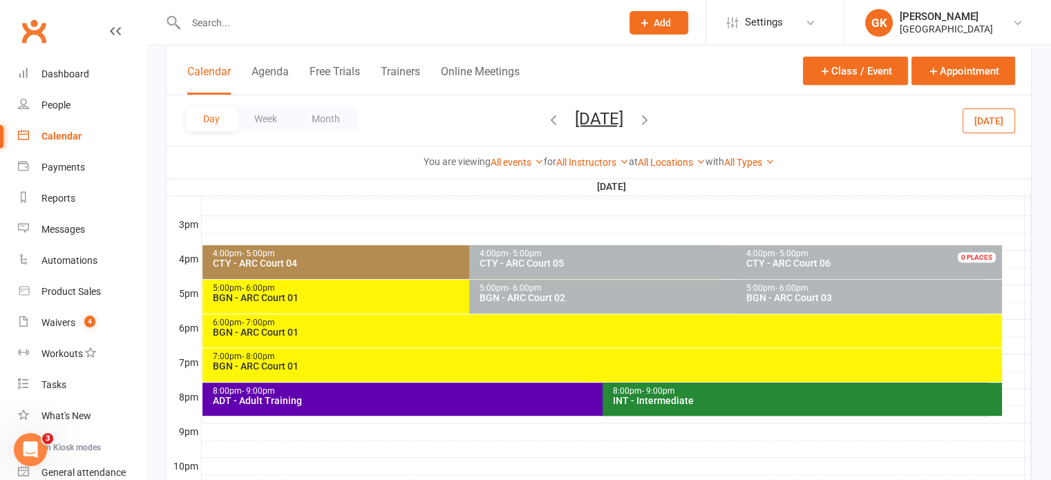
scroll to position [580, 0]
